Goal: Task Accomplishment & Management: Use online tool/utility

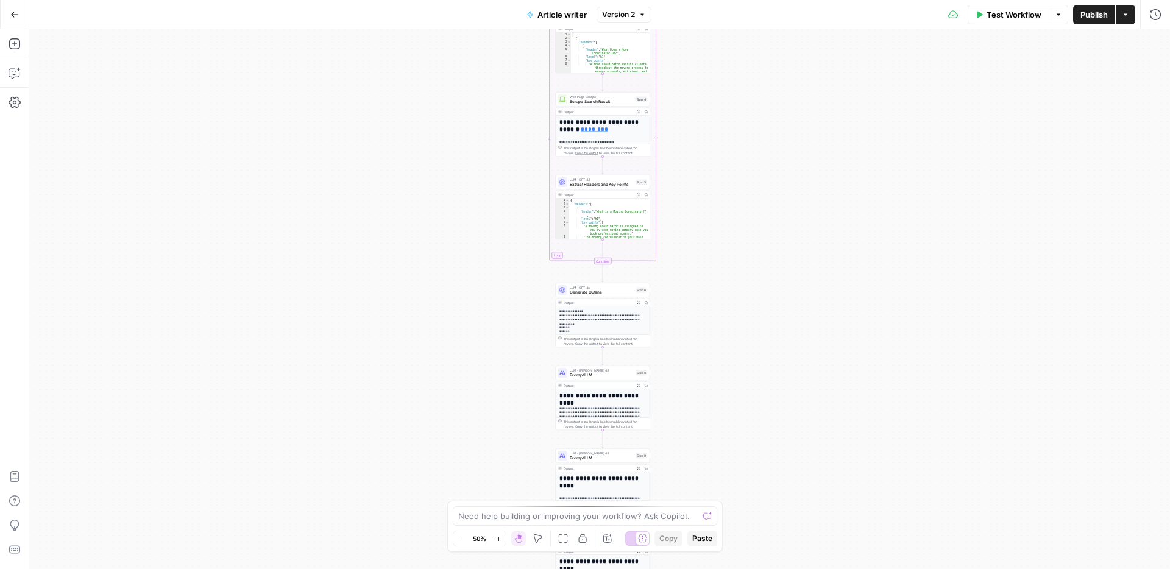
click at [713, 295] on div "Workflow Set Inputs Inputs Google Search Search Google for Keyword Step 2 Outpu…" at bounding box center [599, 299] width 1141 height 540
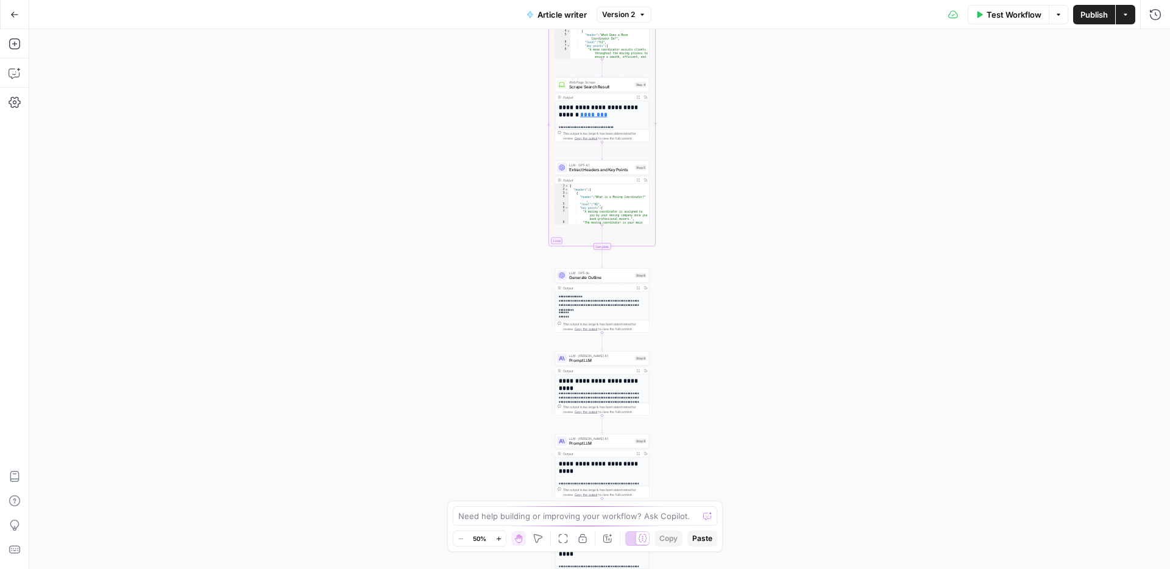
drag, startPoint x: 743, startPoint y: 306, endPoint x: 720, endPoint y: 57, distance: 249.6
click at [720, 55] on div "Workflow Set Inputs Inputs Google Search Search Google for Keyword Step 2 Outpu…" at bounding box center [599, 299] width 1141 height 540
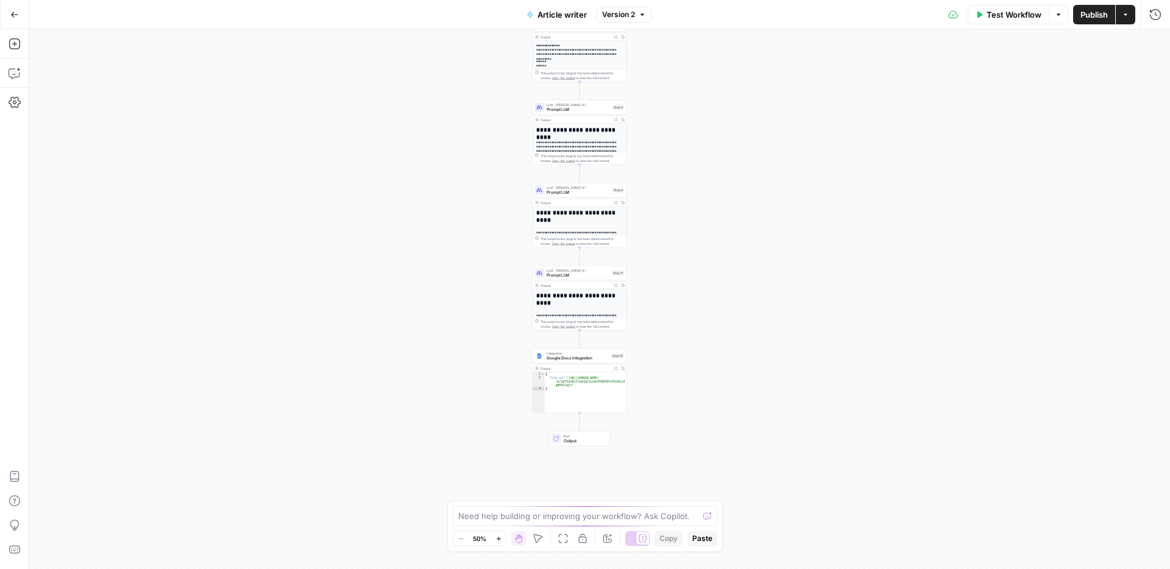
drag, startPoint x: 730, startPoint y: 215, endPoint x: 729, endPoint y: 205, distance: 9.9
click at [729, 205] on div "Workflow Set Inputs Inputs Google Search Search Google for Keyword Step 2 Outpu…" at bounding box center [599, 299] width 1141 height 540
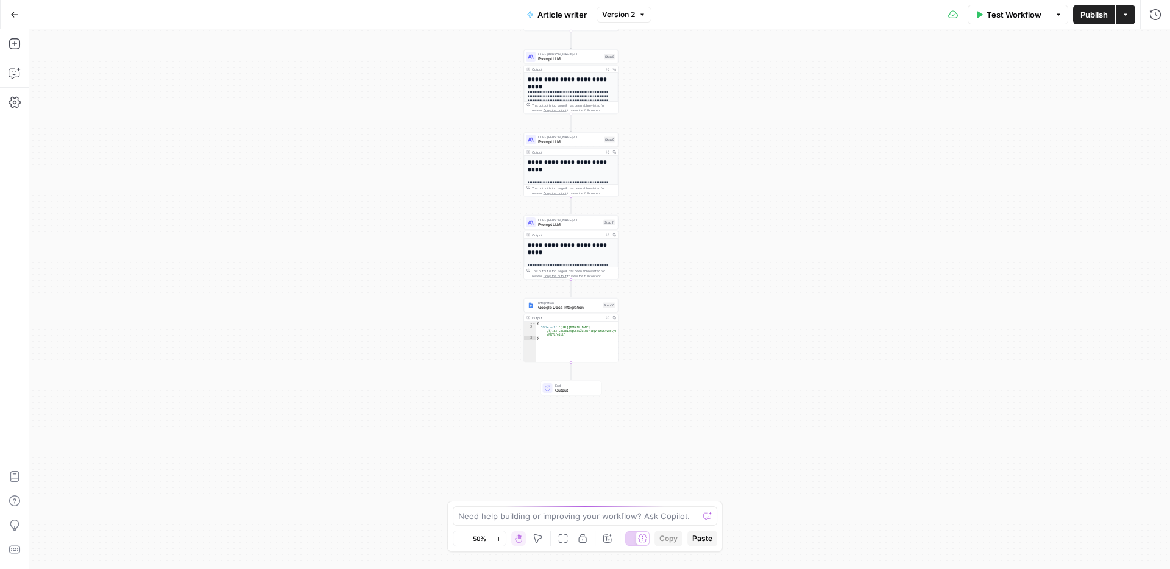
click at [549, 316] on div "Output" at bounding box center [566, 318] width 69 height 5
type textarea "*"
click at [563, 324] on div "{ "file_url" : "https://docs.google.com/document /d/1q3TGoS9c17vpG5aL2ziNsfR5QV…" at bounding box center [577, 346] width 82 height 48
click at [565, 311] on div "Integration Google Docs Integration Step 10 Copy step Delete step Add Note Test" at bounding box center [571, 305] width 94 height 15
click at [1149, 16] on icon "button" at bounding box center [1155, 15] width 12 height 12
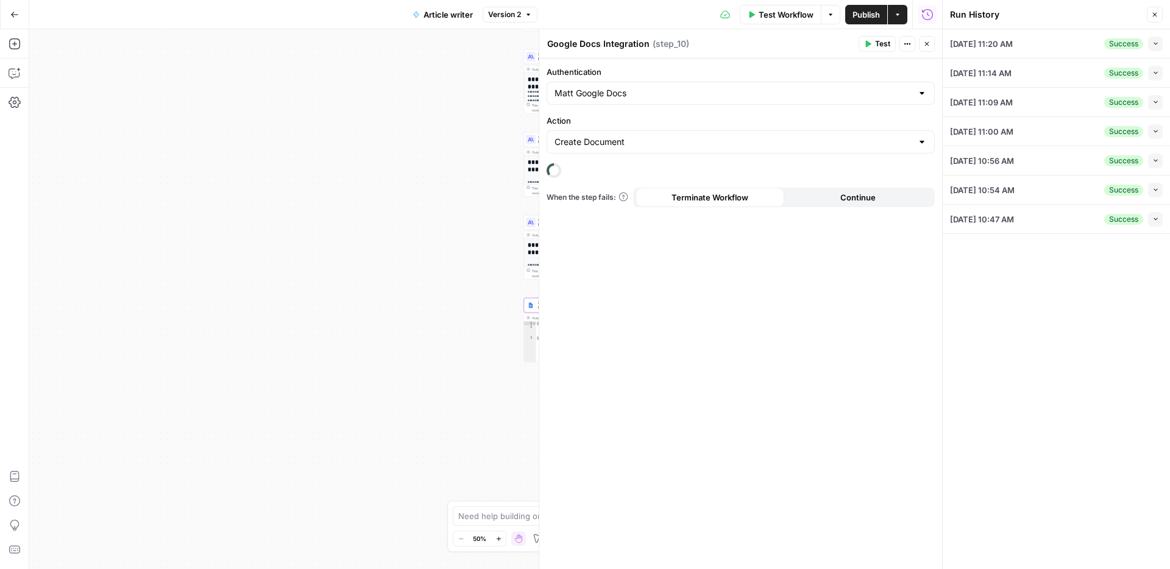
click at [932, 46] on button "Close" at bounding box center [927, 44] width 16 height 16
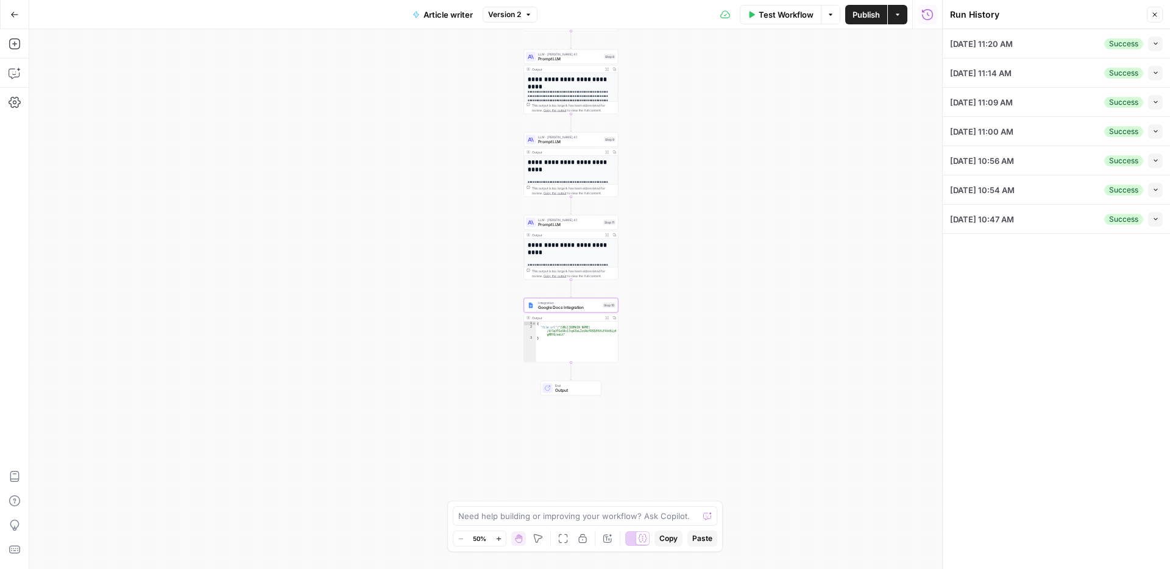
click at [1158, 45] on icon "button" at bounding box center [1155, 43] width 7 height 7
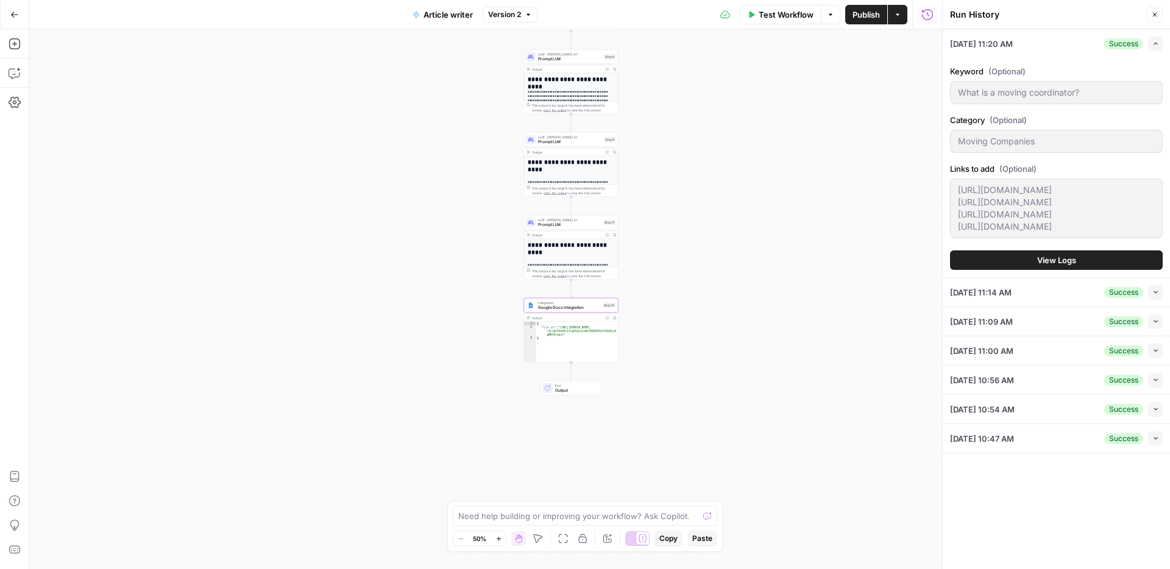
click at [1097, 270] on button "View Logs" at bounding box center [1056, 259] width 213 height 19
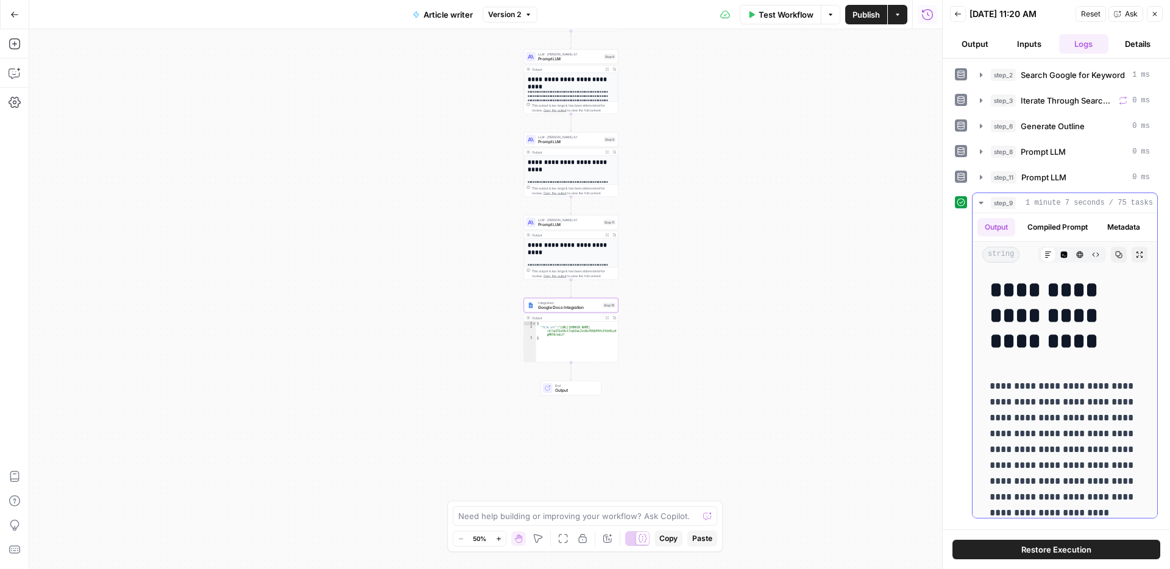
click at [1044, 208] on span "1 minute 7 seconds / 75 tasks" at bounding box center [1088, 202] width 127 height 11
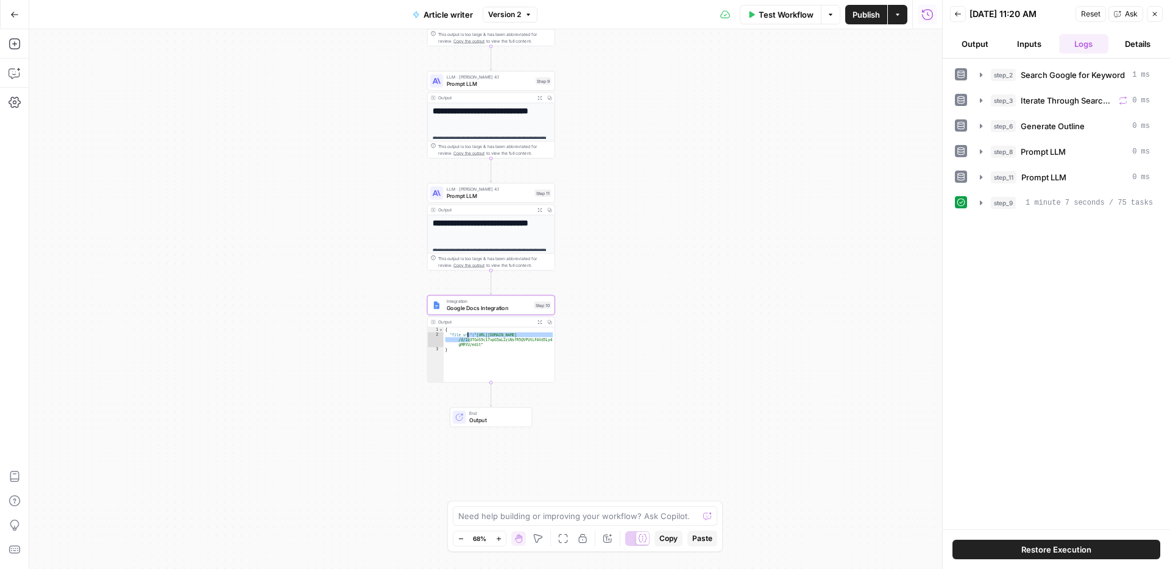
drag, startPoint x: 481, startPoint y: 346, endPoint x: 484, endPoint y: 338, distance: 9.1
click at [478, 339] on div "{ "file_url" : "https://docs.google.com/document /d/1q3TGoS9c17vpG5aL2ziNsfR5QV…" at bounding box center [499, 359] width 111 height 65
click at [484, 338] on div "{ "file_url" : "https://docs.google.com/document /d/1q3TGoS9c17vpG5aL2ziNsfR5QV…" at bounding box center [499, 359] width 111 height 65
drag, startPoint x: 648, startPoint y: 351, endPoint x: 630, endPoint y: 350, distance: 18.3
click at [648, 351] on div "Workflow Set Inputs Inputs Google Search Search Google for Keyword Step 2 Outpu…" at bounding box center [485, 299] width 913 height 540
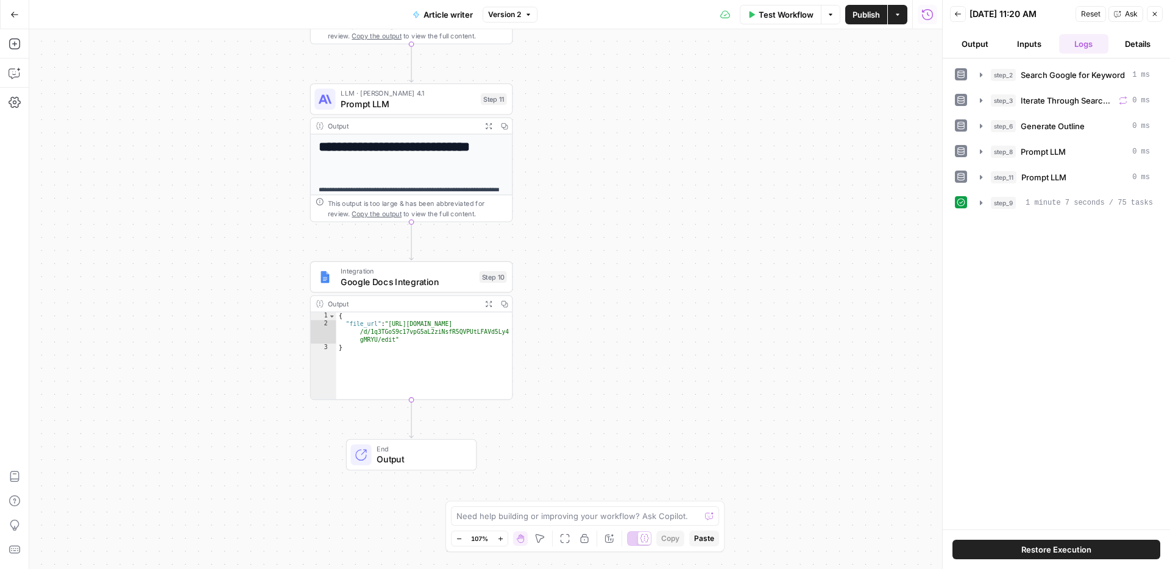
click at [374, 329] on div "{ "file_url" : "https://docs.google.com/document /d/1q3TGoS9c17vpG5aL2ziNsfR5QV…" at bounding box center [424, 364] width 176 height 103
type textarea "**********"
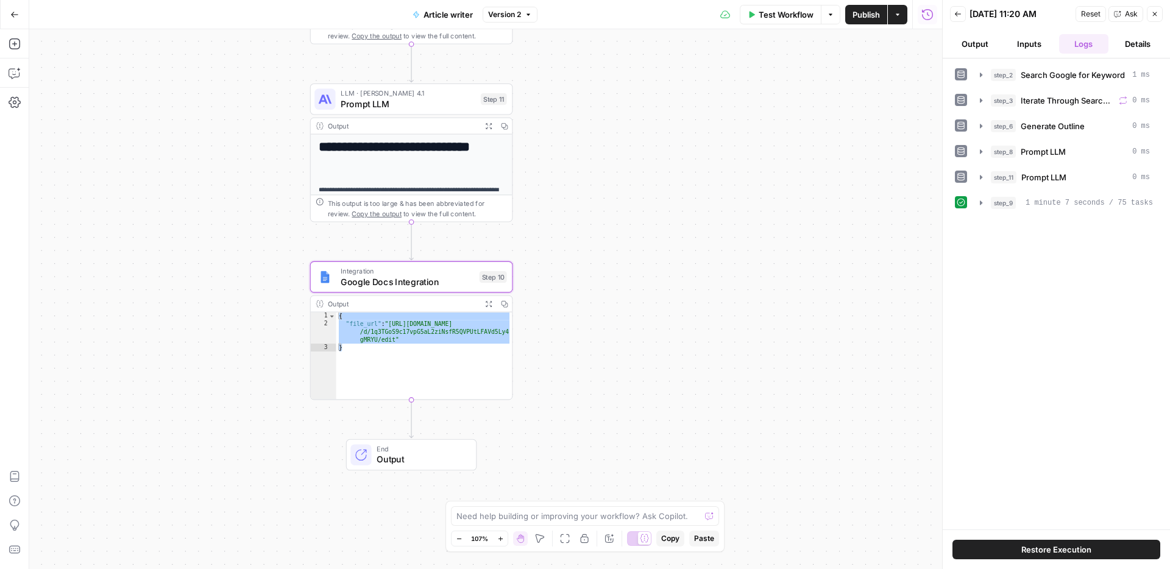
click at [631, 322] on div "Workflow Set Inputs Inputs Google Search Search Google for Keyword Step 2 Outpu…" at bounding box center [485, 299] width 913 height 540
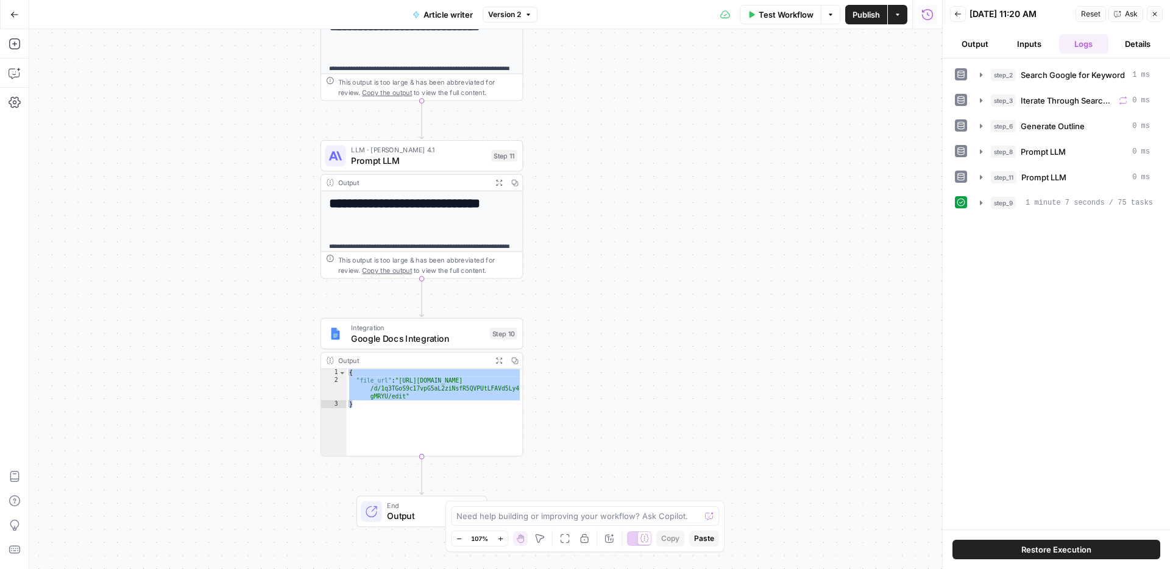
drag, startPoint x: 591, startPoint y: 236, endPoint x: 624, endPoint y: 446, distance: 212.7
click at [624, 446] on div "Workflow Set Inputs Inputs Google Search Search Google for Keyword Step 2 Outpu…" at bounding box center [485, 299] width 913 height 540
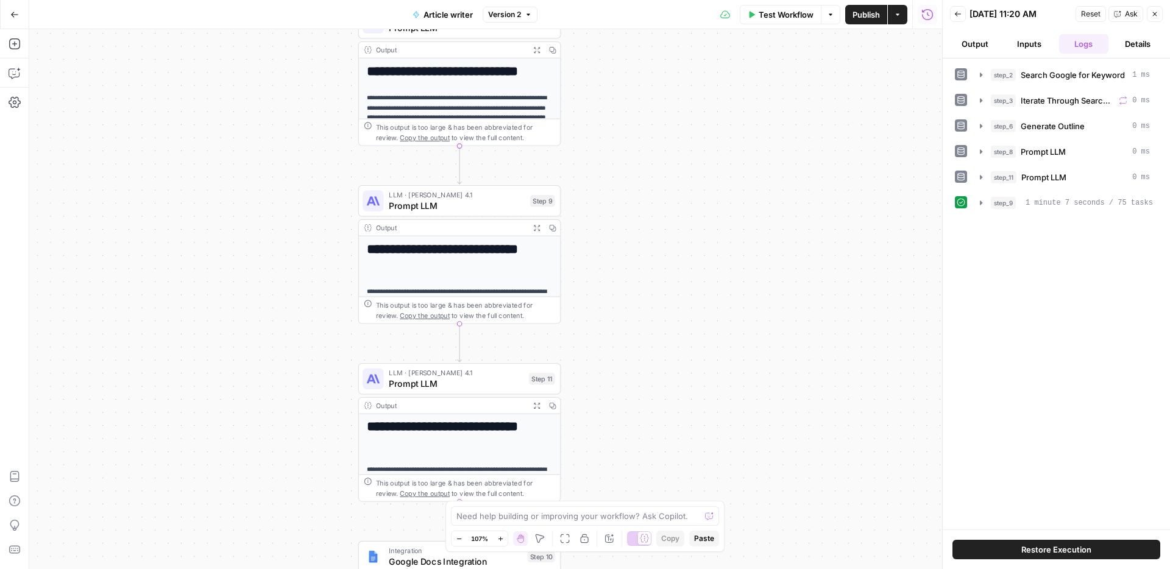
drag, startPoint x: 642, startPoint y: 299, endPoint x: 649, endPoint y: 348, distance: 49.9
click at [657, 369] on div "Workflow Set Inputs Inputs Google Search Search Google for Keyword Step 2 Outpu…" at bounding box center [485, 299] width 913 height 540
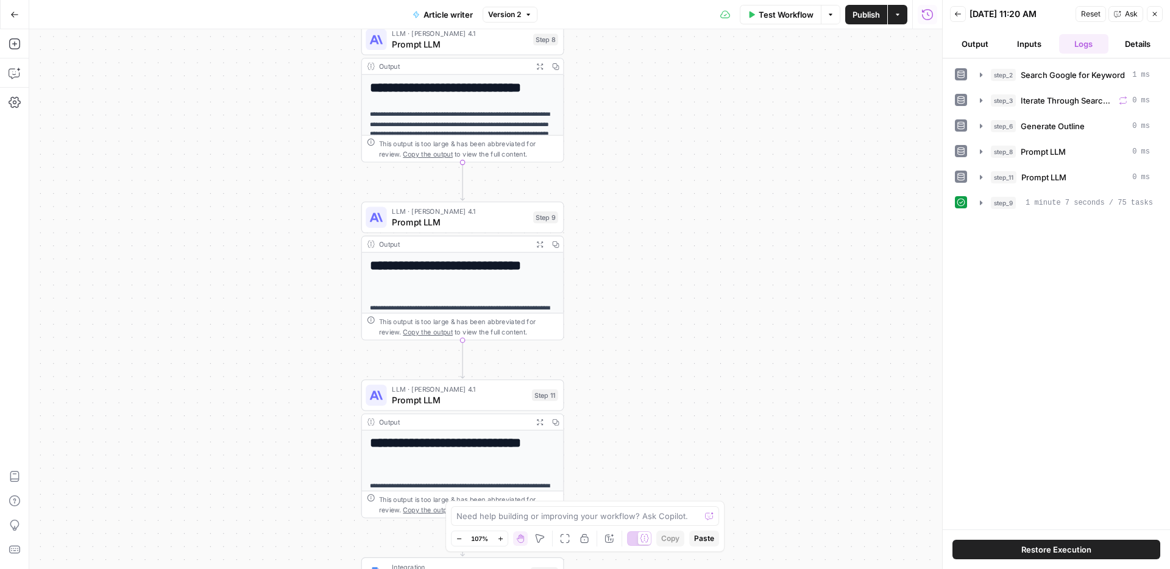
drag, startPoint x: 629, startPoint y: 273, endPoint x: 648, endPoint y: 331, distance: 61.7
click at [648, 331] on div "Workflow Set Inputs Inputs Google Search Search Google for Keyword Step 2 Outpu…" at bounding box center [485, 299] width 913 height 540
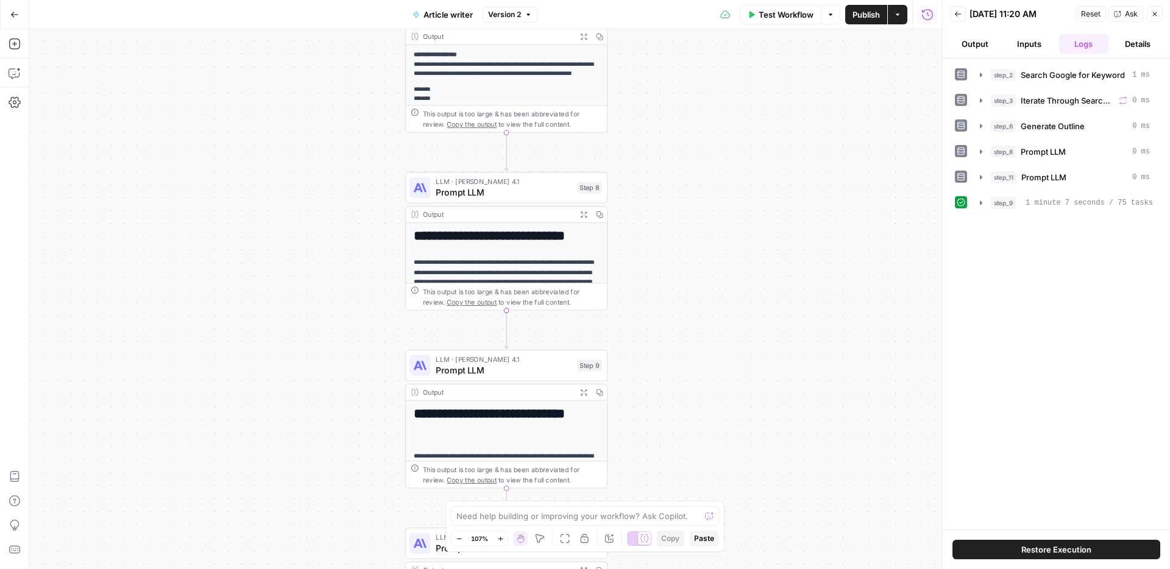
drag, startPoint x: 640, startPoint y: 283, endPoint x: 664, endPoint y: 374, distance: 94.0
click at [665, 378] on div "Workflow Set Inputs Inputs Google Search Search Google for Keyword Step 2 Outpu…" at bounding box center [485, 299] width 913 height 540
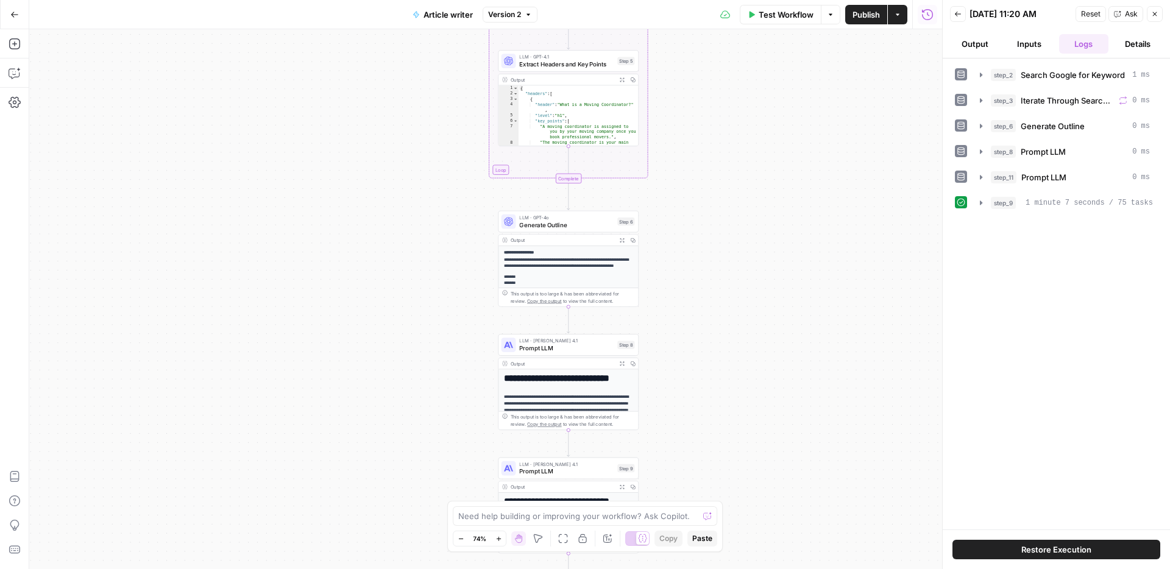
drag, startPoint x: 695, startPoint y: 250, endPoint x: 704, endPoint y: 359, distance: 110.0
click at [704, 359] on div "Workflow Set Inputs Inputs Google Search Search Google for Keyword Step 2 Outpu…" at bounding box center [485, 299] width 913 height 540
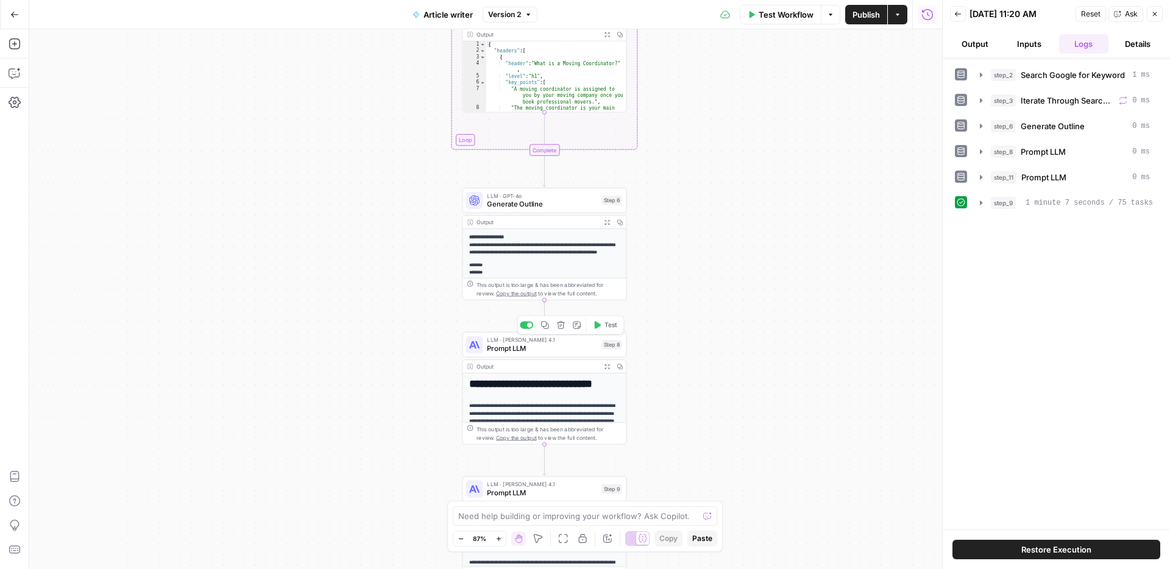
click at [537, 344] on span "Prompt LLM" at bounding box center [542, 348] width 110 height 10
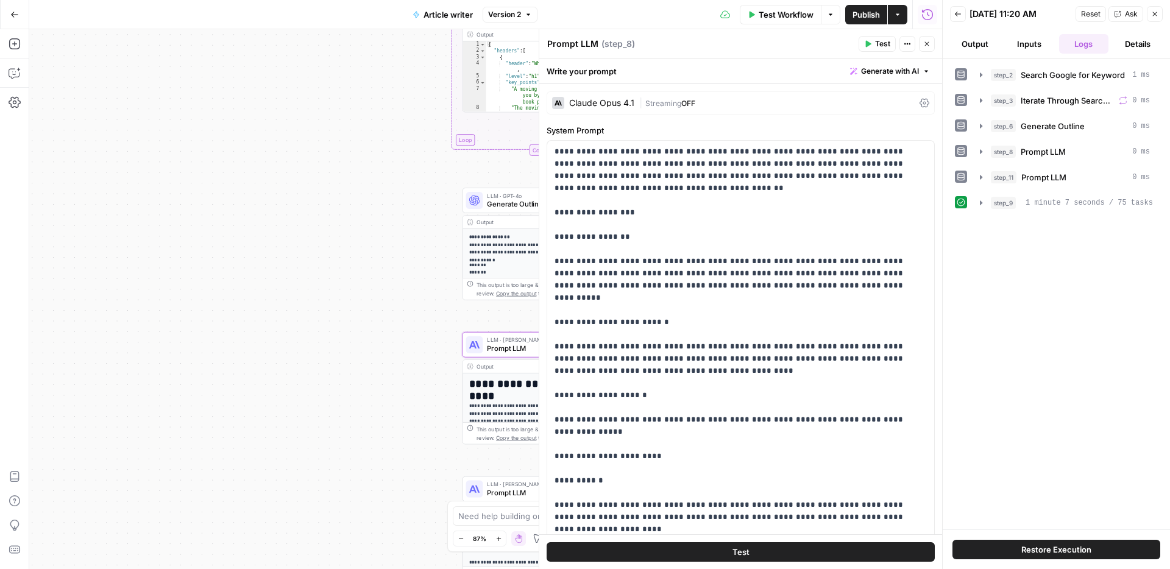
click at [578, 43] on textarea "Prompt LLM" at bounding box center [572, 44] width 51 height 12
type textarea "A"
type textarea "Writer"
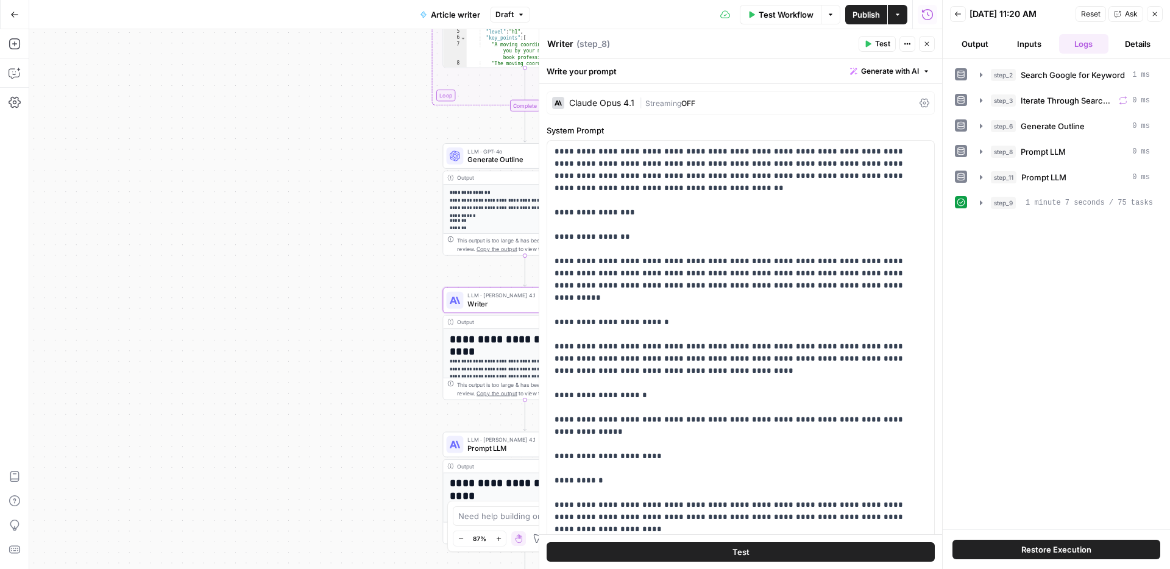
drag, startPoint x: 381, startPoint y: 300, endPoint x: 266, endPoint y: 163, distance: 179.0
click at [264, 154] on div "Workflow Set Inputs Inputs Google Search Search Google for Keyword Step 2 Outpu…" at bounding box center [485, 299] width 913 height 540
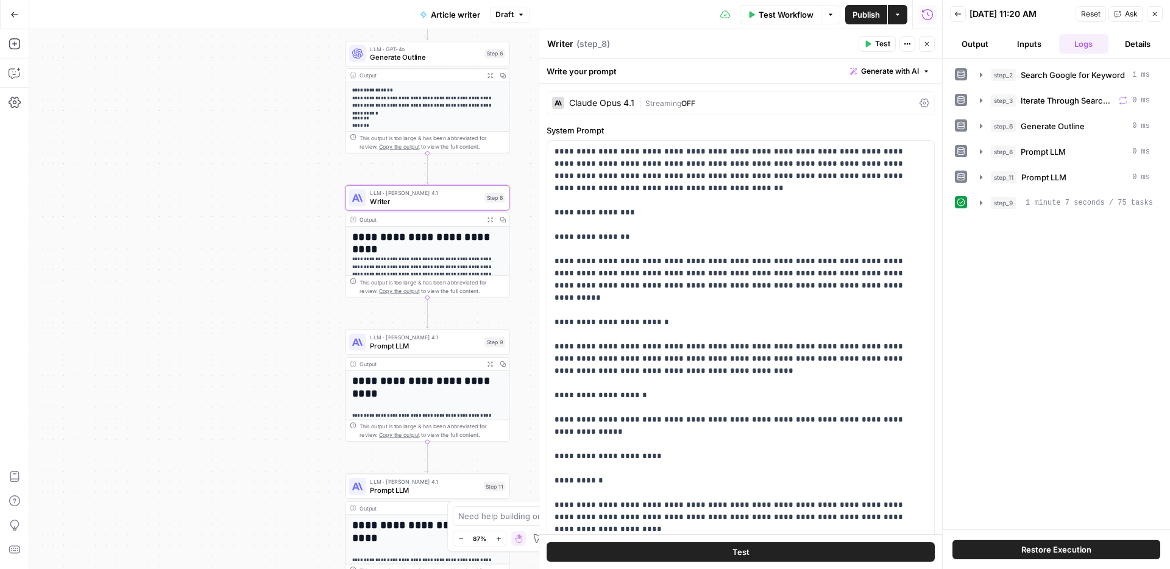
click at [428, 342] on span "Prompt LLM" at bounding box center [425, 346] width 110 height 10
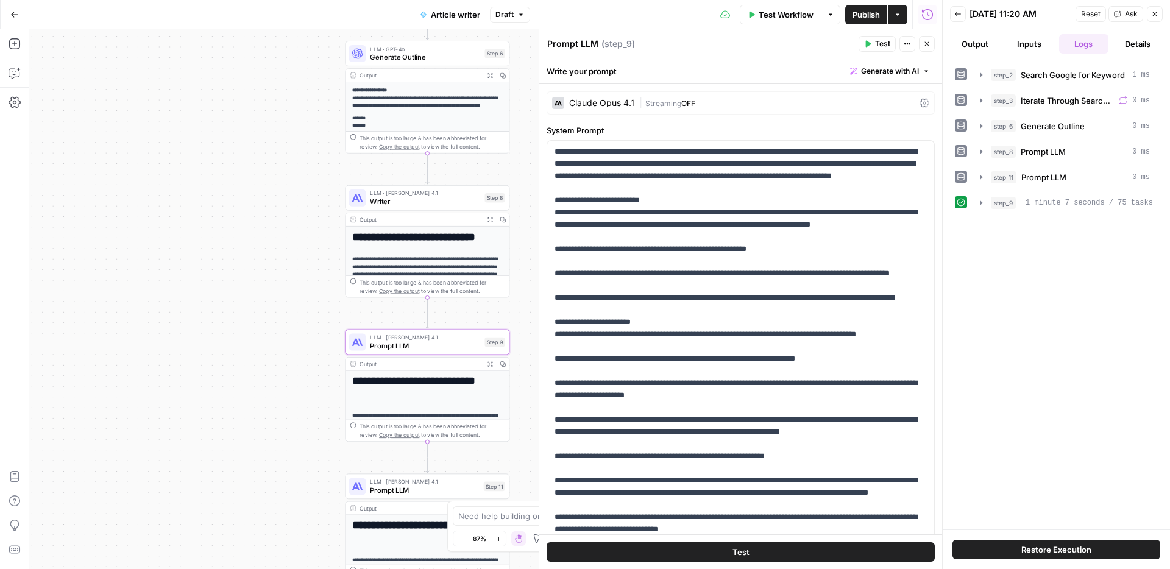
click at [588, 43] on textarea "Prompt LLM" at bounding box center [572, 44] width 51 height 12
type textarea "Editor"
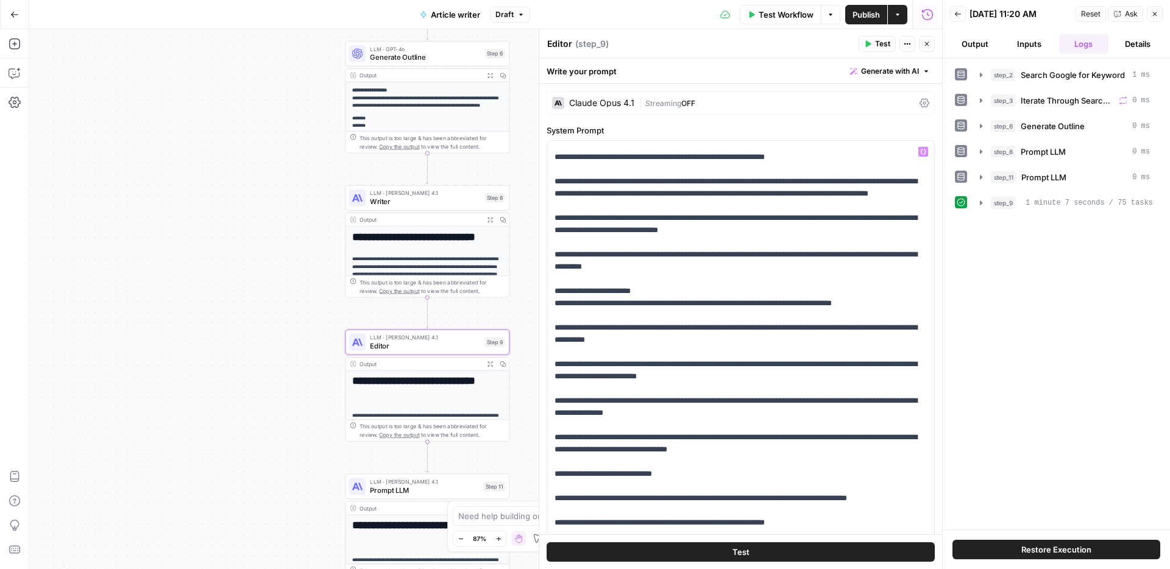
scroll to position [334, 0]
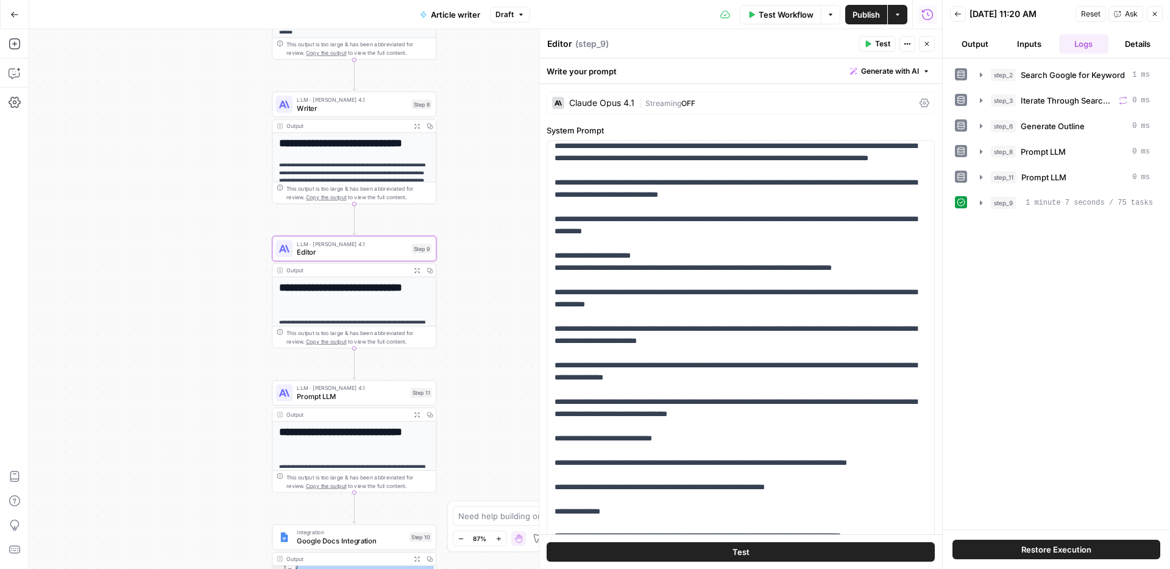
drag, startPoint x: 219, startPoint y: 234, endPoint x: 168, endPoint y: 158, distance: 91.8
click at [168, 158] on div "Workflow Set Inputs Inputs Google Search Search Google for Keyword Step 2 Outpu…" at bounding box center [485, 299] width 913 height 540
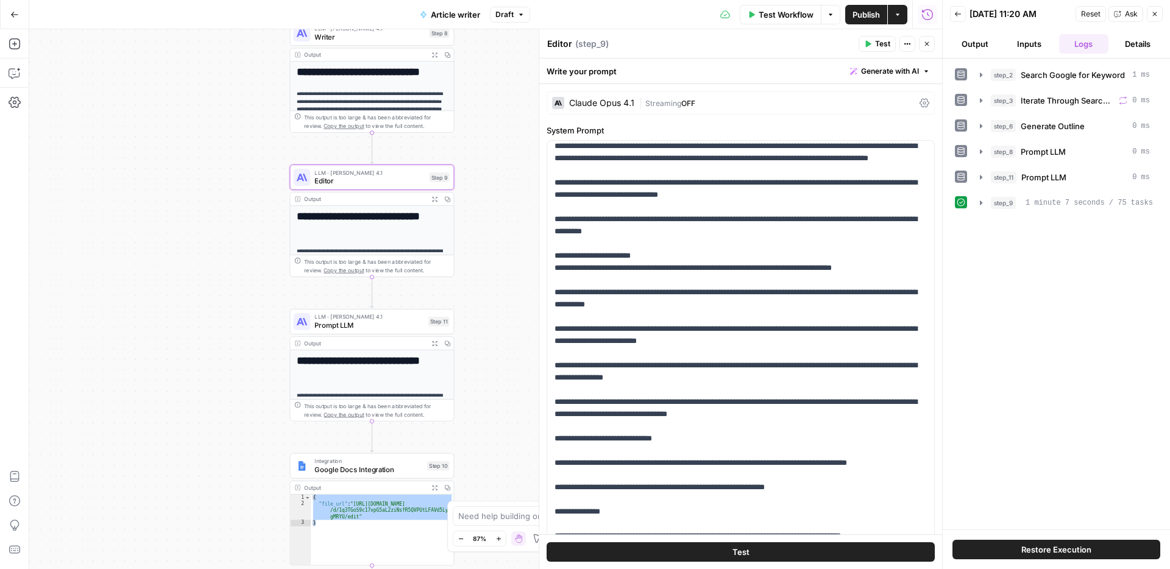
drag, startPoint x: 183, startPoint y: 285, endPoint x: 225, endPoint y: 127, distance: 163.7
click at [224, 127] on div "Workflow Set Inputs Inputs Google Search Search Google for Keyword Step 2 Outpu…" at bounding box center [485, 299] width 913 height 540
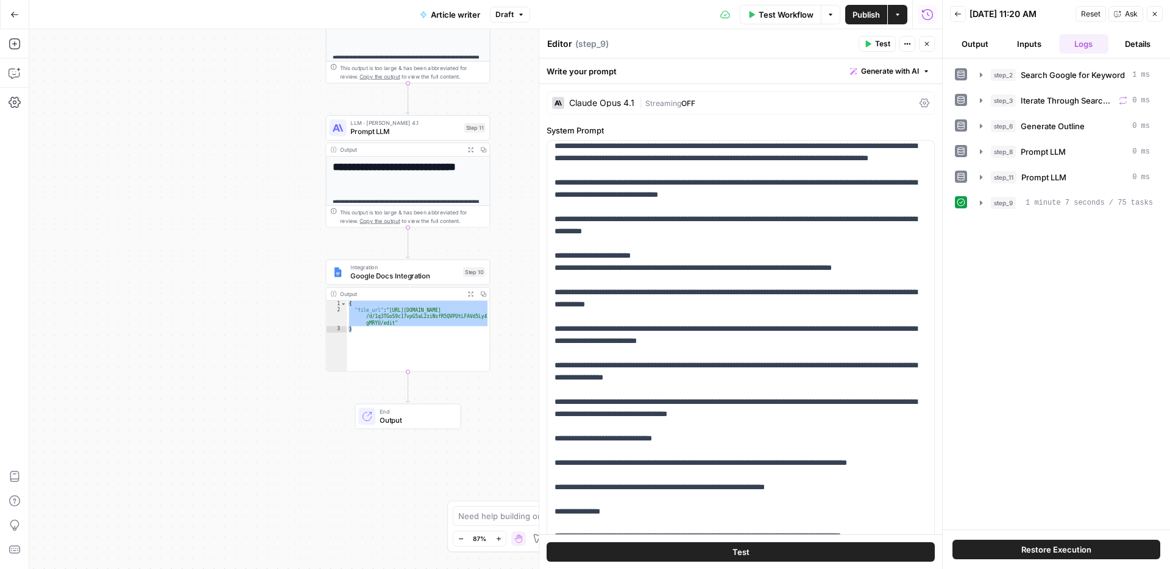
drag, startPoint x: 229, startPoint y: 280, endPoint x: 240, endPoint y: 183, distance: 97.5
click at [240, 183] on div "Workflow Set Inputs Inputs Google Search Search Google for Keyword Step 2 Outpu…" at bounding box center [485, 299] width 913 height 540
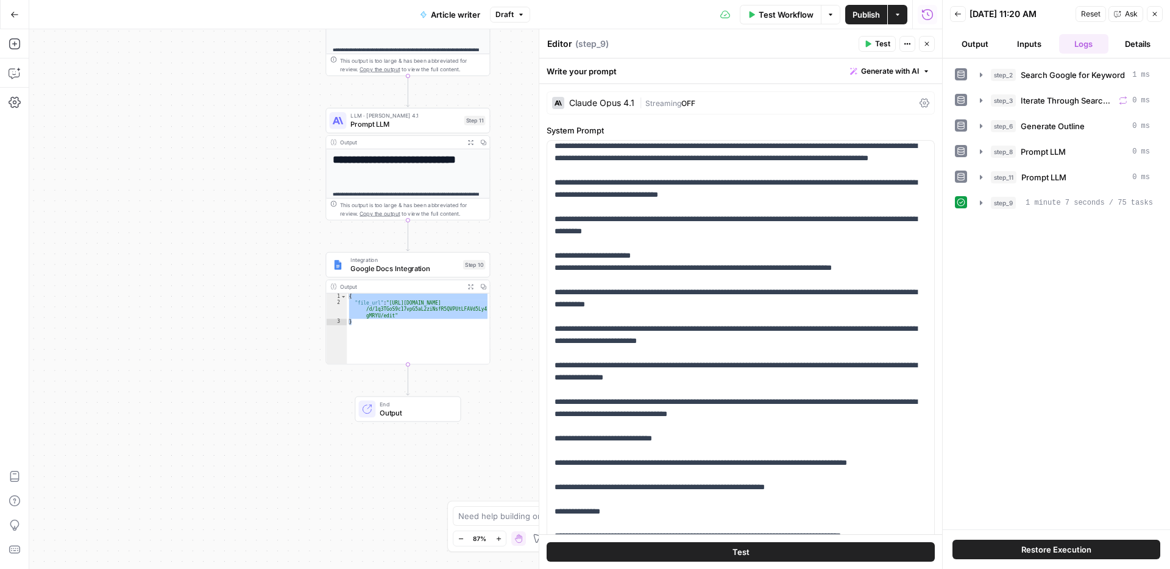
click at [1130, 46] on button "Details" at bounding box center [1137, 43] width 49 height 19
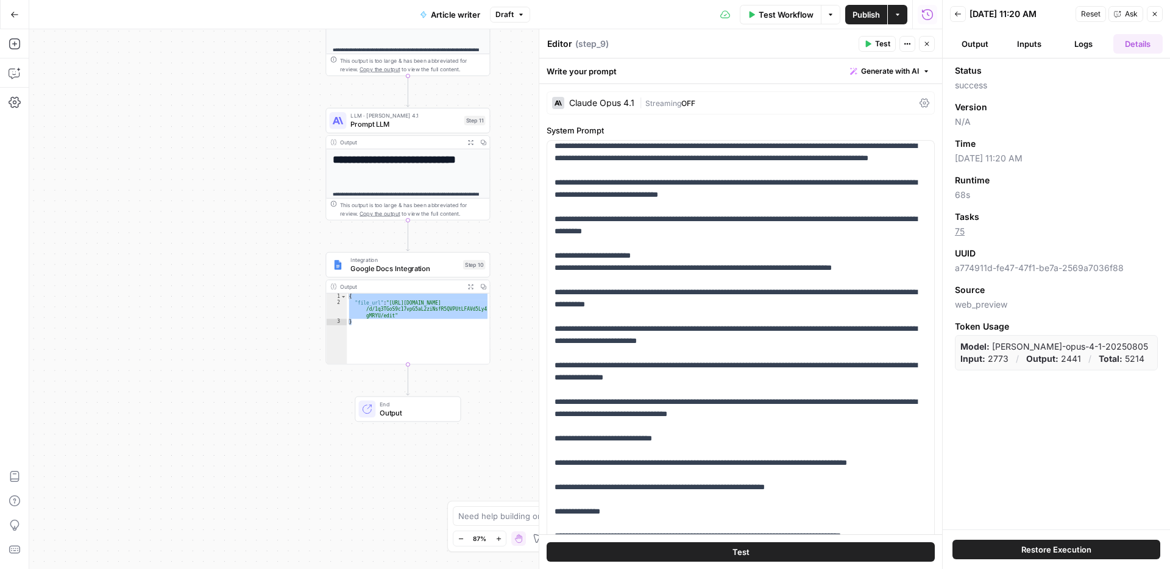
click at [968, 46] on button "Output" at bounding box center [974, 43] width 49 height 19
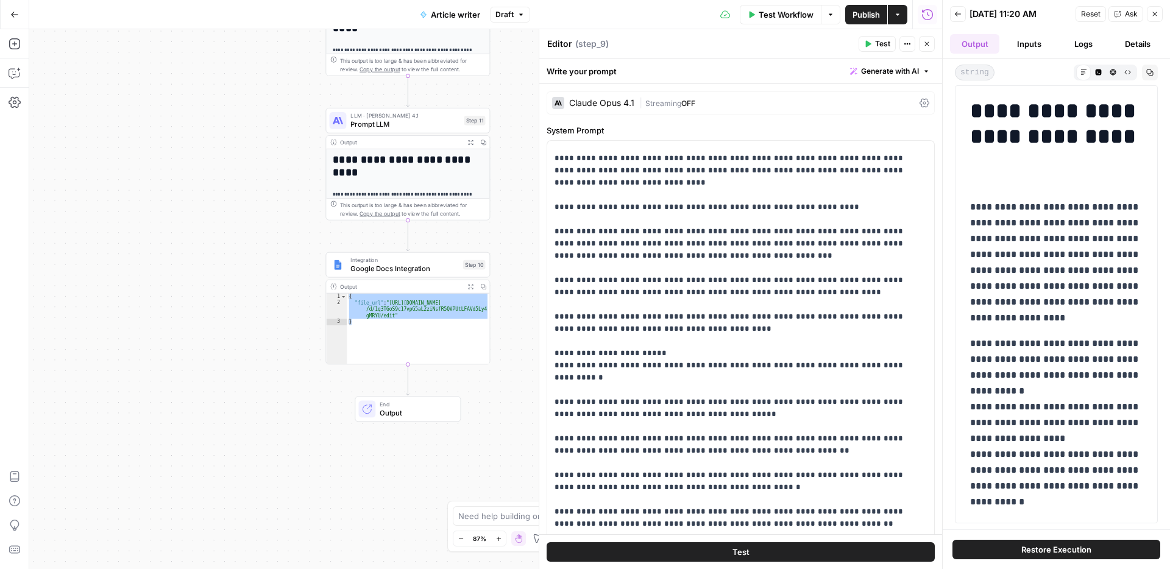
click at [958, 21] on button "Back" at bounding box center [958, 14] width 16 height 16
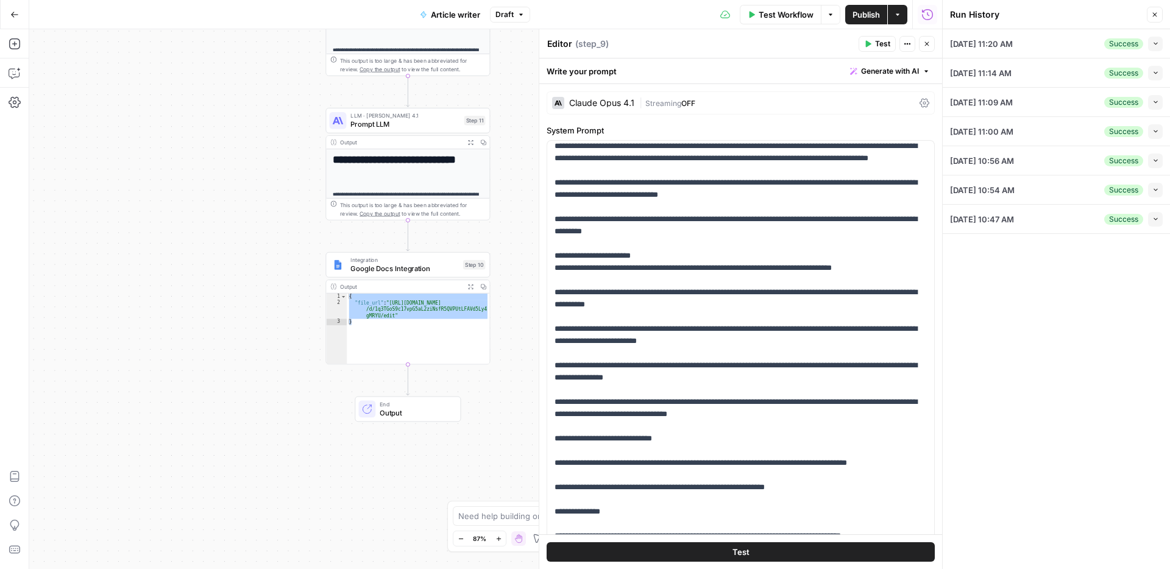
click at [1161, 72] on button "Collapse" at bounding box center [1155, 73] width 15 height 15
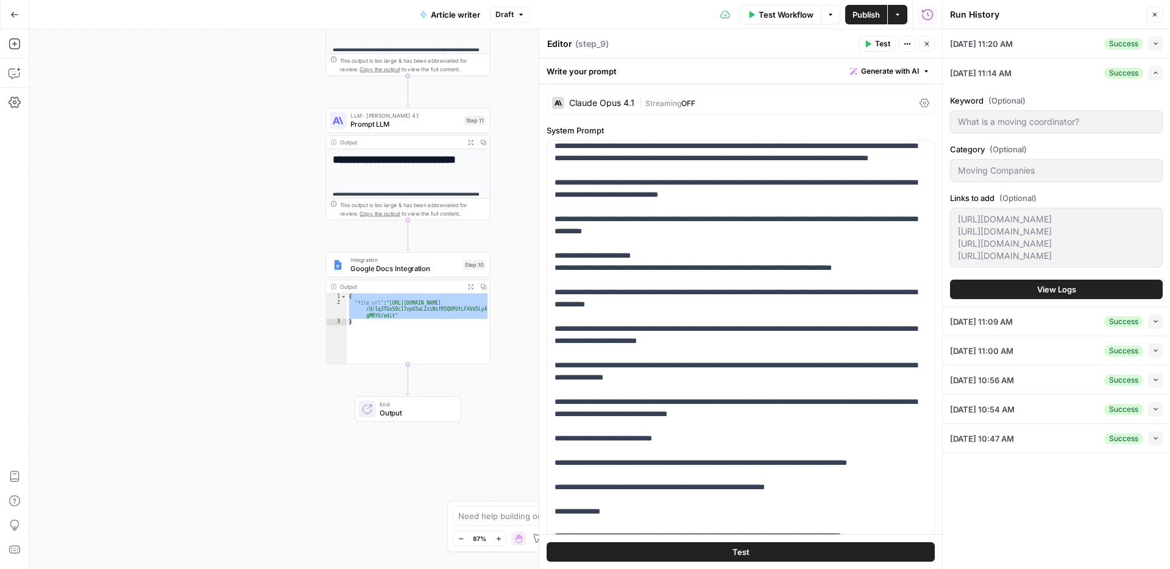
click at [1049, 295] on span "View Logs" at bounding box center [1056, 289] width 39 height 12
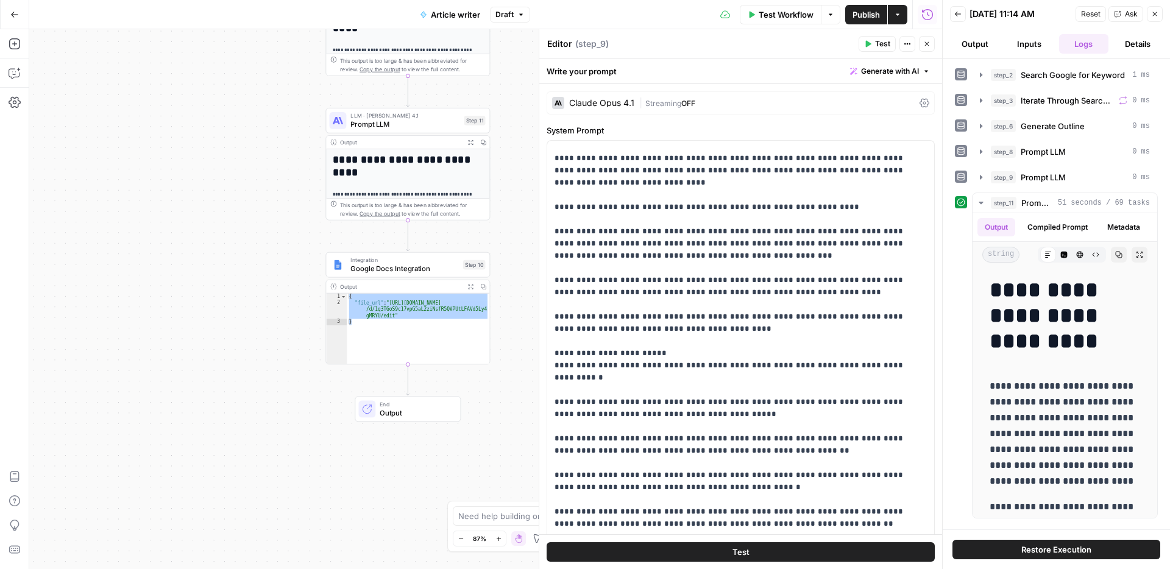
click at [963, 18] on button "Back" at bounding box center [958, 14] width 16 height 16
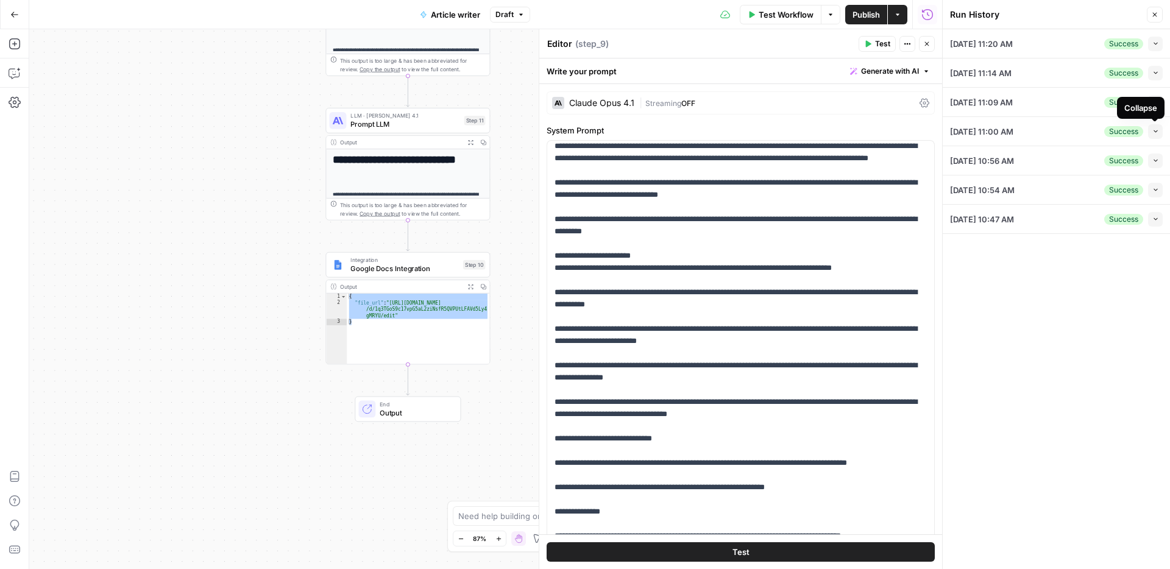
click at [1156, 130] on icon "button" at bounding box center [1155, 131] width 7 height 7
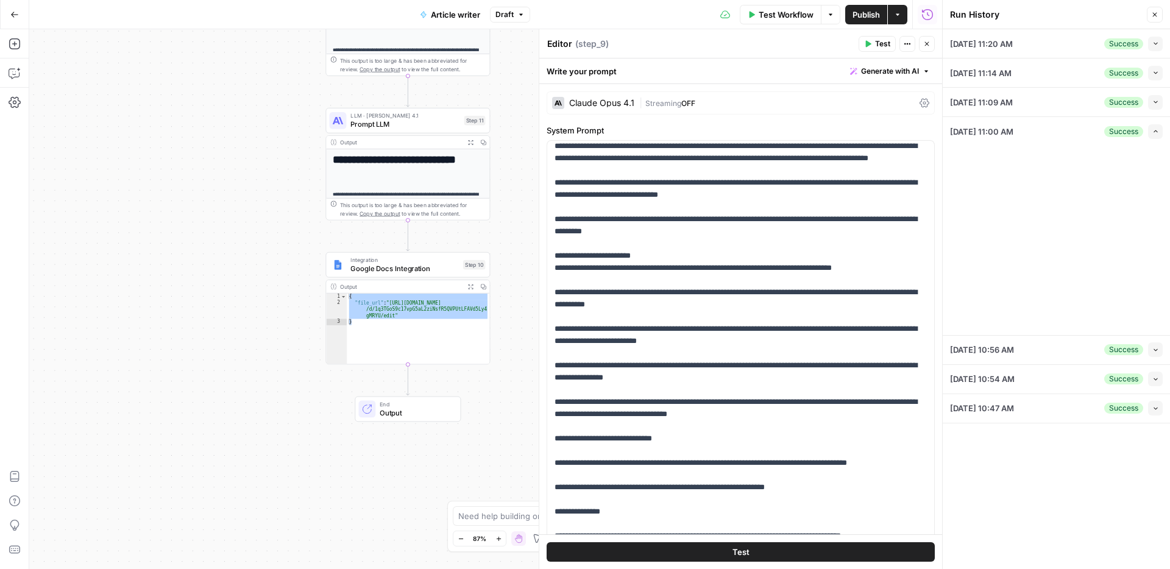
click at [1157, 132] on icon "button" at bounding box center [1155, 131] width 4 height 2
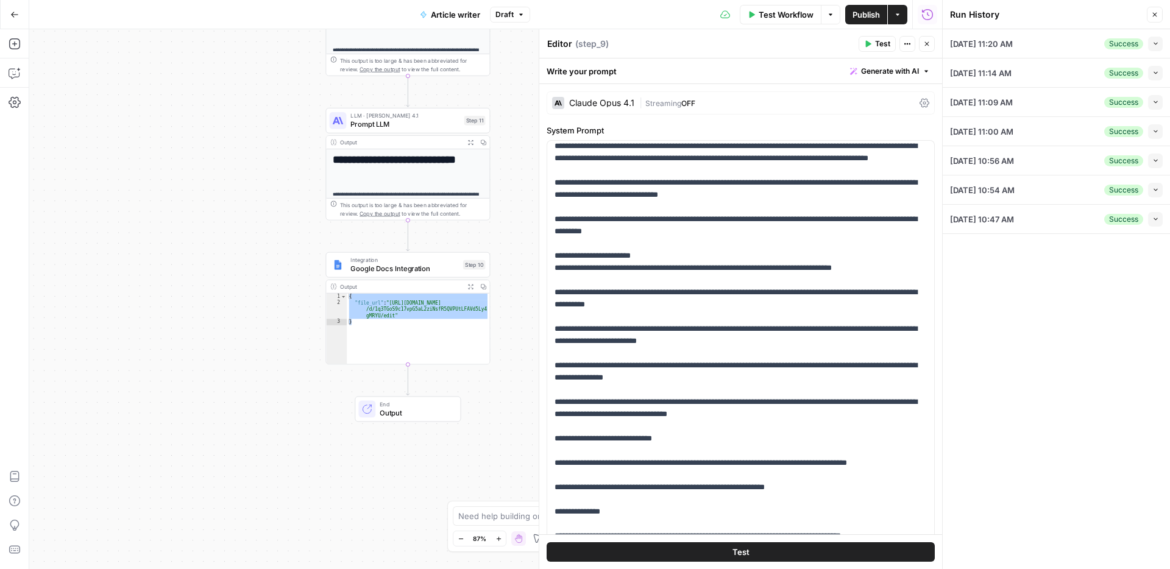
click at [1157, 132] on icon "button" at bounding box center [1154, 130] width 7 height 7
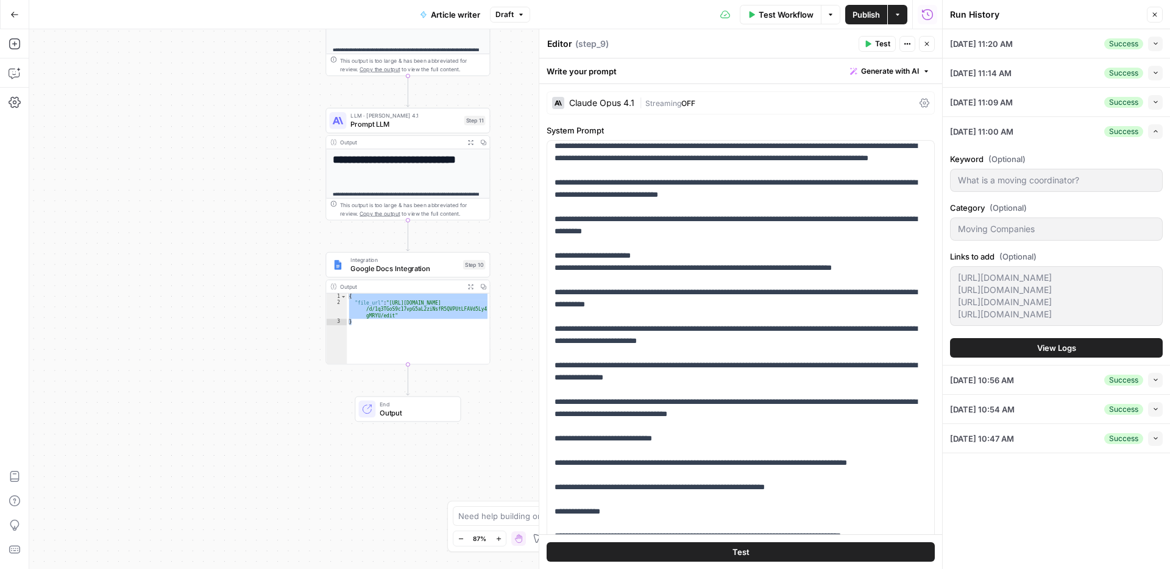
click at [1053, 354] on span "View Logs" at bounding box center [1056, 348] width 39 height 12
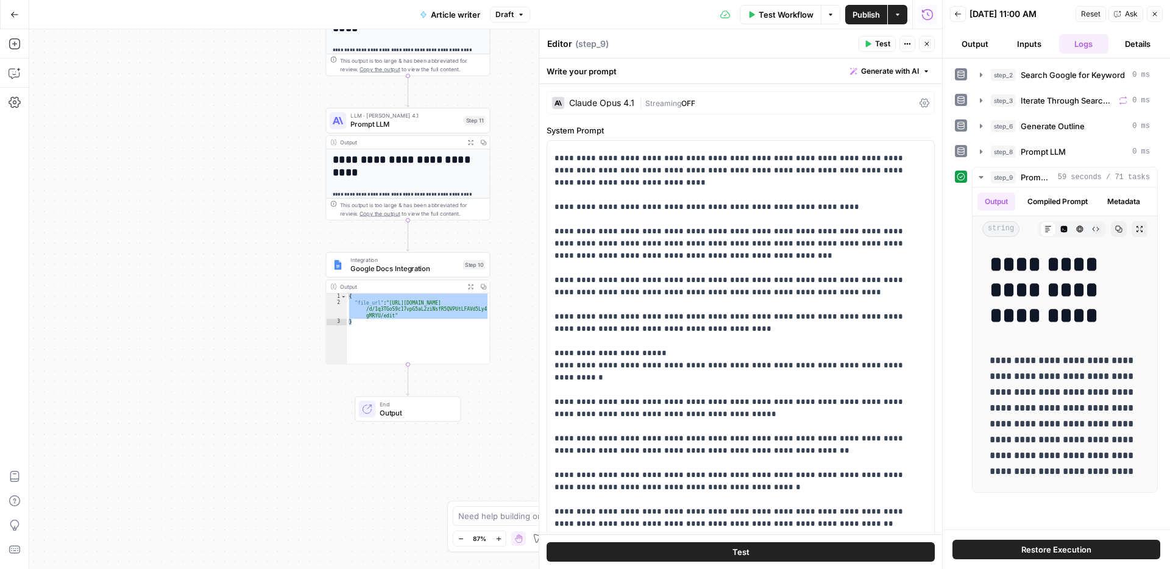
click at [1134, 44] on div "Close" at bounding box center [1146, 38] width 33 height 19
click at [972, 40] on button "Output" at bounding box center [974, 43] width 49 height 19
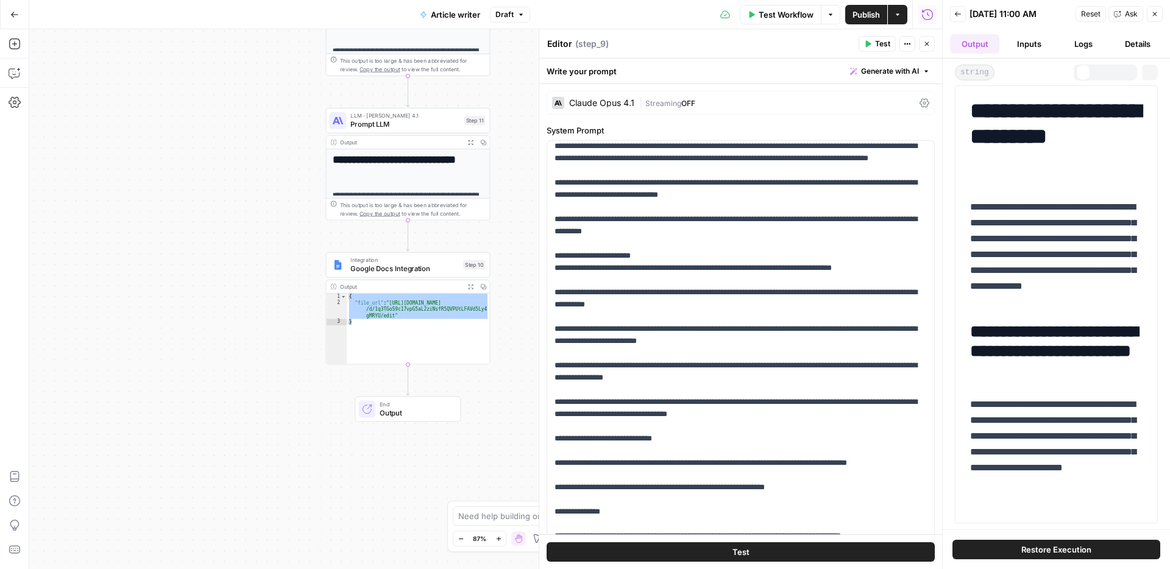
click at [964, 16] on button "Back" at bounding box center [958, 14] width 16 height 16
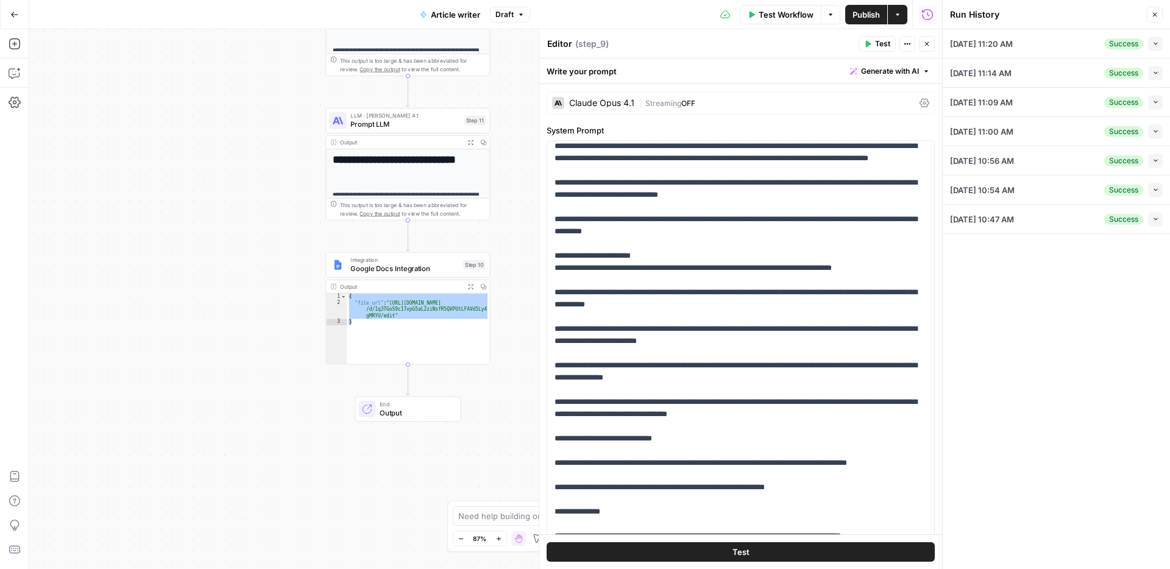
click at [1077, 212] on div "08/28/25 at 10:47 AM Success Collapse" at bounding box center [1056, 219] width 213 height 29
click at [1152, 214] on button "Collapse" at bounding box center [1155, 219] width 15 height 15
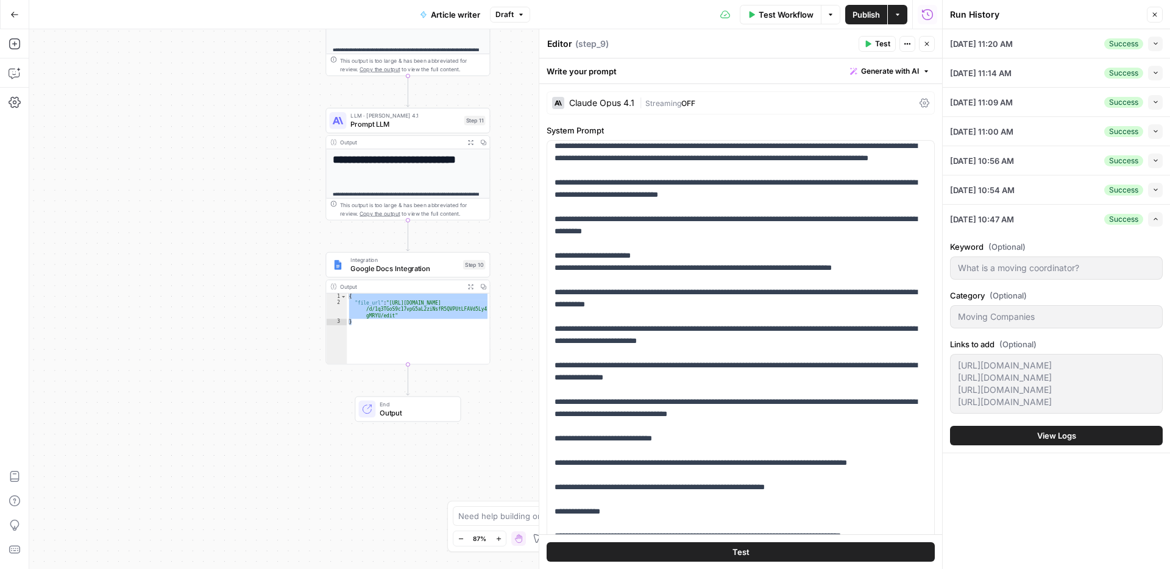
click at [1039, 442] on span "View Logs" at bounding box center [1056, 436] width 39 height 12
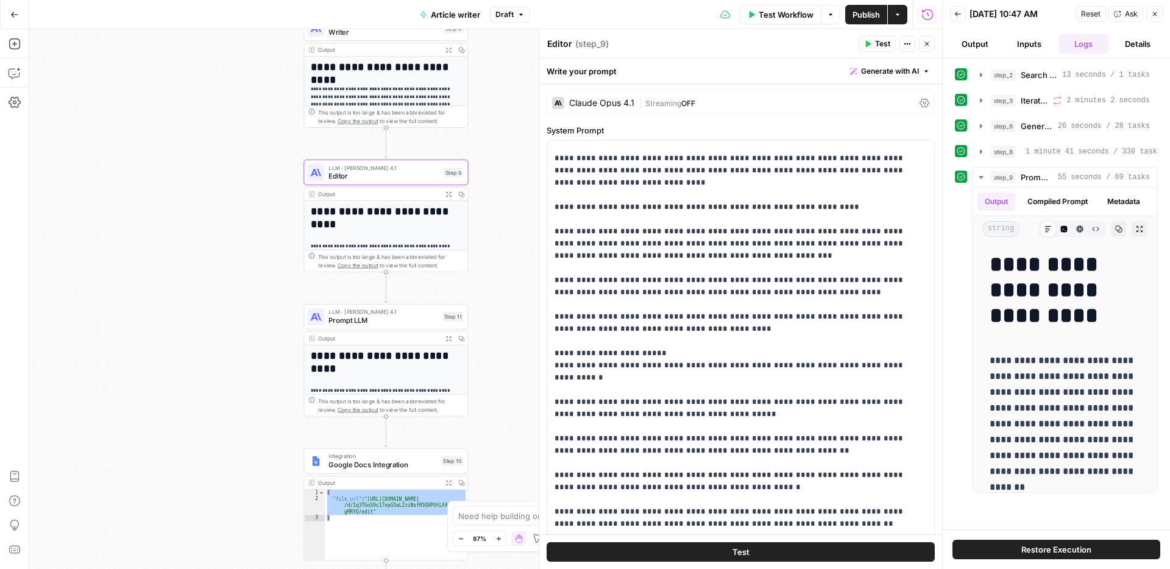
drag, startPoint x: 218, startPoint y: 143, endPoint x: 198, endPoint y: 325, distance: 183.3
click at [198, 325] on div "Workflow Set Inputs Inputs Google Search Search Google for Keyword Step 2 Outpu…" at bounding box center [485, 299] width 913 height 540
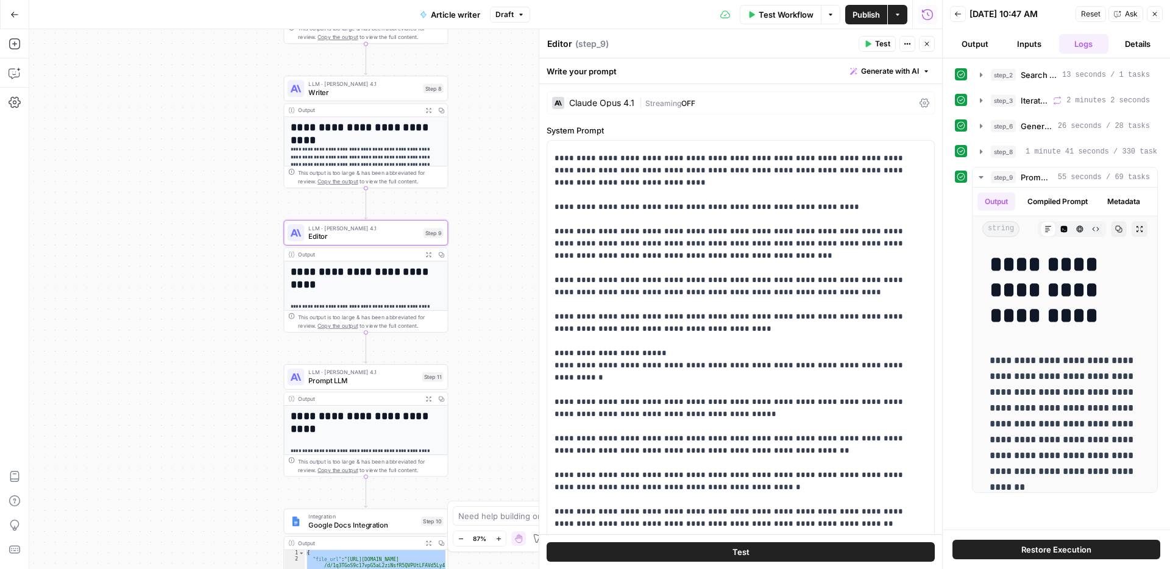
drag, startPoint x: 259, startPoint y: 275, endPoint x: 239, endPoint y: 335, distance: 63.6
click at [239, 335] on div "Workflow Set Inputs Inputs Google Search Search Google for Keyword Step 2 Outpu…" at bounding box center [485, 299] width 913 height 540
click at [1137, 43] on button "Details" at bounding box center [1137, 43] width 49 height 19
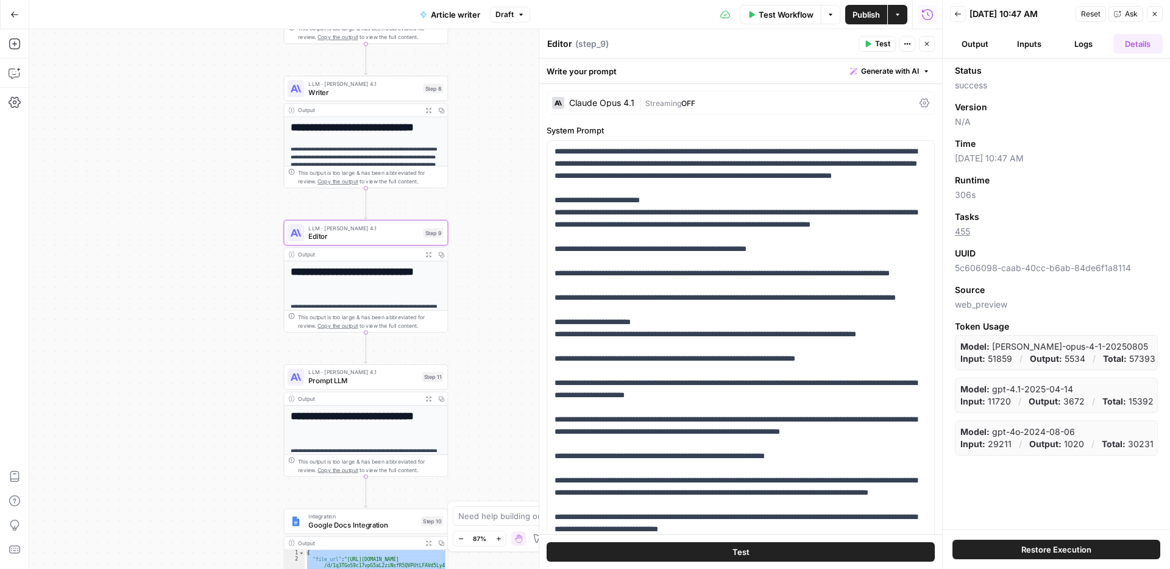
click at [370, 102] on div "**********" at bounding box center [365, 132] width 164 height 113
click at [371, 96] on span "Writer" at bounding box center [363, 92] width 110 height 10
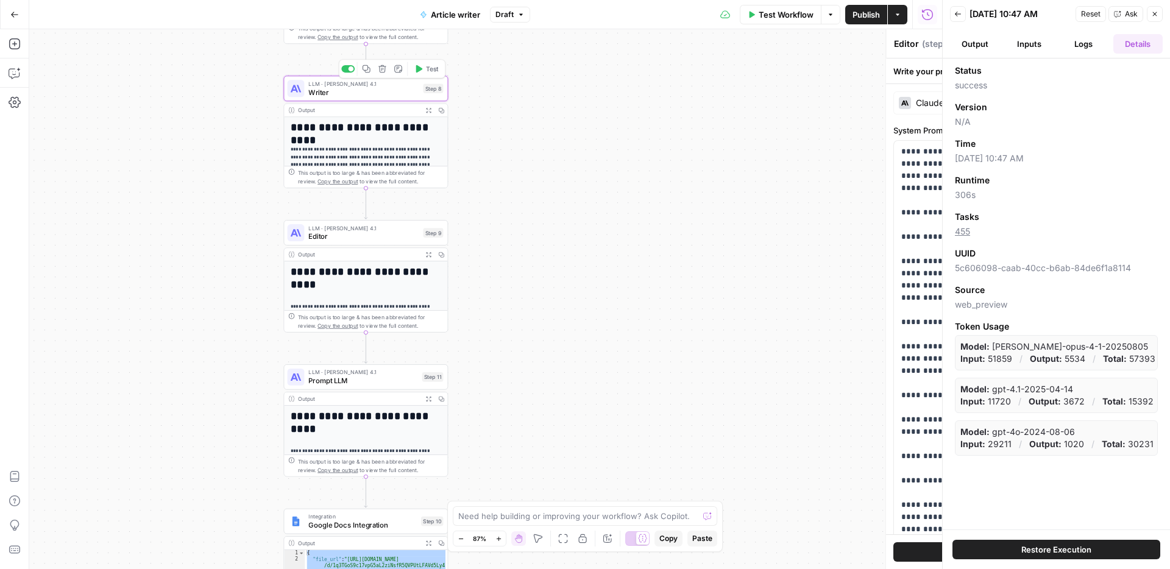
type textarea "Writer"
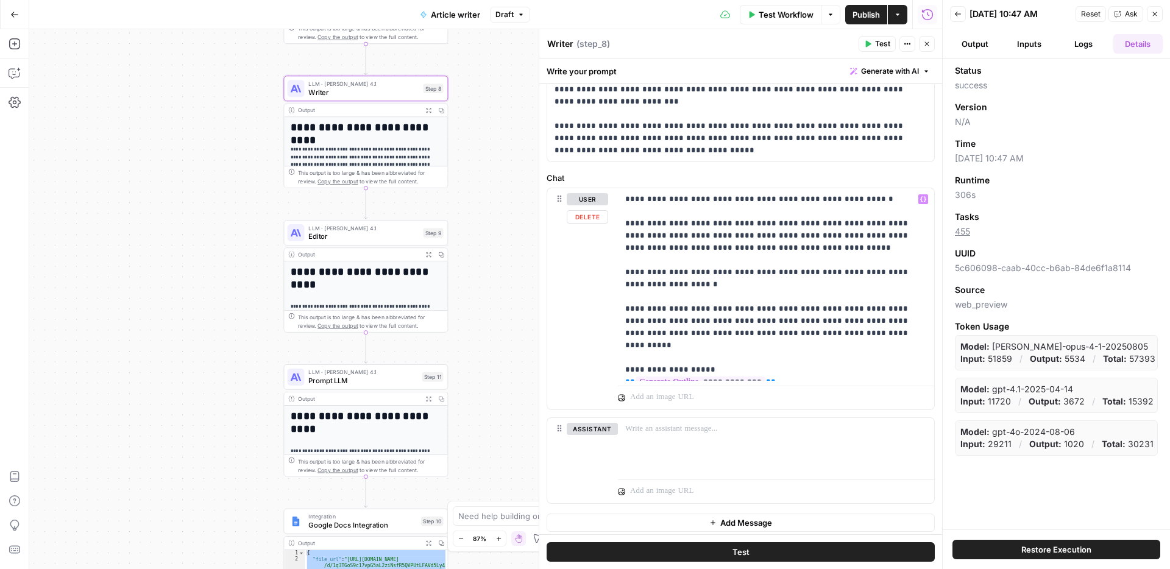
scroll to position [481, 0]
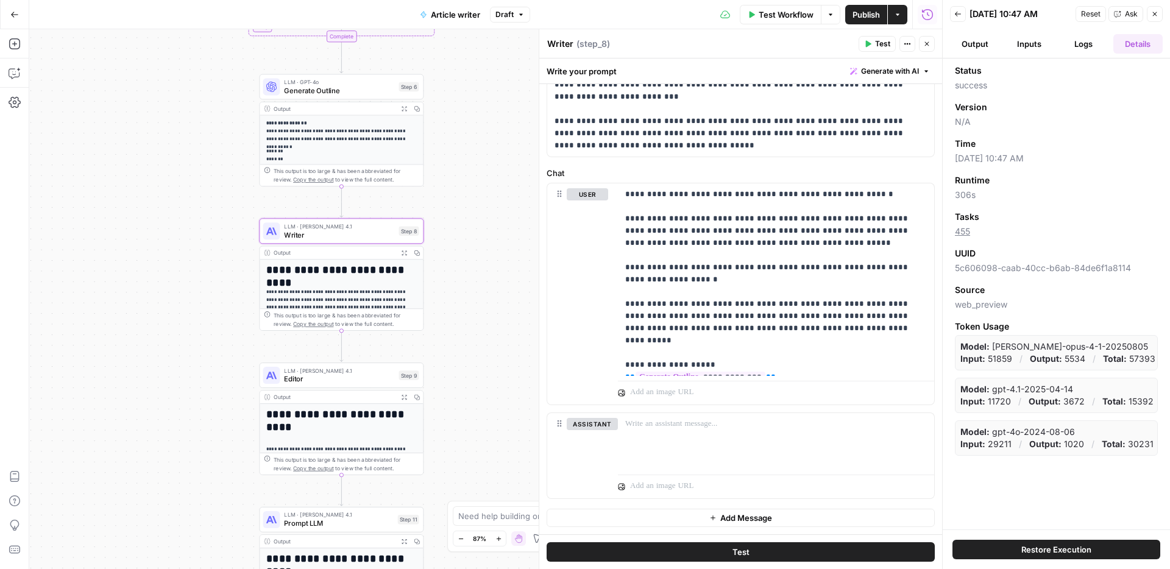
drag, startPoint x: 155, startPoint y: 171, endPoint x: 127, endPoint y: 334, distance: 166.4
click at [127, 334] on div "Workflow Set Inputs Inputs Google Search Search Google for Keyword Step 2 Outpu…" at bounding box center [485, 299] width 913 height 540
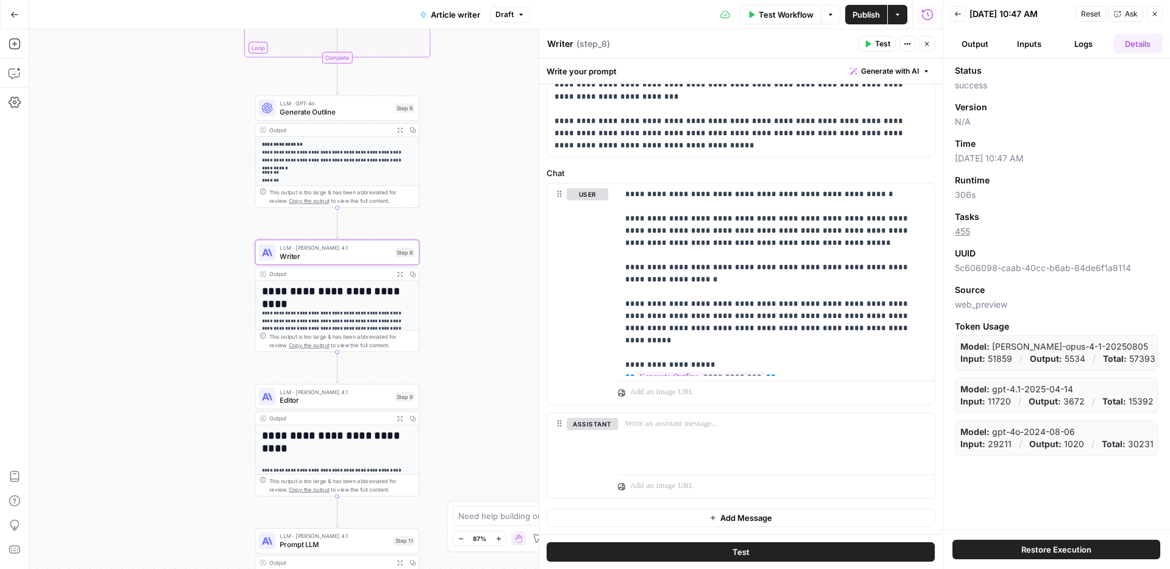
drag, startPoint x: 490, startPoint y: 202, endPoint x: 483, endPoint y: 157, distance: 45.7
click at [490, 202] on div "Workflow Set Inputs Inputs Google Search Search Google for Keyword Step 2 Outpu…" at bounding box center [485, 299] width 913 height 540
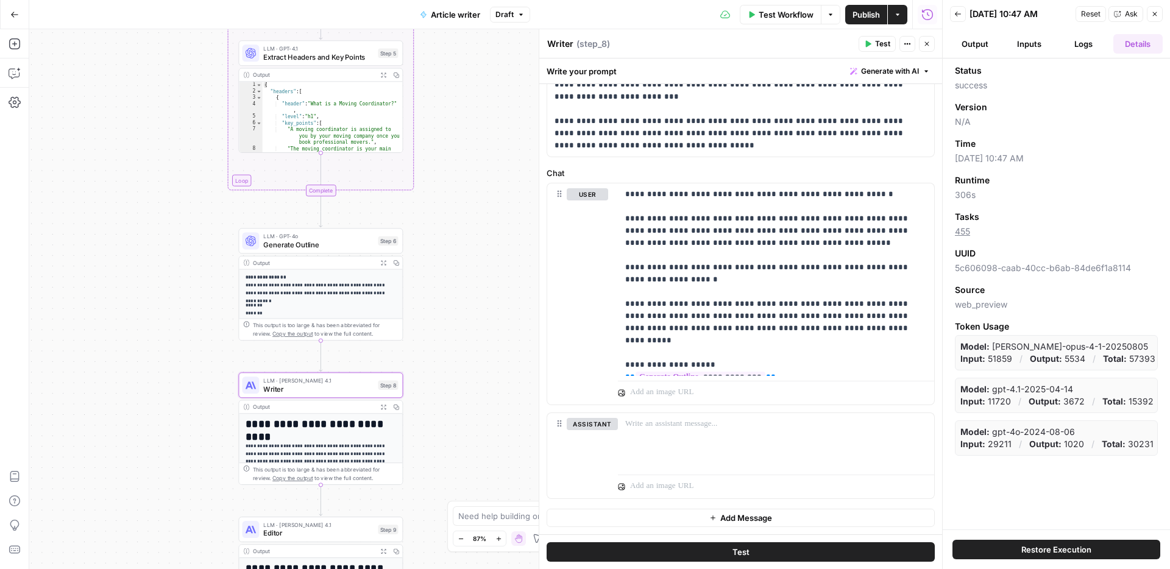
drag, startPoint x: 484, startPoint y: 144, endPoint x: 465, endPoint y: 281, distance: 138.3
click at [460, 301] on div "Workflow Set Inputs Inputs Google Search Search Google for Keyword Step 2 Outpu…" at bounding box center [485, 299] width 913 height 540
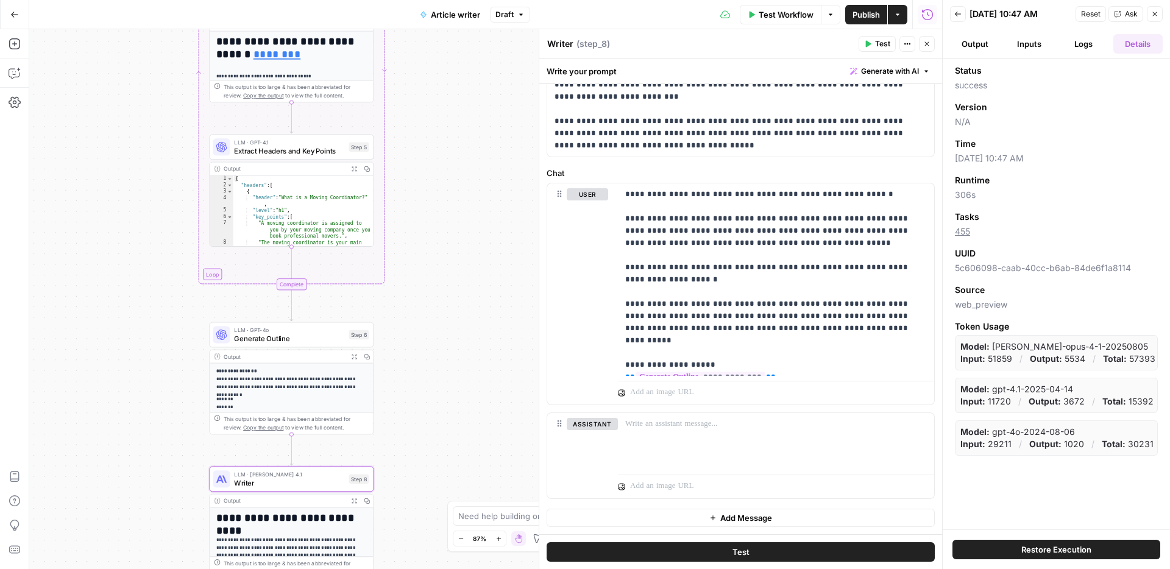
drag, startPoint x: 475, startPoint y: 163, endPoint x: 444, endPoint y: 303, distance: 143.1
click at [443, 306] on div "Workflow Set Inputs Inputs Google Search Search Google for Keyword Step 2 Outpu…" at bounding box center [485, 299] width 913 height 540
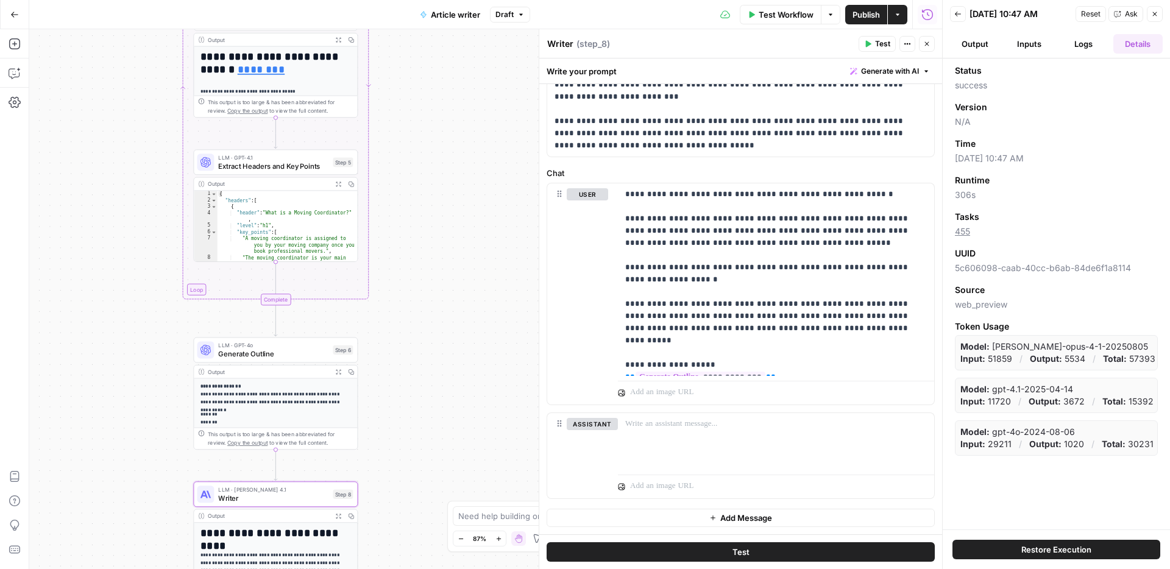
drag, startPoint x: 455, startPoint y: 201, endPoint x: 454, endPoint y: 102, distance: 99.3
click at [456, 97] on div "Workflow Set Inputs Inputs Google Search Search Google for Keyword Step 2 Outpu…" at bounding box center [485, 299] width 913 height 540
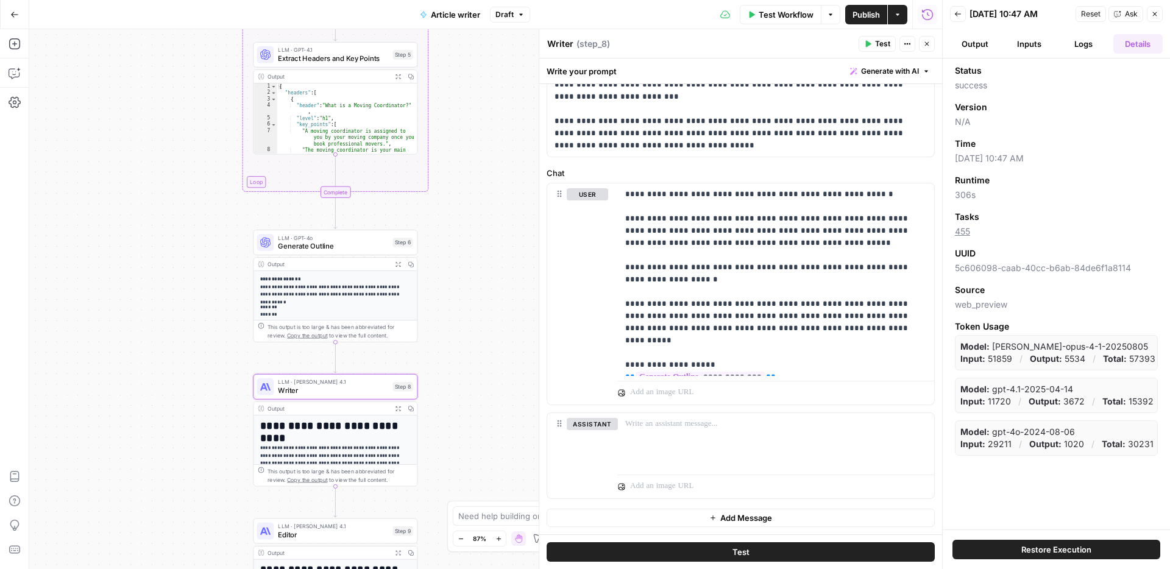
drag, startPoint x: 445, startPoint y: 293, endPoint x: 459, endPoint y: 274, distance: 24.4
click at [459, 274] on div "Workflow Set Inputs Inputs Google Search Search Google for Keyword Step 2 Outpu…" at bounding box center [485, 299] width 913 height 540
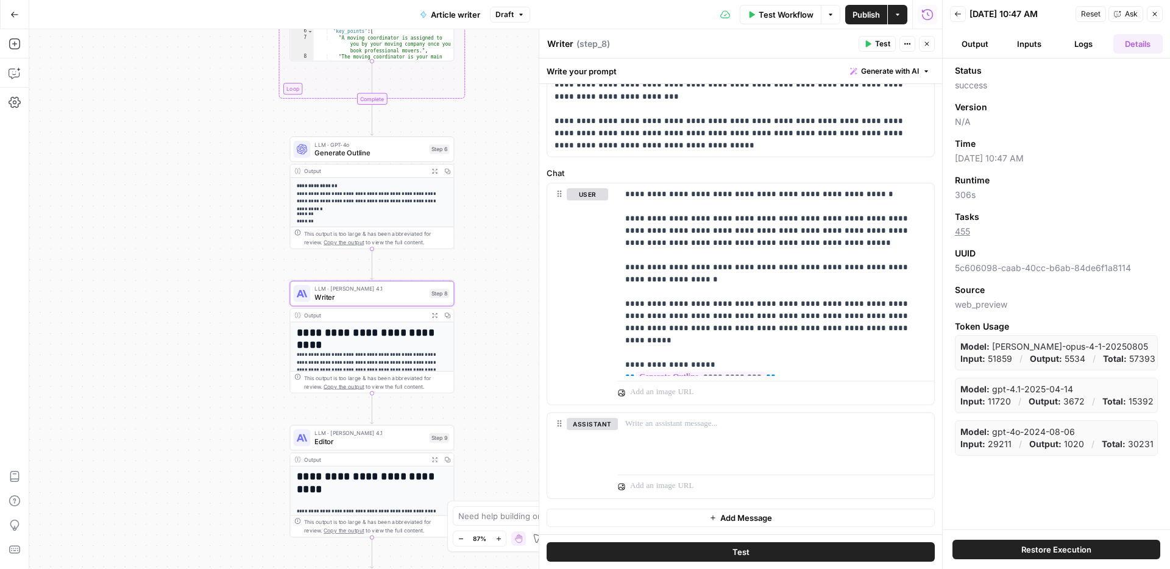
drag, startPoint x: 454, startPoint y: 299, endPoint x: 480, endPoint y: 239, distance: 65.8
click at [480, 239] on div "Workflow Set Inputs Inputs Google Search Search Google for Keyword Step 2 Outpu…" at bounding box center [485, 299] width 913 height 540
drag, startPoint x: 484, startPoint y: 270, endPoint x: 497, endPoint y: 220, distance: 51.4
click at [502, 215] on div "Workflow Set Inputs Inputs Google Search Search Google for Keyword Step 2 Outpu…" at bounding box center [485, 299] width 913 height 540
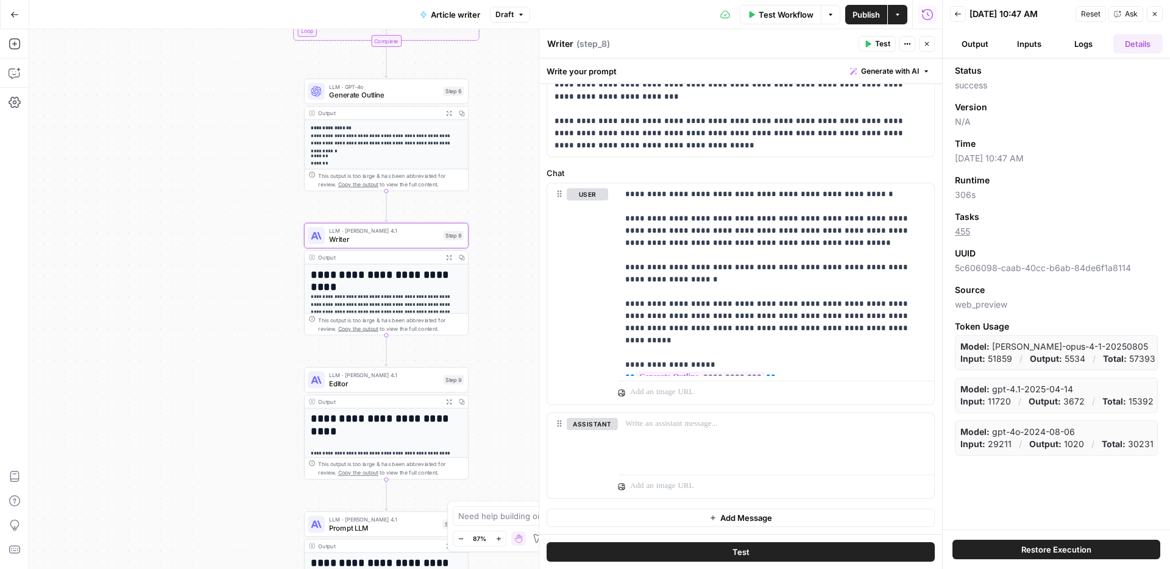
drag, startPoint x: 265, startPoint y: 295, endPoint x: 231, endPoint y: 286, distance: 35.2
click at [230, 286] on div "Workflow Set Inputs Inputs Google Search Search Google for Keyword Step 2 Outpu…" at bounding box center [485, 299] width 913 height 540
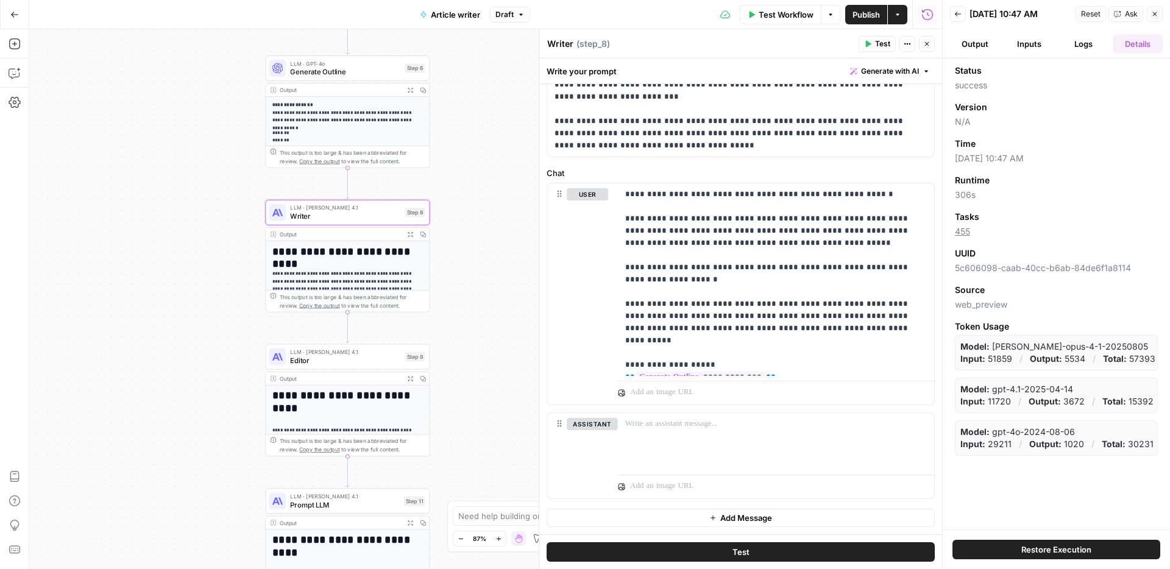
drag, startPoint x: 456, startPoint y: 255, endPoint x: 451, endPoint y: 244, distance: 12.0
click at [451, 244] on div "Workflow Set Inputs Inputs Google Search Search Google for Keyword Step 2 Outpu…" at bounding box center [485, 299] width 913 height 540
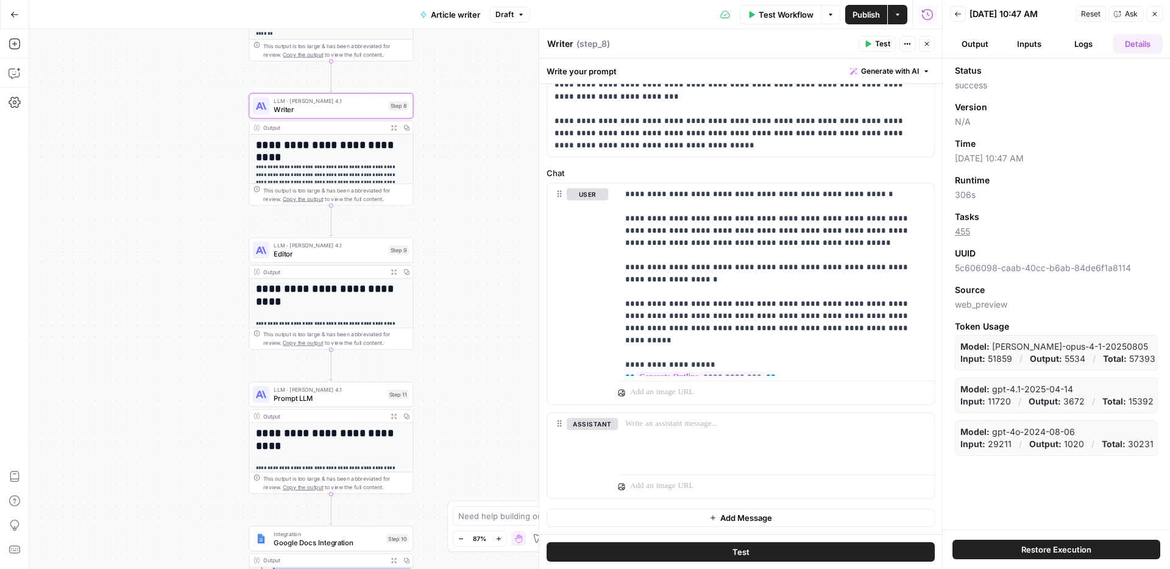
drag, startPoint x: 453, startPoint y: 320, endPoint x: 440, endPoint y: 218, distance: 102.5
click at [440, 218] on div "Workflow Set Inputs Inputs Google Search Search Google for Keyword Step 2 Outpu…" at bounding box center [485, 299] width 913 height 540
drag, startPoint x: 459, startPoint y: 303, endPoint x: 456, endPoint y: 270, distance: 33.6
click at [456, 270] on div "Workflow Set Inputs Inputs Google Search Search Google for Keyword Step 2 Outpu…" at bounding box center [485, 299] width 913 height 540
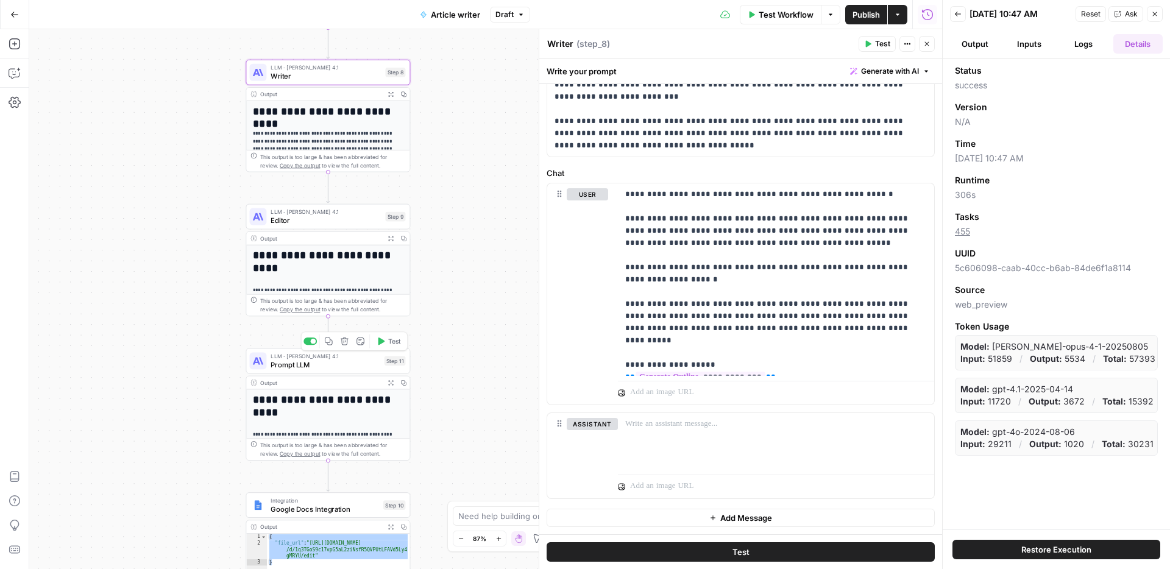
click at [337, 367] on span "Prompt LLM" at bounding box center [325, 364] width 109 height 10
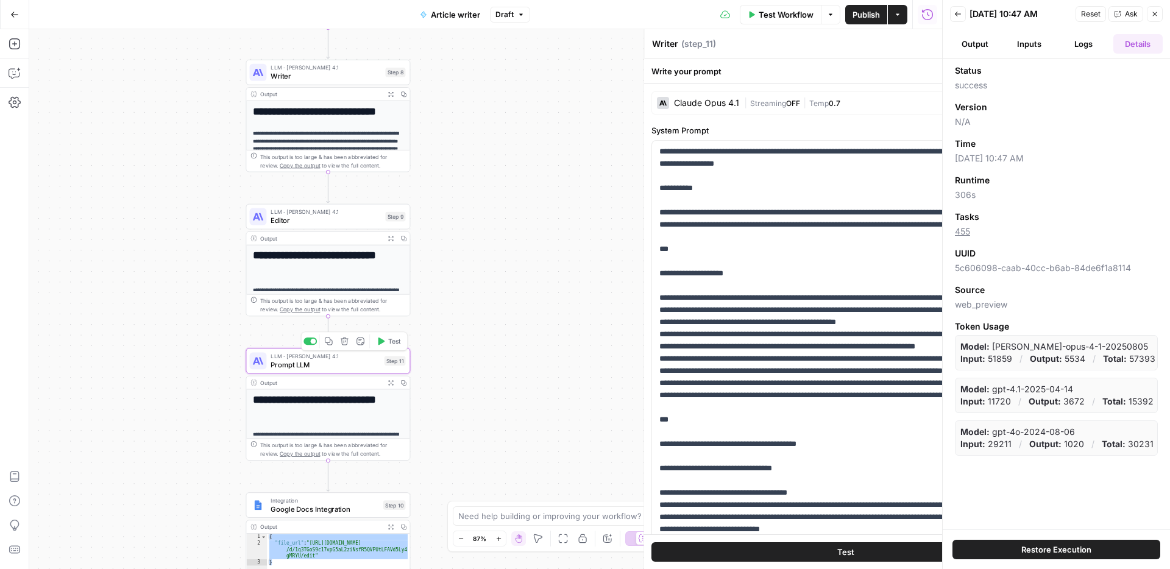
type textarea "Prompt LLM"
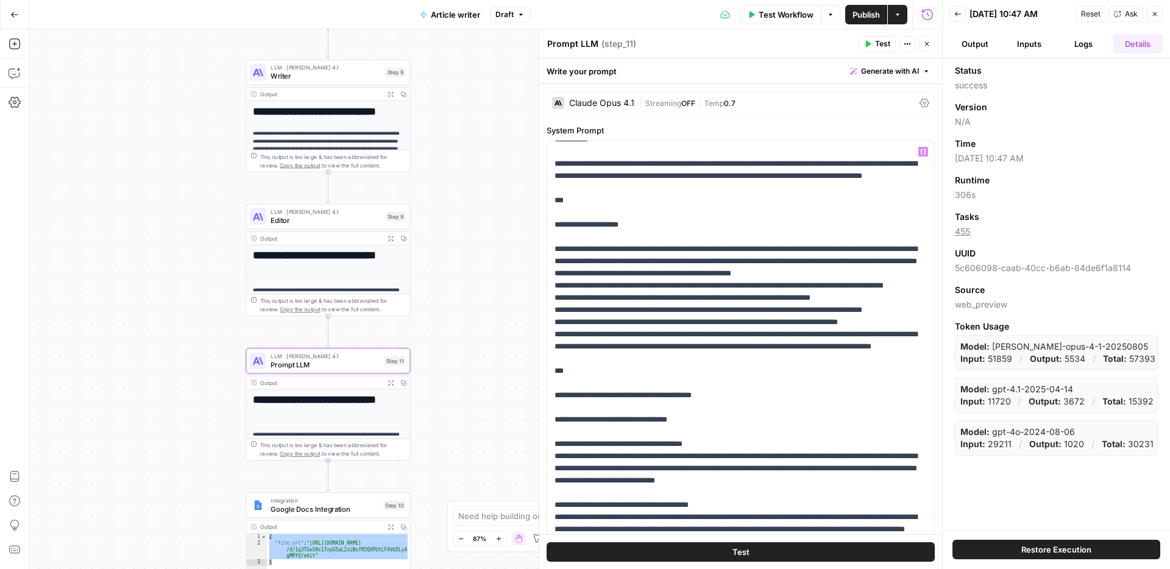
scroll to position [58, 0]
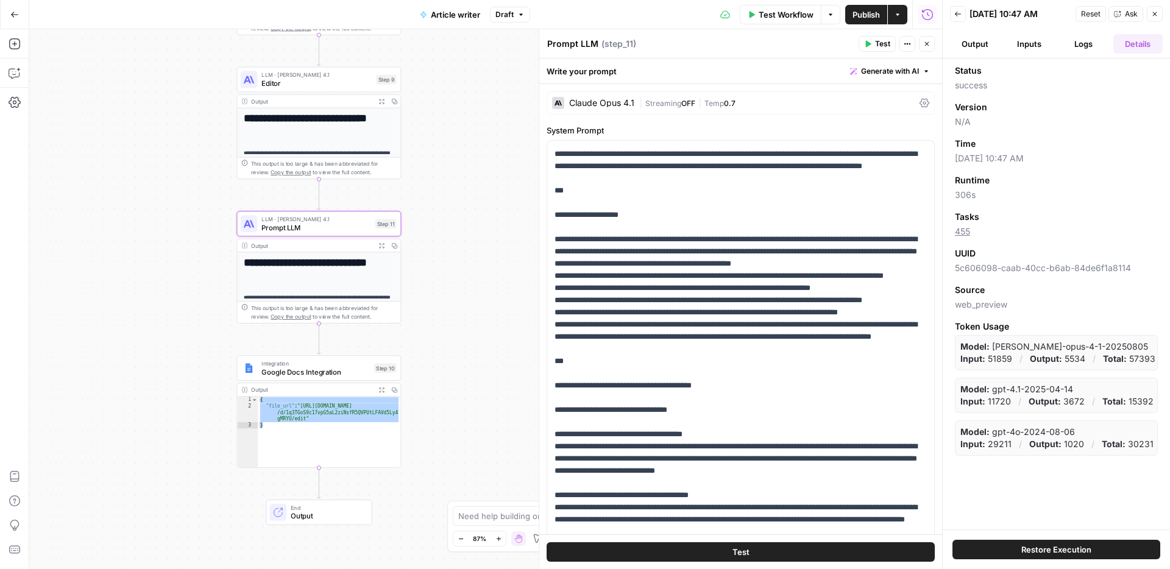
drag, startPoint x: 456, startPoint y: 305, endPoint x: 453, endPoint y: 201, distance: 103.6
click at [453, 201] on div "Workflow Set Inputs Inputs Google Search Search Google for Keyword Step 2 Outpu…" at bounding box center [485, 299] width 913 height 540
drag, startPoint x: 747, startPoint y: 261, endPoint x: 761, endPoint y: 293, distance: 35.2
click at [759, 287] on p "**********" at bounding box center [740, 489] width 372 height 804
drag, startPoint x: 730, startPoint y: 263, endPoint x: 749, endPoint y: 274, distance: 21.3
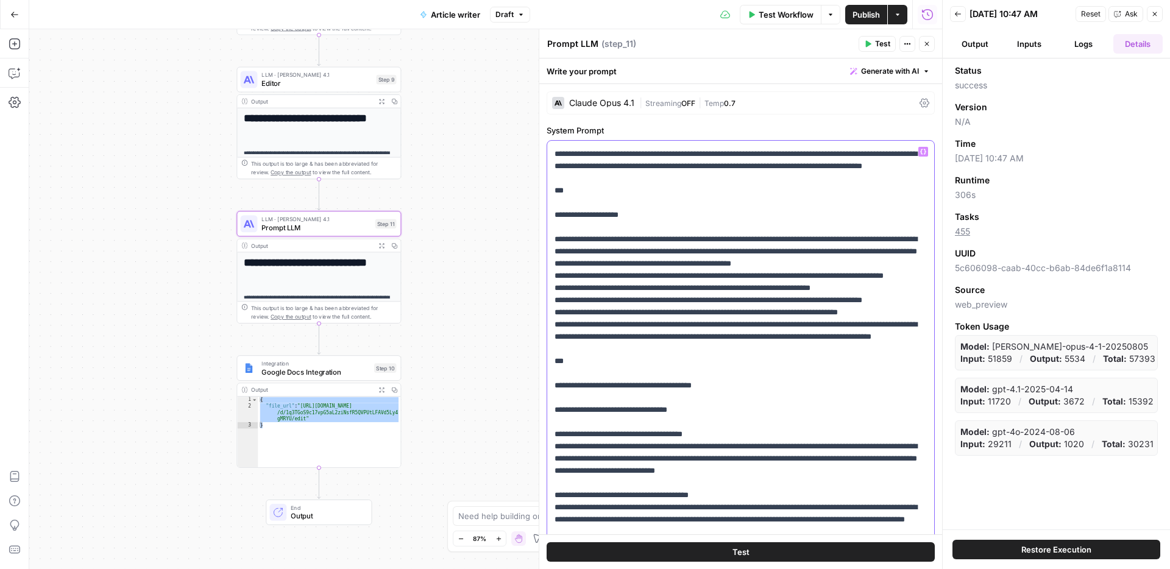
click at [749, 274] on p "**********" at bounding box center [740, 489] width 372 height 804
click at [716, 332] on p "**********" at bounding box center [740, 489] width 372 height 804
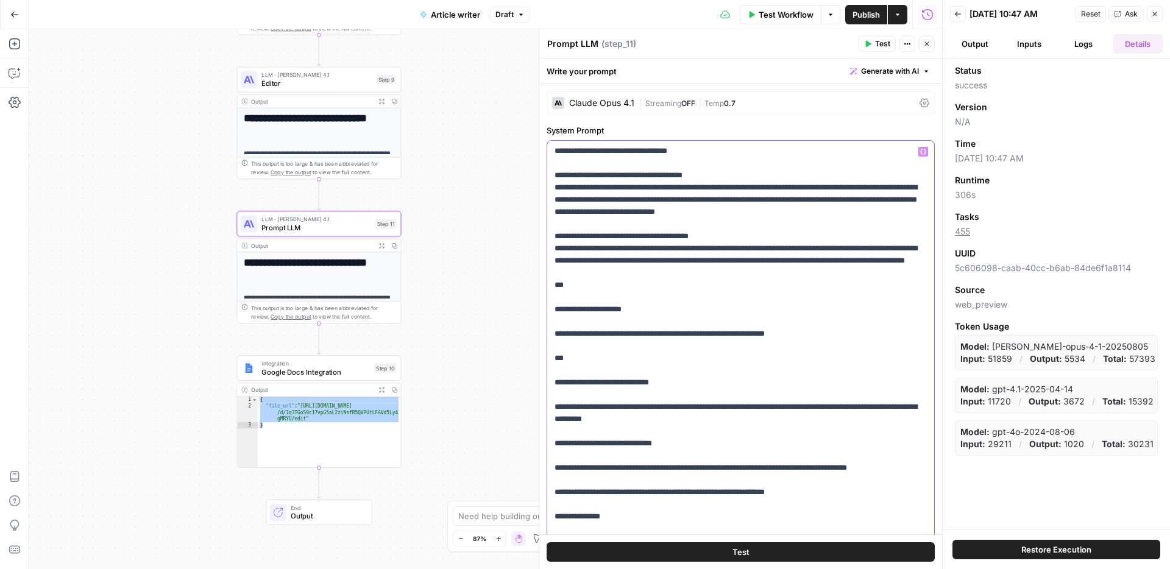
scroll to position [3, 0]
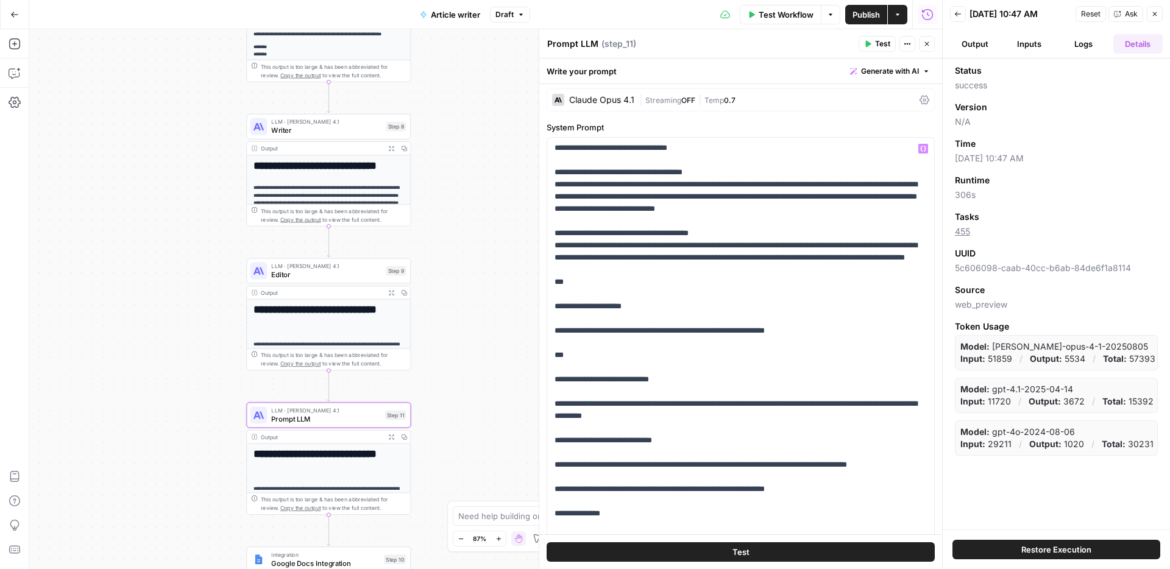
drag, startPoint x: 442, startPoint y: 182, endPoint x: 373, endPoint y: 182, distance: 69.5
click at [452, 328] on div "Workflow Set Inputs Inputs Google Search Search Google for Keyword Step 2 Outpu…" at bounding box center [485, 299] width 913 height 540
click at [324, 129] on span "Writer" at bounding box center [326, 130] width 110 height 10
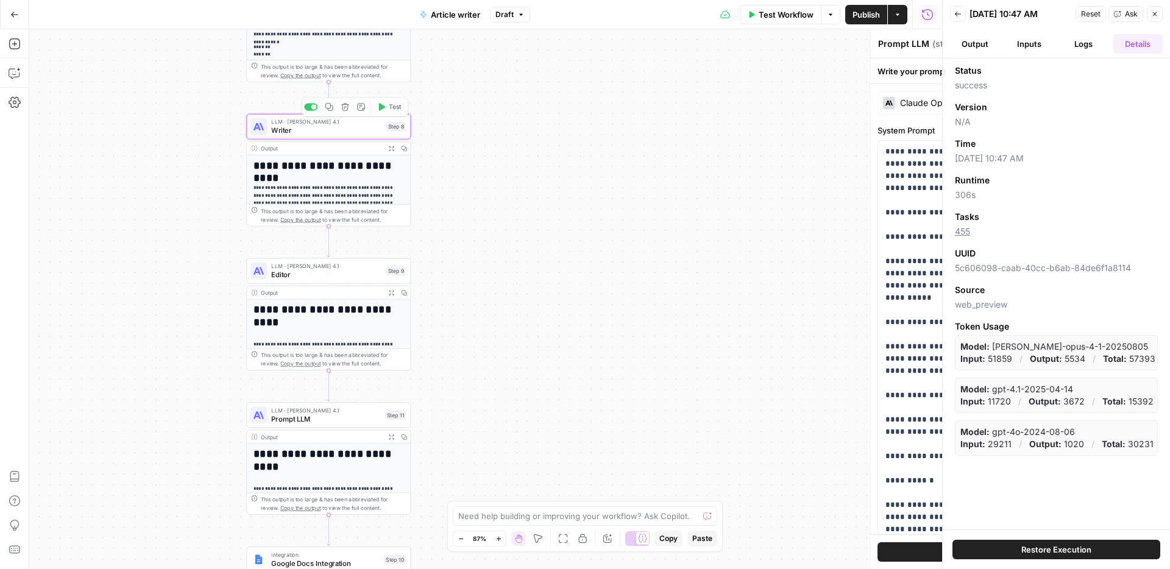
type textarea "Writer"
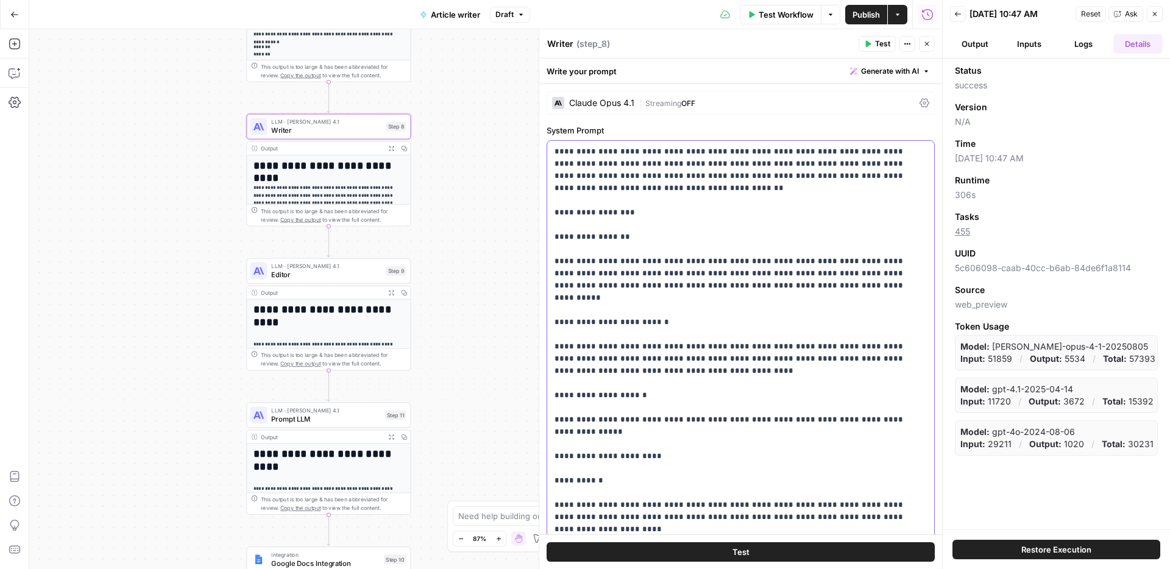
type input "nav"
click at [827, 126] on input "nav" at bounding box center [829, 124] width 54 height 12
click at [896, 125] on icon "button" at bounding box center [894, 124] width 6 height 6
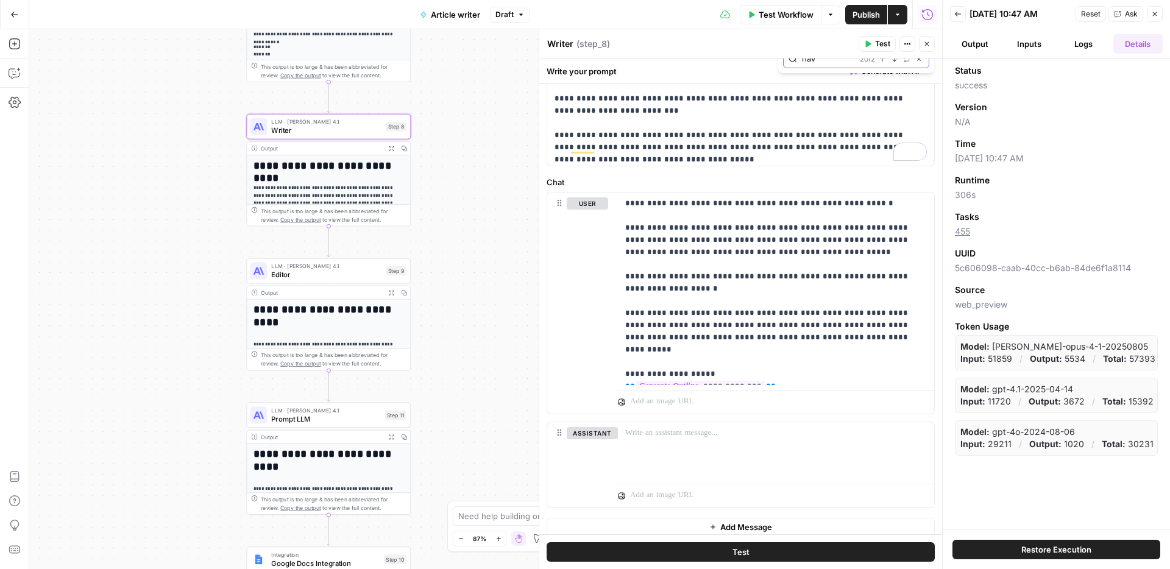
scroll to position [0, 0]
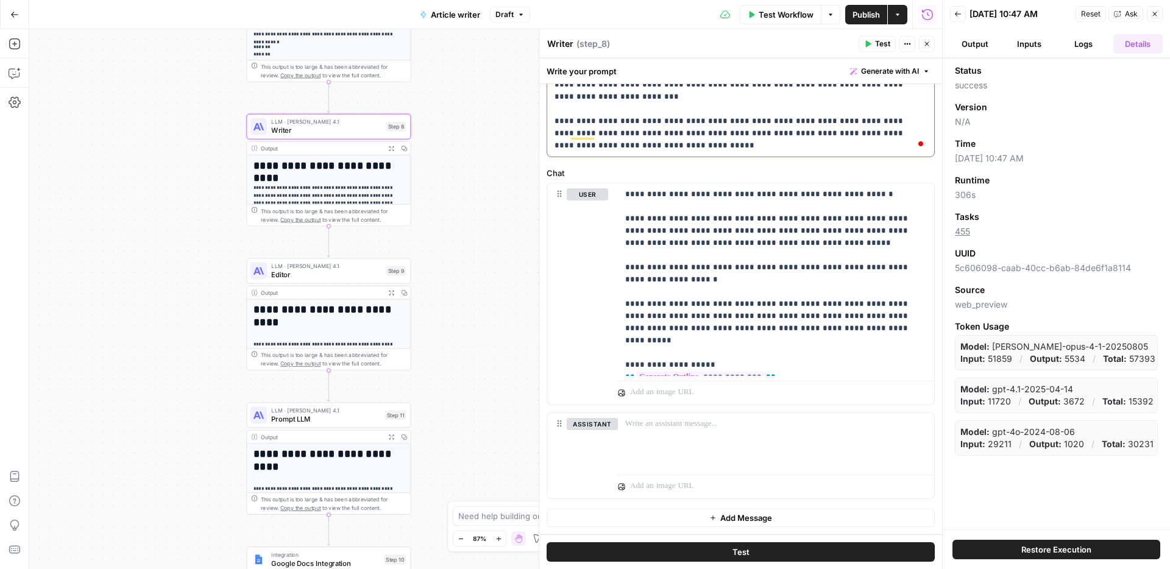
click at [309, 184] on p "**********" at bounding box center [328, 207] width 150 height 46
click at [1079, 46] on button "Logs" at bounding box center [1083, 43] width 49 height 19
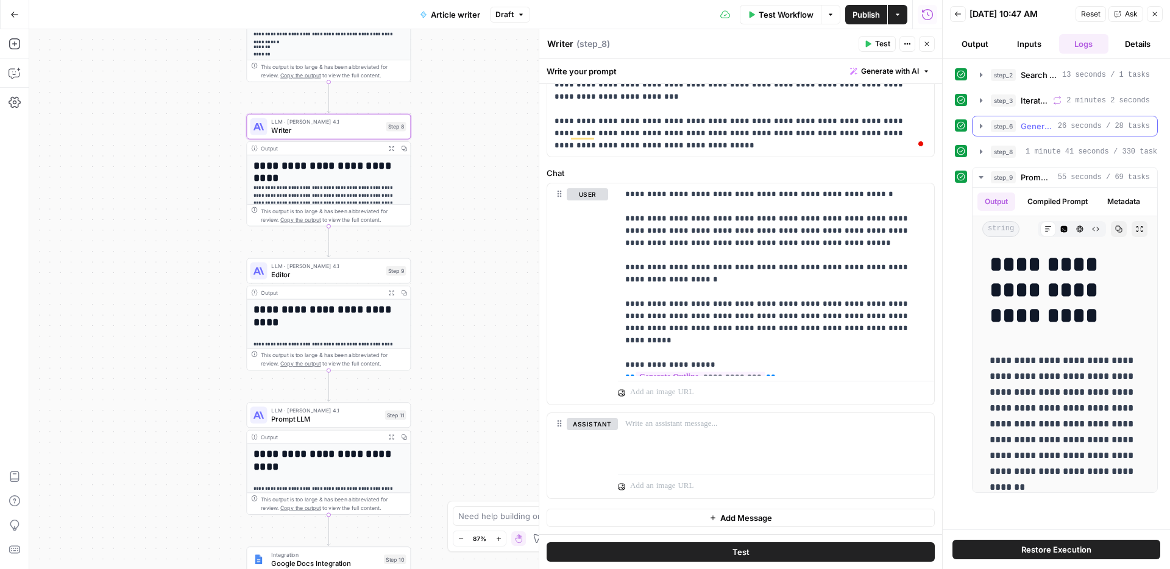
click at [1052, 132] on button "step_6 Generate Outline 26 seconds / 28 tasks" at bounding box center [1064, 125] width 185 height 19
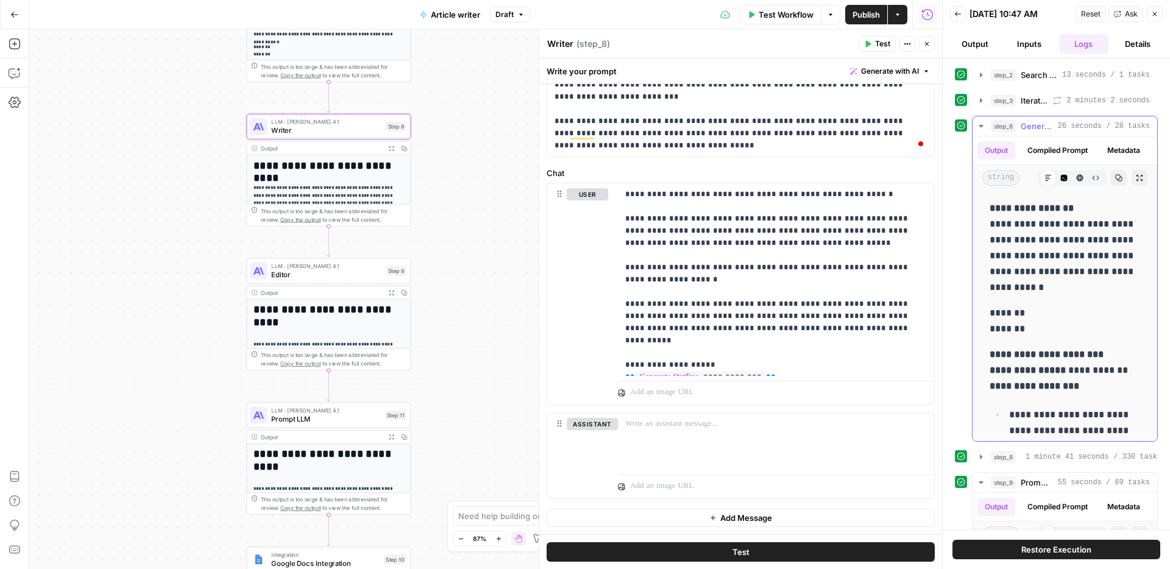
drag, startPoint x: 1085, startPoint y: 269, endPoint x: 1052, endPoint y: 323, distance: 63.7
click at [1038, 232] on p "**********" at bounding box center [1064, 247] width 150 height 95
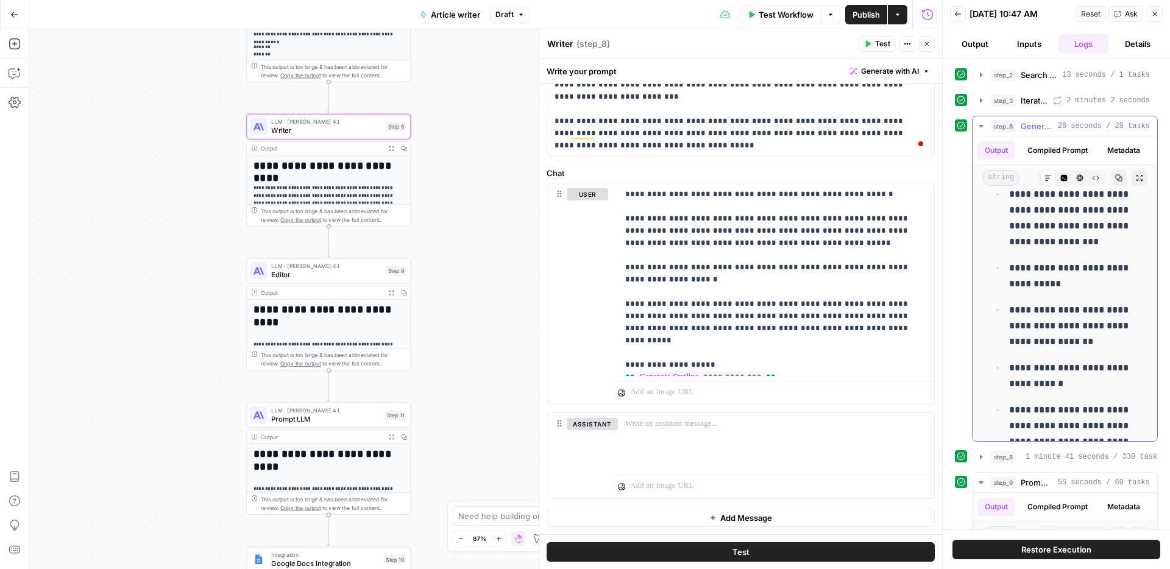
scroll to position [244, 0]
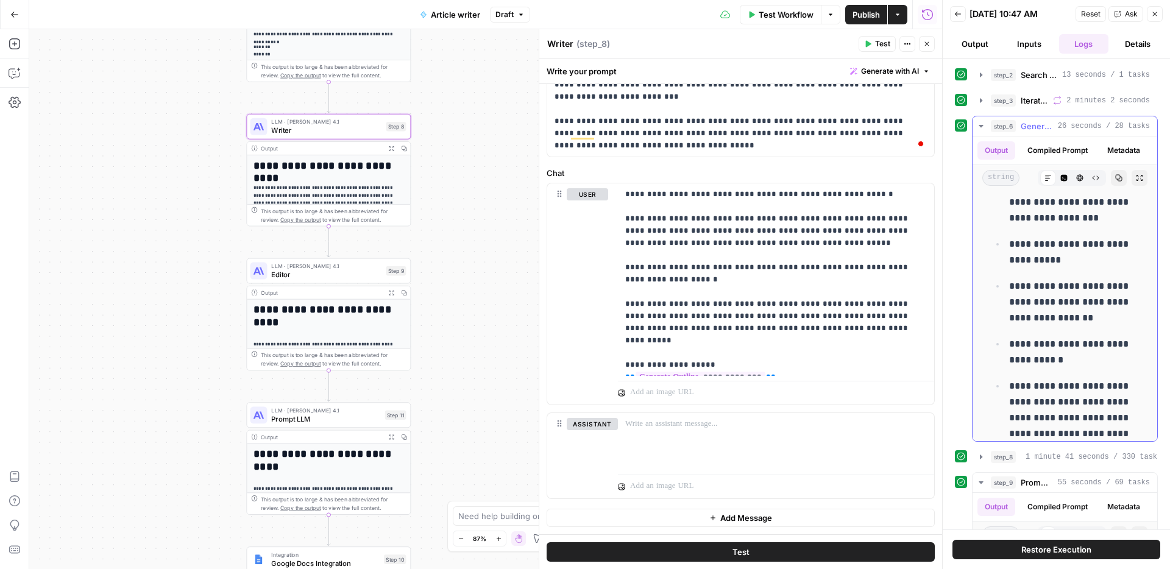
click at [1056, 132] on button "step_6 Generate Outline 26 seconds / 28 tasks" at bounding box center [1064, 125] width 185 height 19
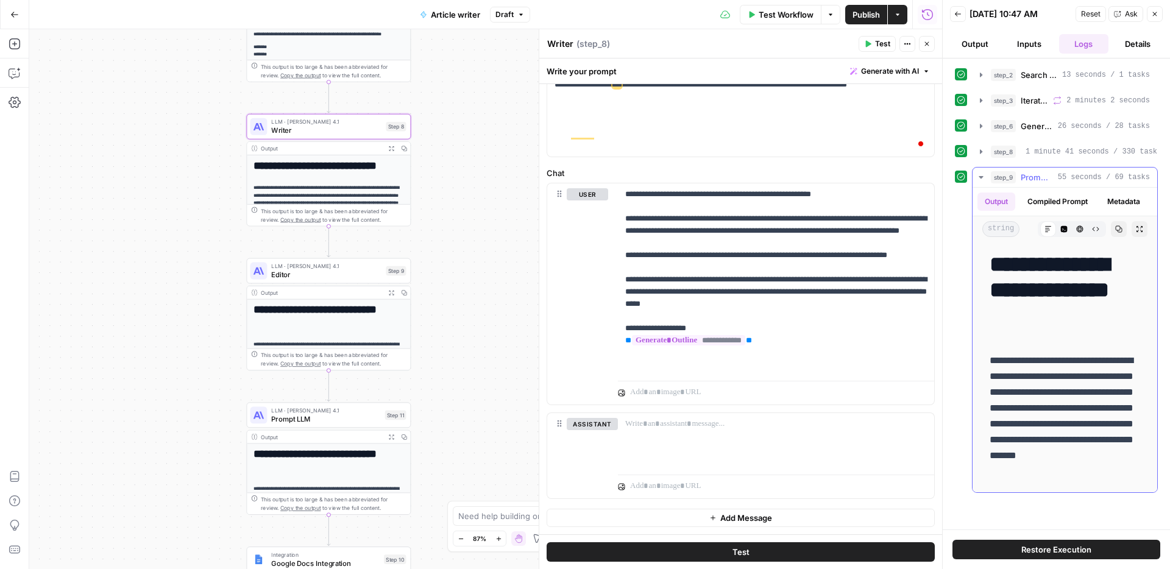
click at [1047, 170] on button "step_9 Prompt LLM 55 seconds / 69 tasks" at bounding box center [1064, 177] width 185 height 19
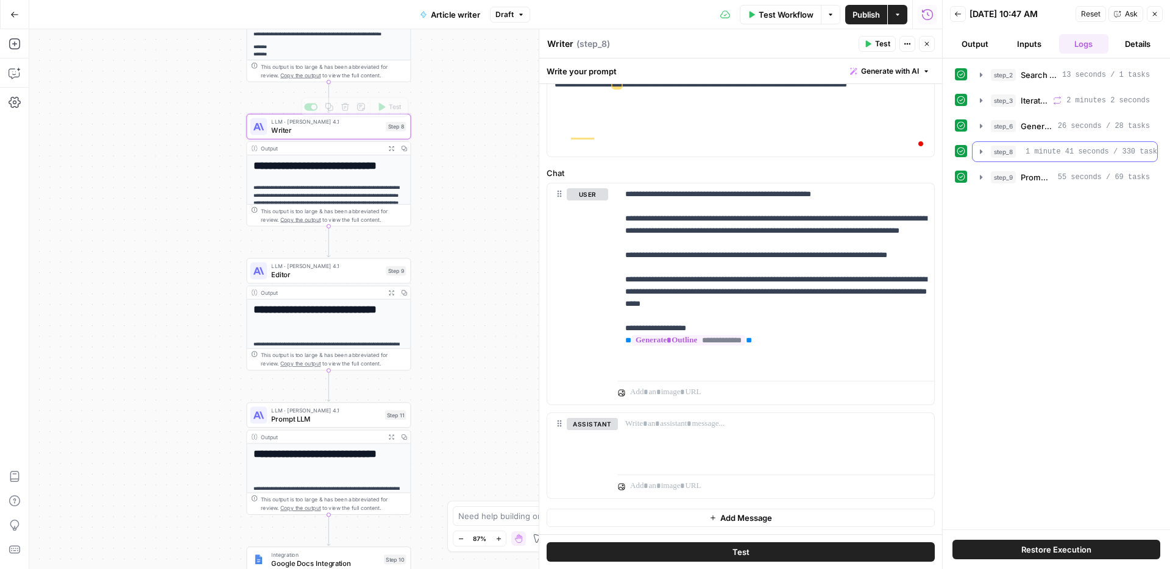
click at [991, 151] on span "step_8" at bounding box center [1003, 152] width 25 height 12
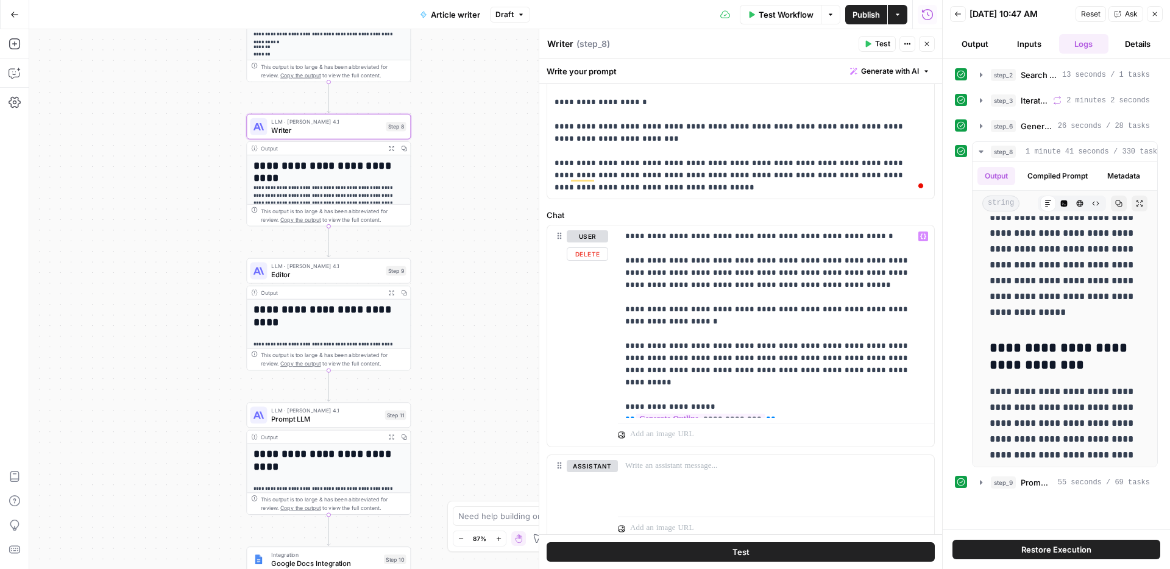
scroll to position [420, 0]
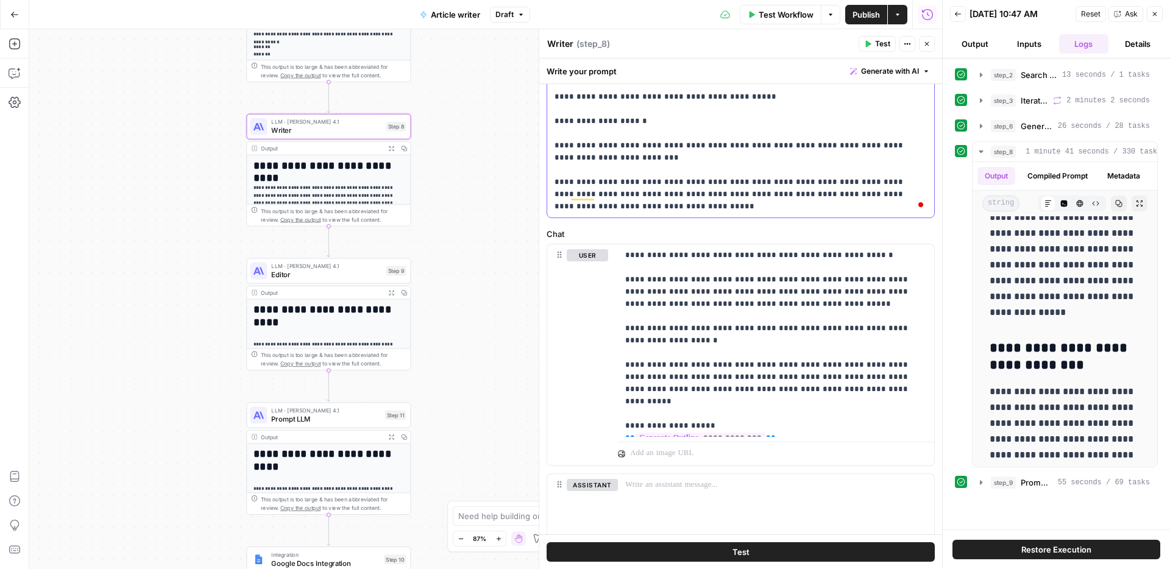
drag, startPoint x: 666, startPoint y: 206, endPoint x: 601, endPoint y: 143, distance: 90.5
type input "tip box"
drag, startPoint x: 346, startPoint y: 280, endPoint x: 484, endPoint y: 247, distance: 141.6
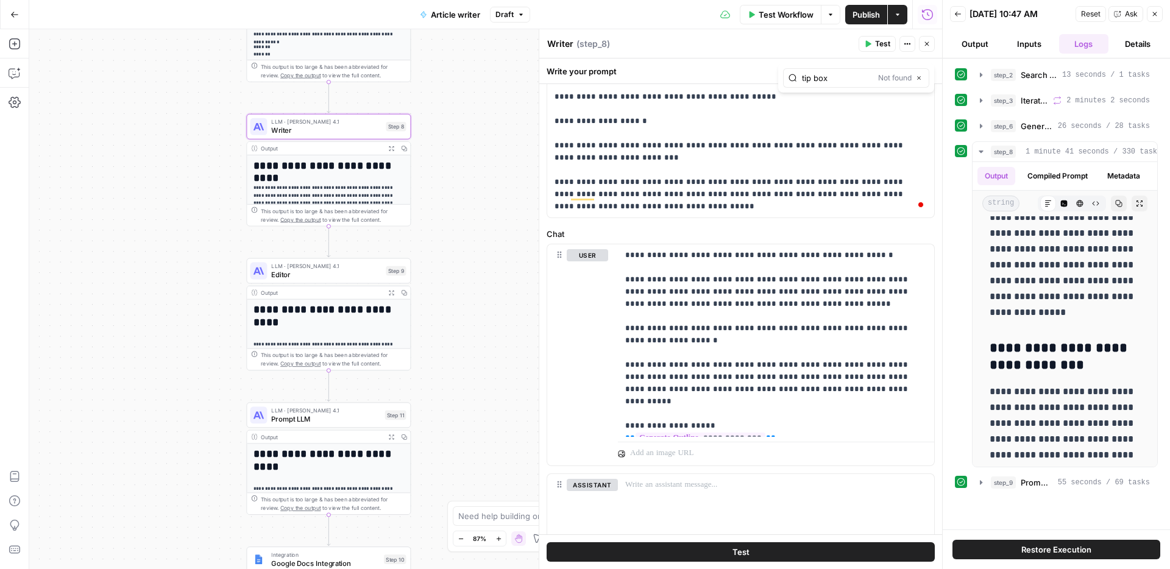
click at [346, 280] on div "LLM · Claude Opus 4.1 Editor Step 9 Copy step Delete step Add Note Test" at bounding box center [328, 271] width 164 height 26
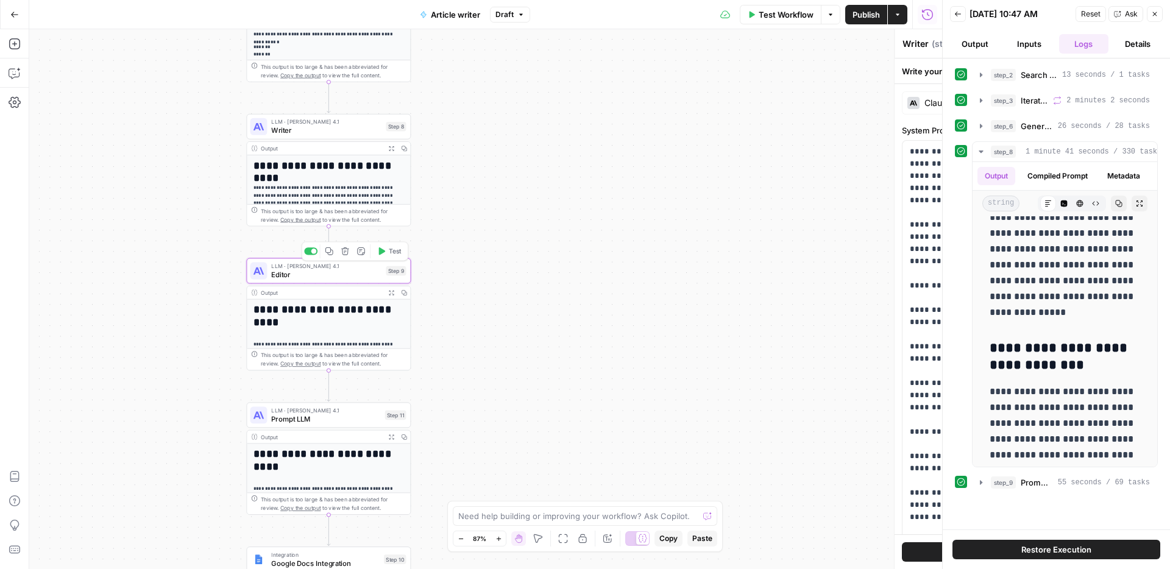
type textarea "Editor"
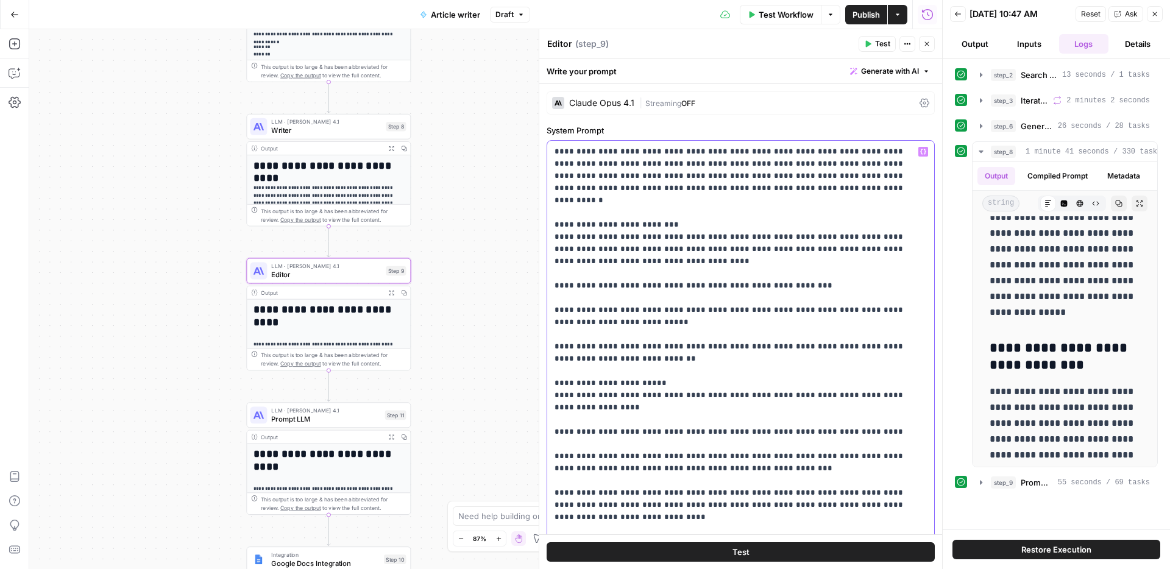
click at [664, 233] on p "**********" at bounding box center [740, 560] width 372 height 829
type input "i"
type input "tip"
click at [667, 236] on p "**********" at bounding box center [740, 560] width 372 height 829
click at [695, 314] on p "**********" at bounding box center [740, 560] width 372 height 829
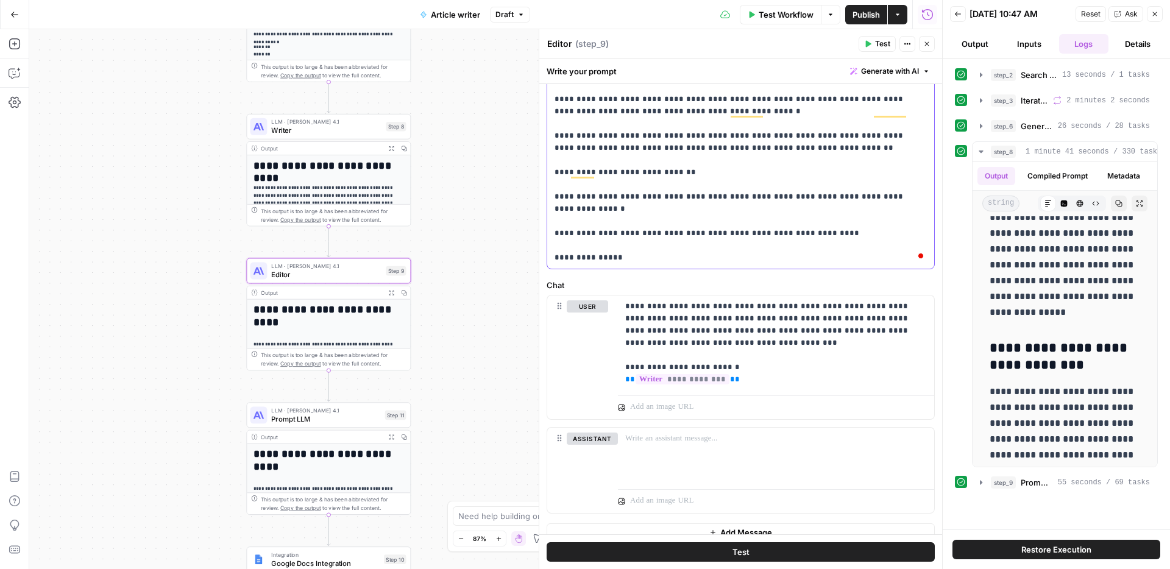
scroll to position [383, 0]
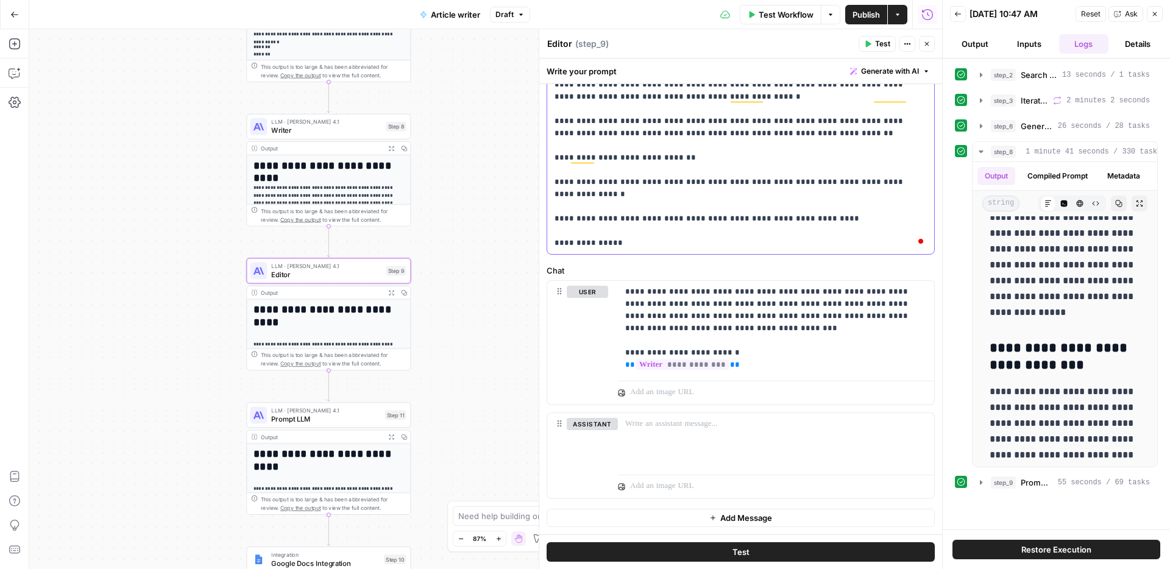
drag, startPoint x: 711, startPoint y: 196, endPoint x: 632, endPoint y: 196, distance: 78.6
drag, startPoint x: 726, startPoint y: 160, endPoint x: 673, endPoint y: 149, distance: 54.3
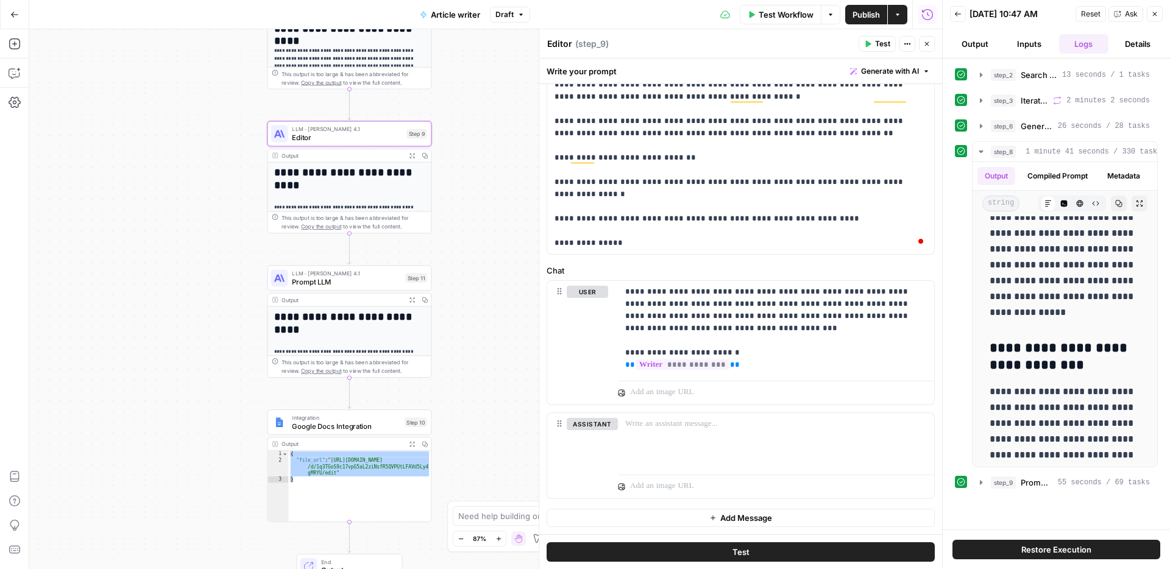
drag, startPoint x: 451, startPoint y: 430, endPoint x: 472, endPoint y: 293, distance: 138.6
click at [472, 293] on div "Workflow Set Inputs Inputs Google Search Search Google for Keyword Step 2 Outpu…" at bounding box center [485, 299] width 913 height 540
click at [479, 400] on div "Workflow Set Inputs Inputs Google Search Search Google for Keyword Step 2 Outpu…" at bounding box center [485, 299] width 913 height 540
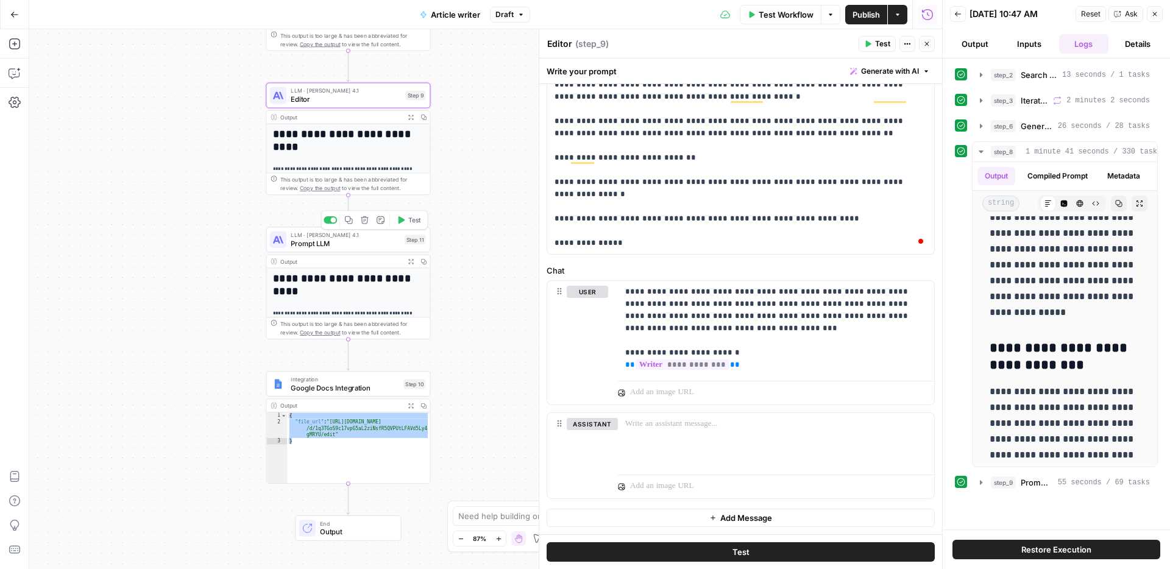
click at [344, 242] on span "Prompt LLM" at bounding box center [345, 243] width 109 height 10
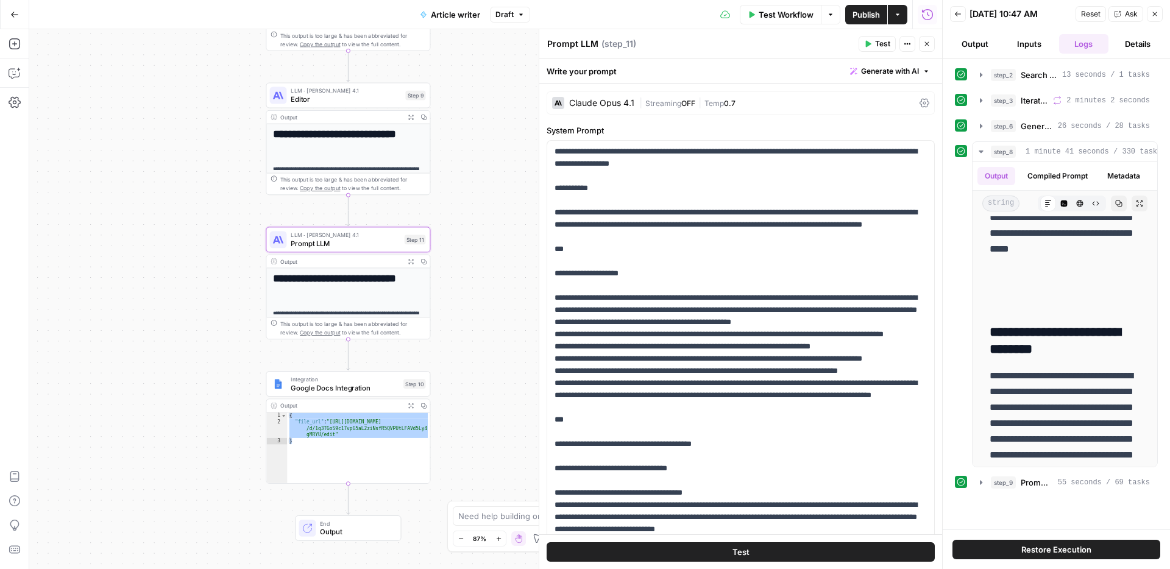
click at [588, 40] on textarea "Prompt LLM" at bounding box center [572, 44] width 51 height 12
type textarea "Reading level reducer"
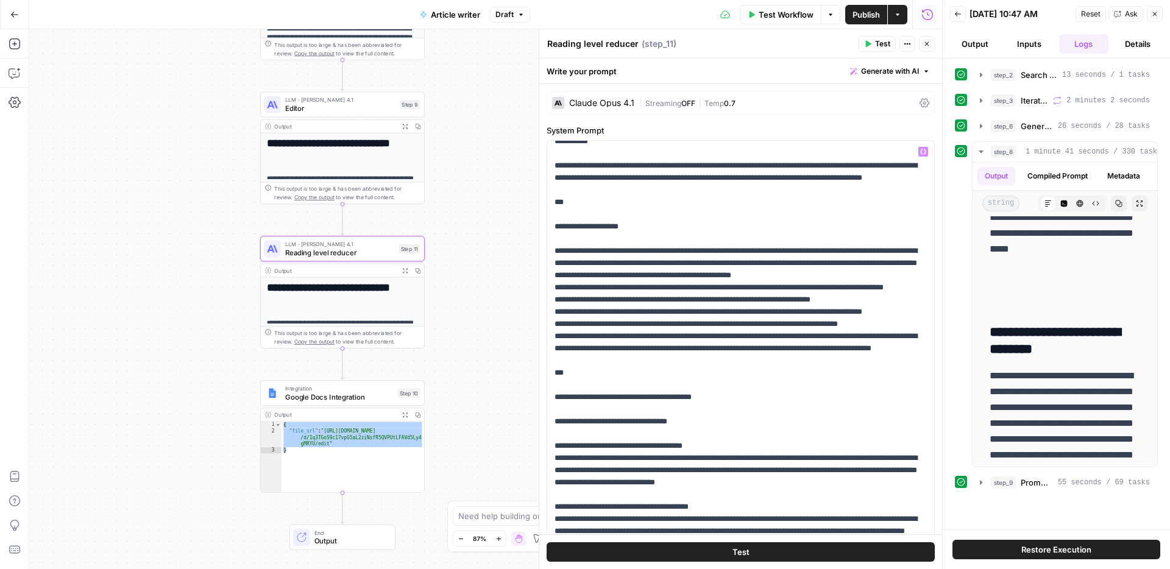
scroll to position [48, 0]
drag, startPoint x: 640, startPoint y: 300, endPoint x: 570, endPoint y: 305, distance: 69.6
click at [570, 302] on p "**********" at bounding box center [740, 499] width 372 height 804
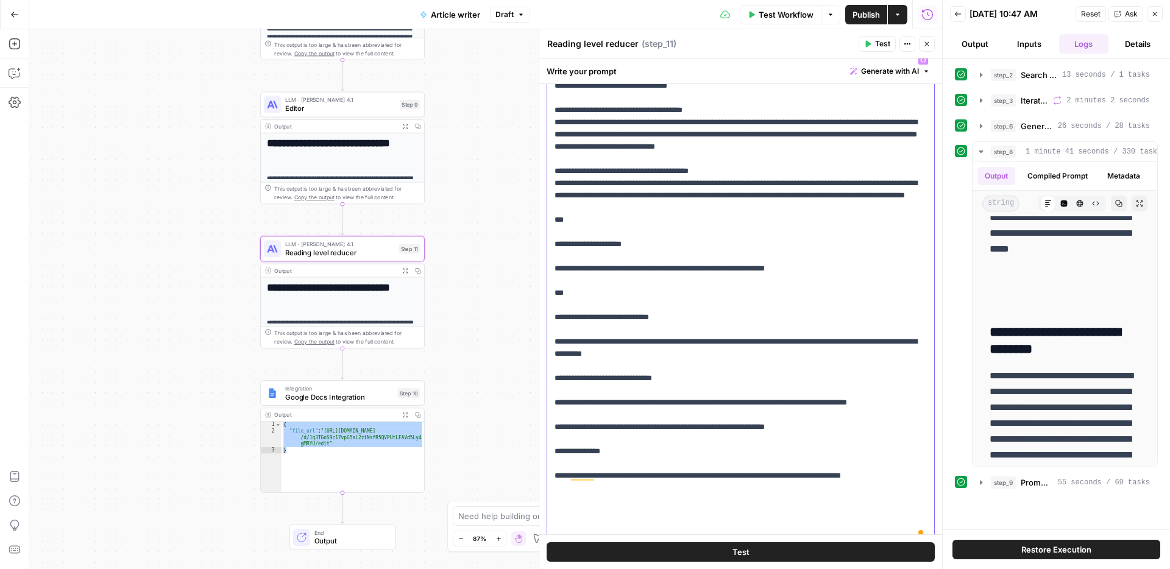
scroll to position [291, 0]
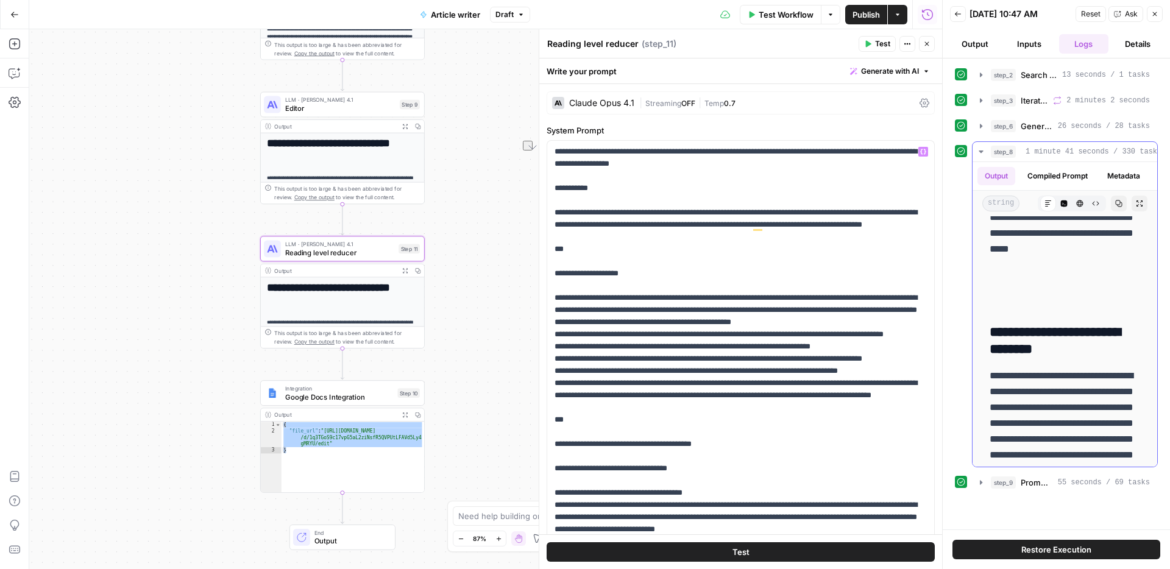
click at [1054, 152] on span "1 minute 41 seconds / 330 tasks" at bounding box center [1093, 151] width 136 height 11
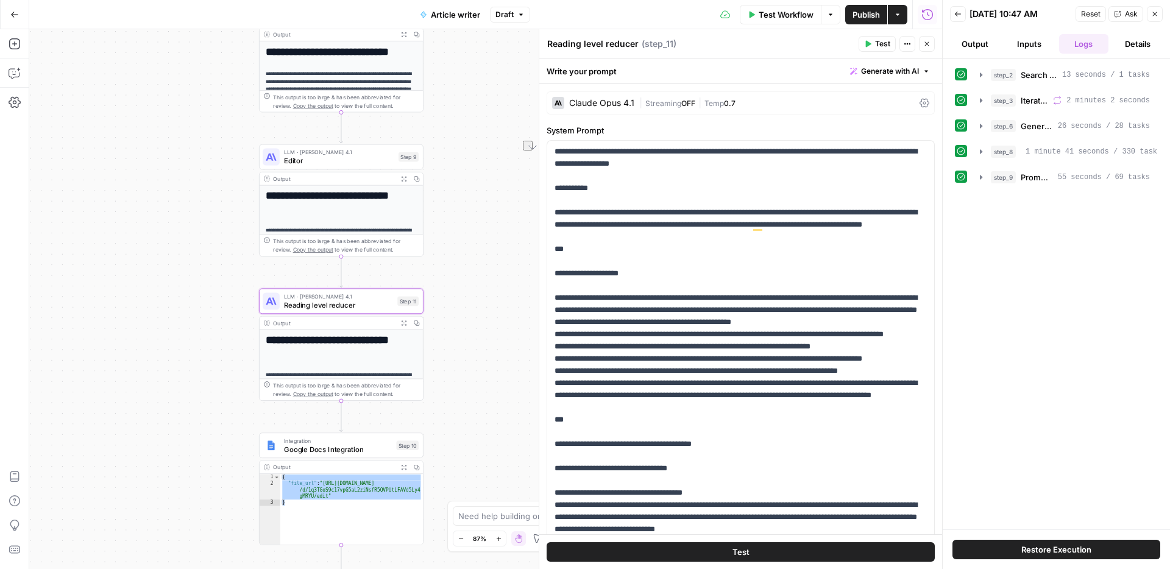
drag, startPoint x: 489, startPoint y: 119, endPoint x: 489, endPoint y: 230, distance: 111.5
click at [489, 230] on div "Workflow Set Inputs Inputs Google Search Search Google for Keyword Step 2 Outpu…" at bounding box center [485, 299] width 913 height 540
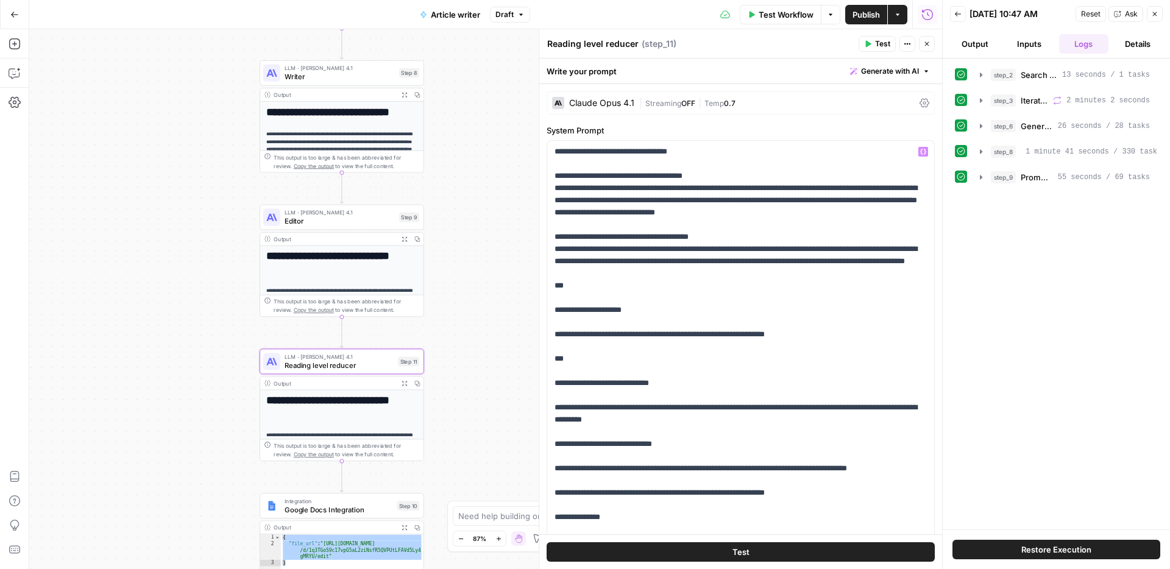
scroll to position [95, 0]
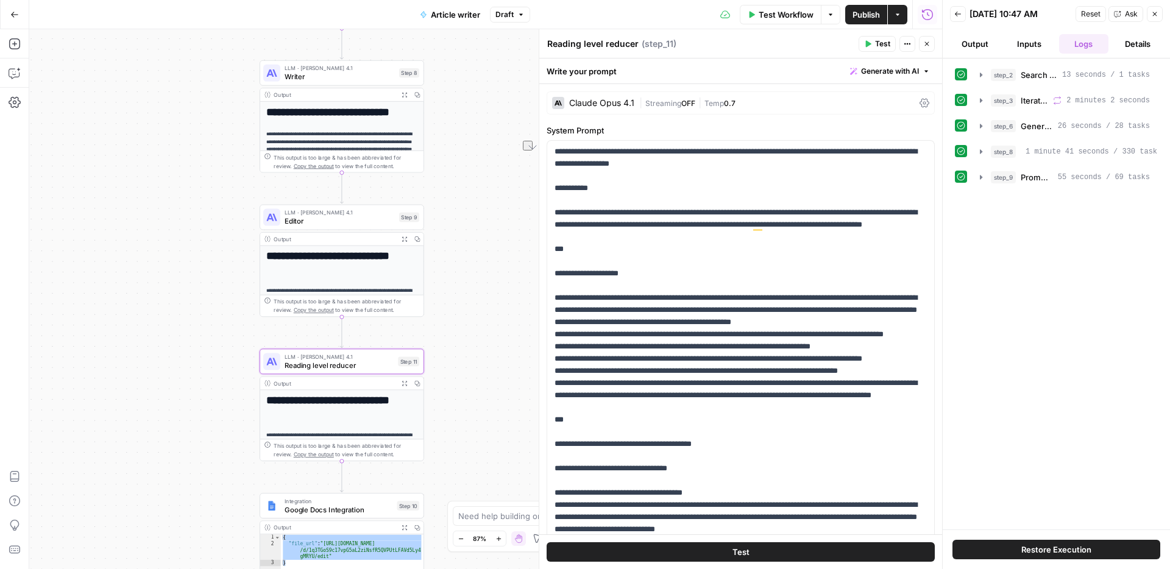
click at [348, 69] on span "LLM · Claude Opus 4.1" at bounding box center [340, 68] width 110 height 9
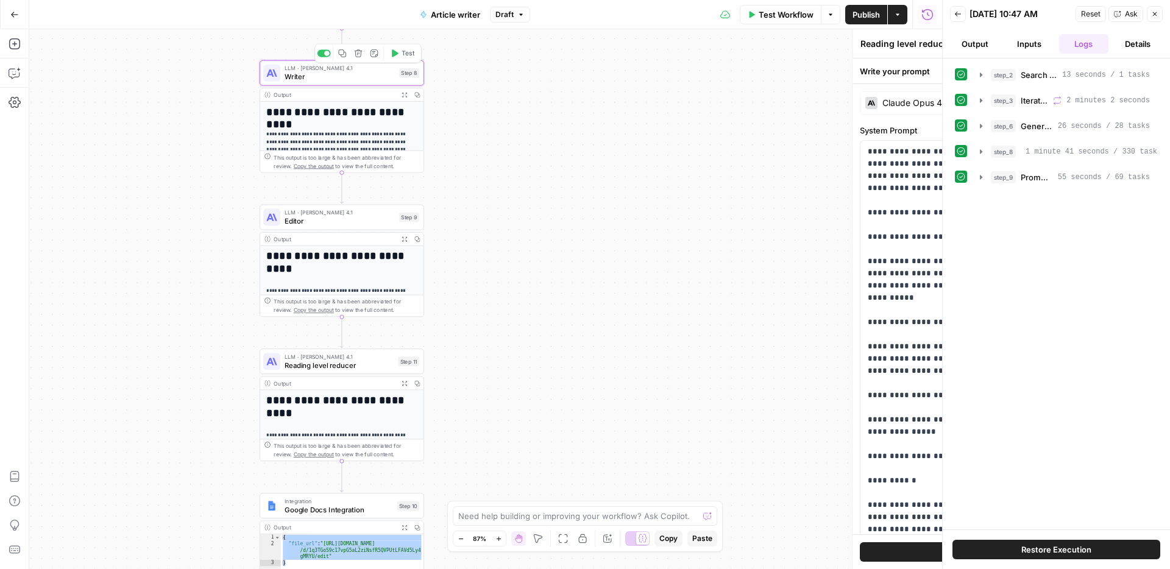
type textarea "Writer"
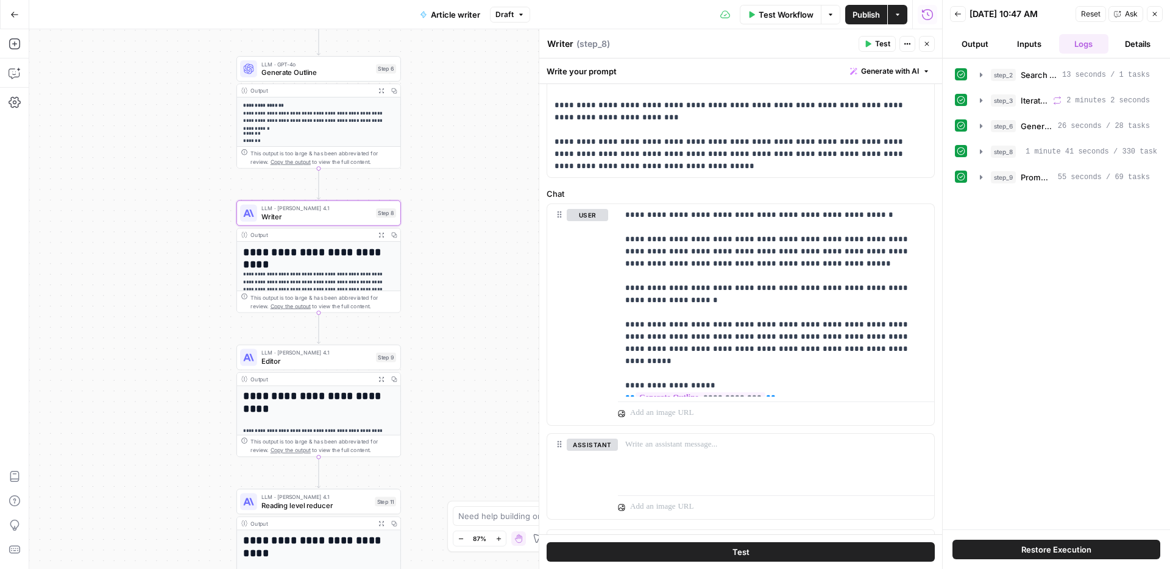
drag, startPoint x: 478, startPoint y: 135, endPoint x: 454, endPoint y: 275, distance: 142.0
click at [454, 275] on div "Workflow Set Inputs Inputs Google Search Search Google for Keyword Step 2 Outpu…" at bounding box center [485, 299] width 913 height 540
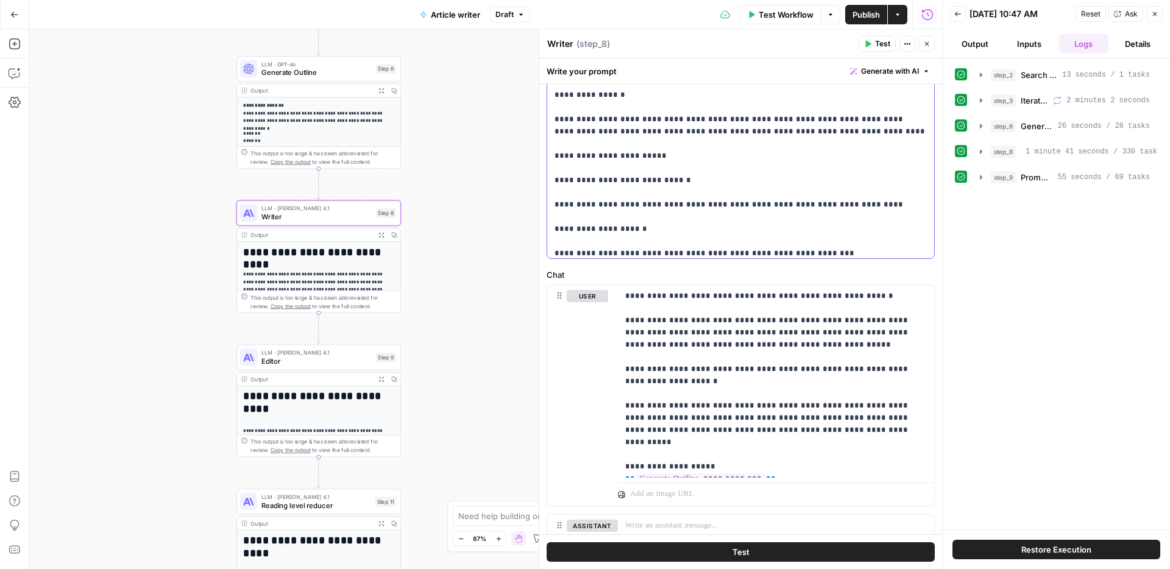
drag, startPoint x: 821, startPoint y: 211, endPoint x: 690, endPoint y: 215, distance: 131.6
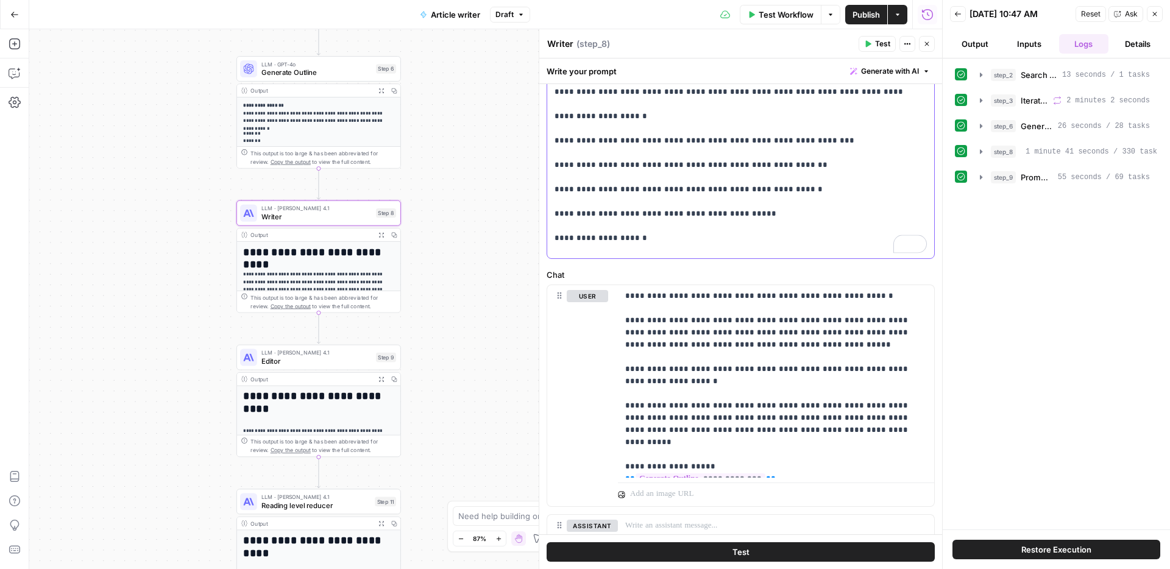
drag, startPoint x: 641, startPoint y: 207, endPoint x: 596, endPoint y: 195, distance: 46.7
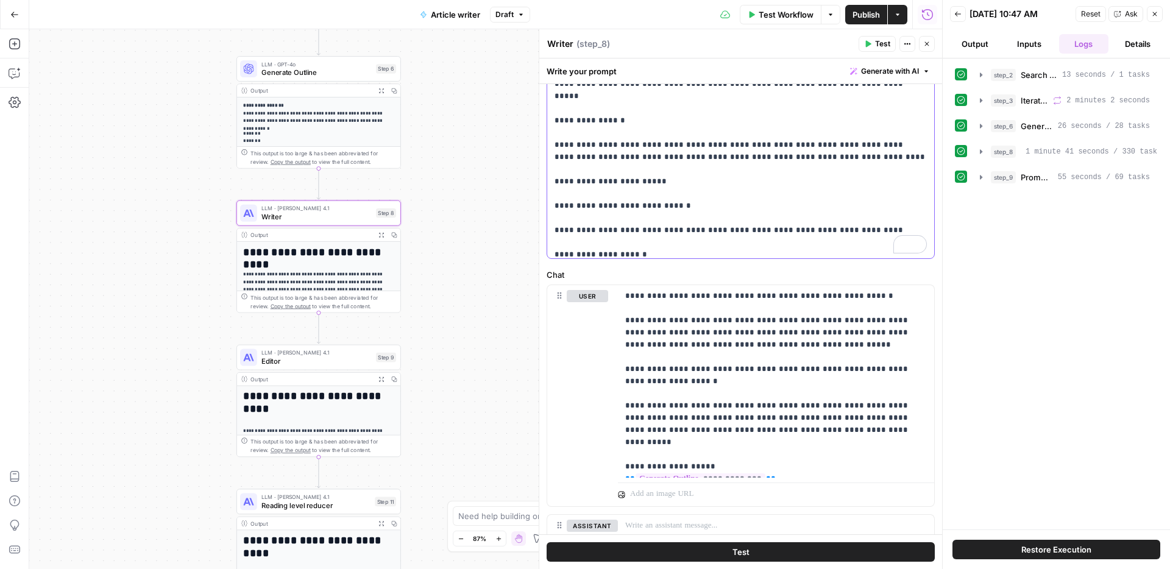
drag, startPoint x: 678, startPoint y: 144, endPoint x: 641, endPoint y: 146, distance: 37.2
click at [641, 146] on p "**********" at bounding box center [740, 11] width 372 height 914
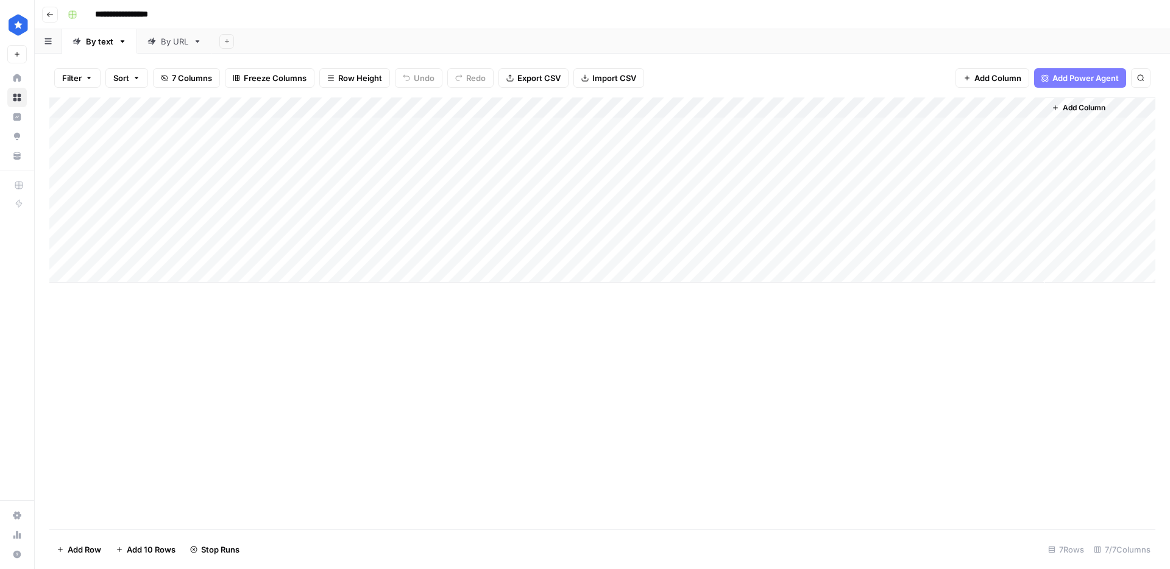
click at [416, 401] on div "Add Column" at bounding box center [602, 313] width 1106 height 432
click at [138, 278] on div "Add Column" at bounding box center [602, 189] width 1106 height 185
click at [183, 41] on div "By URL" at bounding box center [174, 41] width 27 height 12
click at [262, 330] on div "Add Column" at bounding box center [602, 313] width 1106 height 432
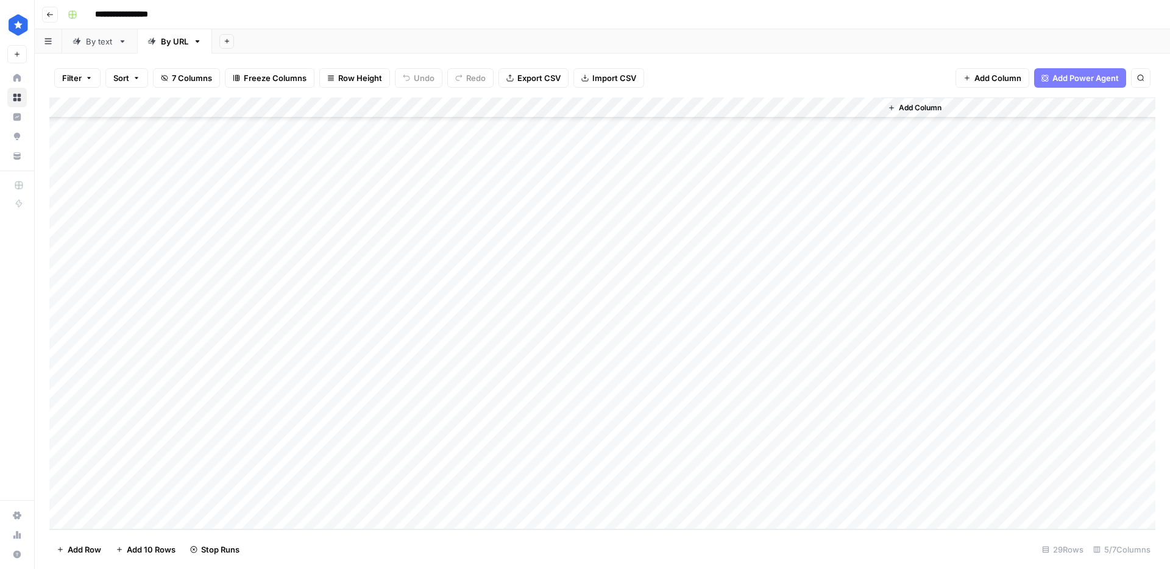
click at [106, 517] on div "Add Column" at bounding box center [602, 313] width 1106 height 432
click at [201, 476] on div "Add Column" at bounding box center [602, 313] width 1106 height 432
click at [188, 501] on div "Add Column" at bounding box center [602, 313] width 1106 height 432
click at [375, 488] on div "Add Column" at bounding box center [602, 313] width 1106 height 432
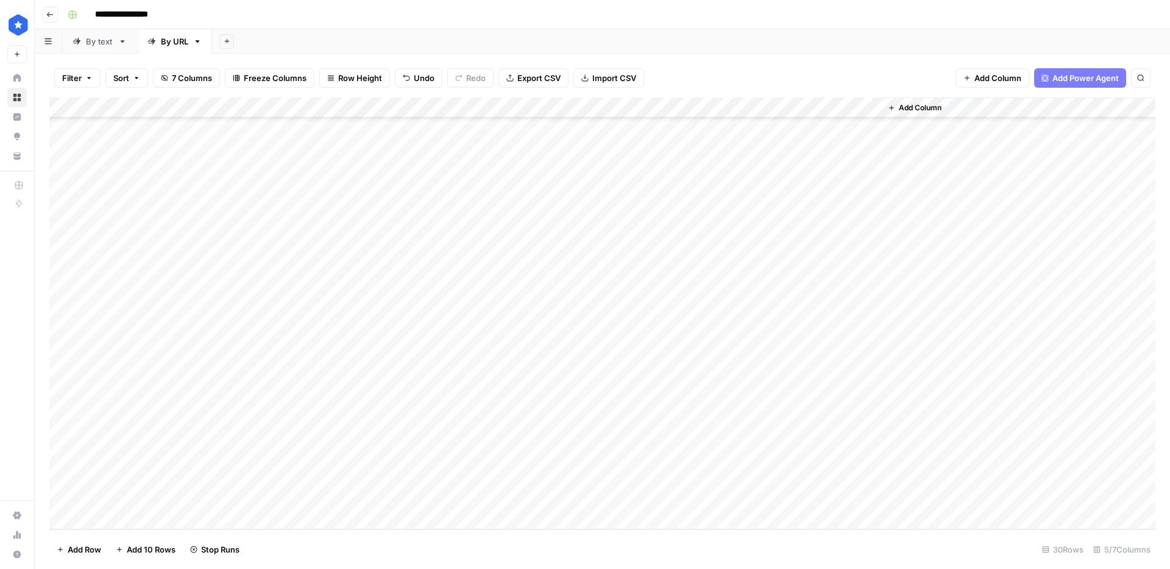
click at [376, 499] on div "Add Column" at bounding box center [602, 313] width 1106 height 432
type textarea "**********"
click at [374, 496] on div "Add Column" at bounding box center [602, 313] width 1106 height 432
drag, startPoint x: 368, startPoint y: 497, endPoint x: 374, endPoint y: 496, distance: 6.1
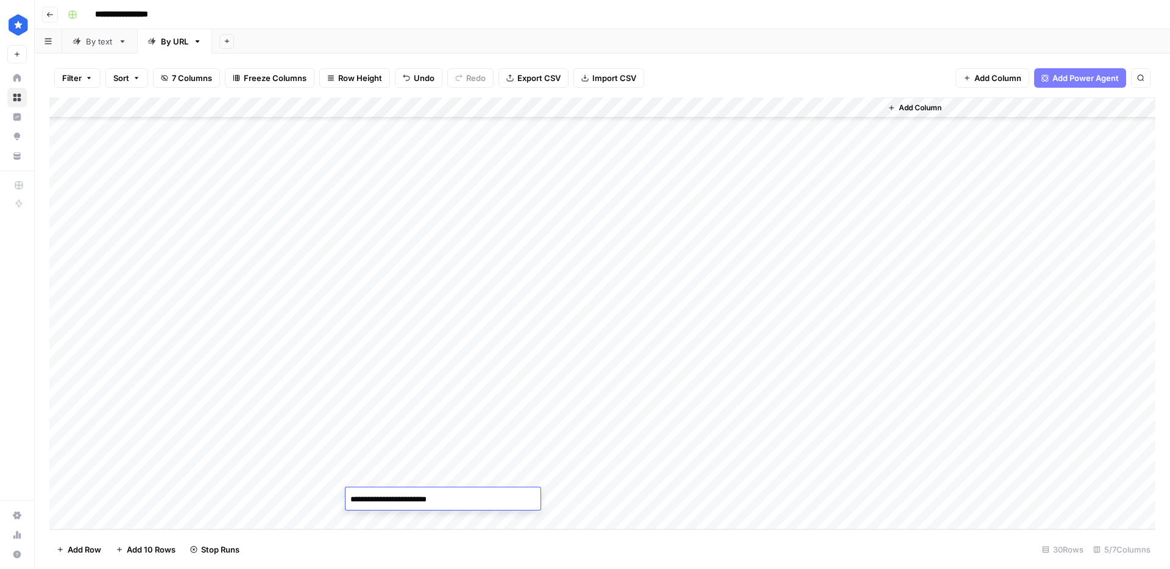
click at [368, 497] on textarea "**********" at bounding box center [442, 499] width 195 height 17
type textarea "**********"
click at [463, 472] on div "Add Column" at bounding box center [602, 313] width 1106 height 432
click at [595, 498] on div "Add Column" at bounding box center [602, 313] width 1106 height 432
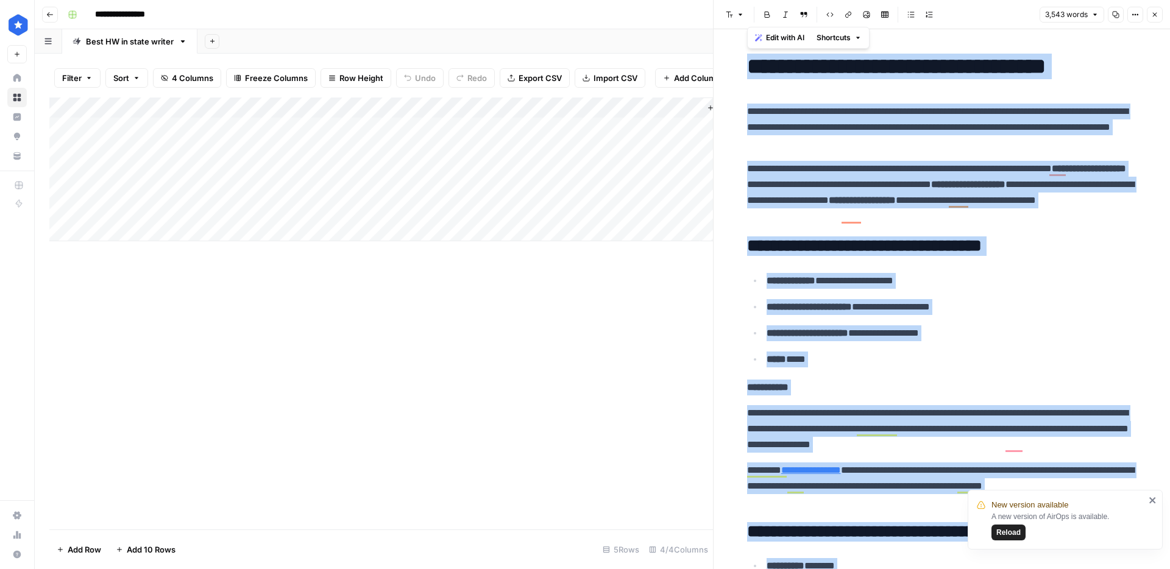
click at [1154, 500] on icon "close" at bounding box center [1152, 500] width 9 height 10
